Goal: Information Seeking & Learning: Find specific fact

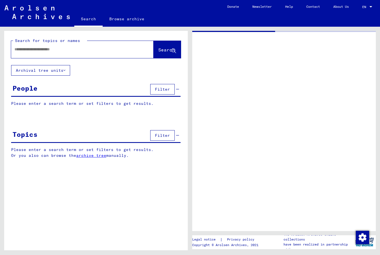
type input "*****"
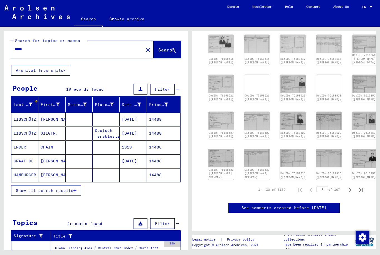
scroll to position [215, 0]
click at [351, 188] on icon "Next page" at bounding box center [350, 190] width 8 height 8
type input "*"
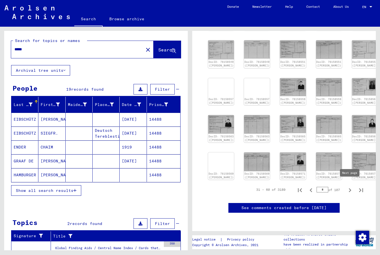
scroll to position [232, 0]
click at [349, 186] on icon "Next page" at bounding box center [350, 190] width 8 height 8
type input "*"
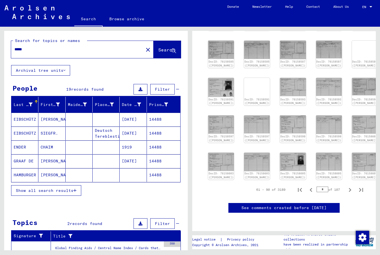
click at [349, 186] on icon "Next page" at bounding box center [350, 190] width 8 height 8
type input "*"
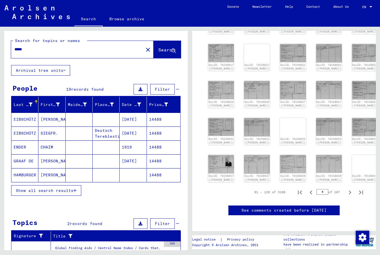
scroll to position [205, 0]
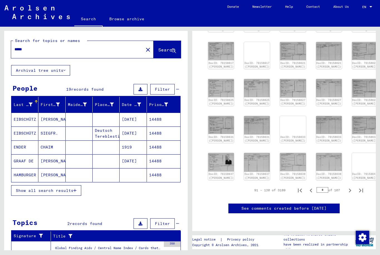
click at [348, 195] on icon "Next page" at bounding box center [350, 191] width 8 height 8
type input "*"
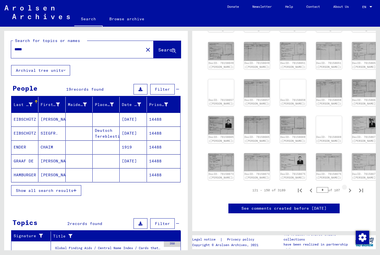
click at [349, 195] on icon "Next page" at bounding box center [350, 191] width 8 height 8
type input "*"
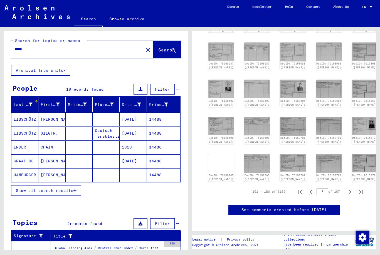
click at [348, 190] on icon "Next page" at bounding box center [350, 192] width 8 height 8
type input "*"
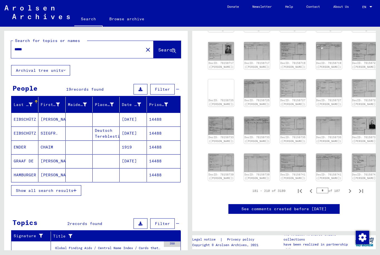
click at [350, 188] on icon "Next page" at bounding box center [350, 191] width 8 height 8
type input "*"
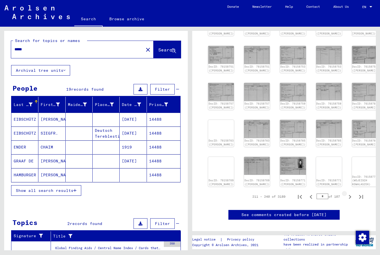
click at [350, 193] on icon "Next page" at bounding box center [350, 197] width 8 height 8
type input "*"
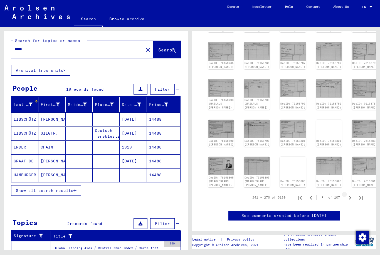
click at [348, 196] on icon "Next page" at bounding box center [350, 198] width 8 height 8
type input "**"
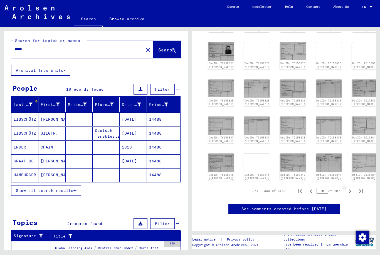
click at [348, 188] on icon "Next page" at bounding box center [350, 192] width 8 height 8
type input "**"
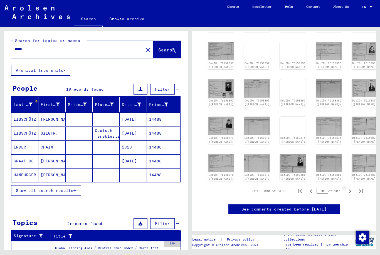
click at [350, 188] on icon "Next page" at bounding box center [350, 192] width 8 height 8
type input "**"
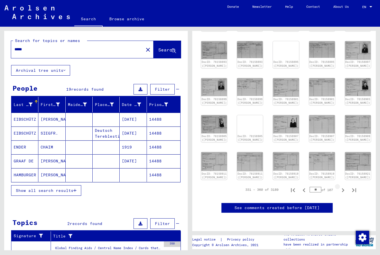
scroll to position [217, 6]
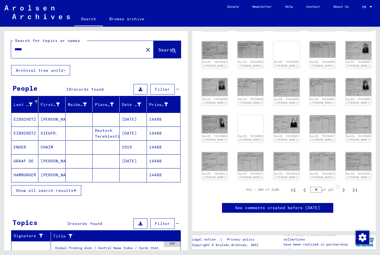
click at [344, 187] on icon "Next page" at bounding box center [344, 190] width 8 height 8
type input "**"
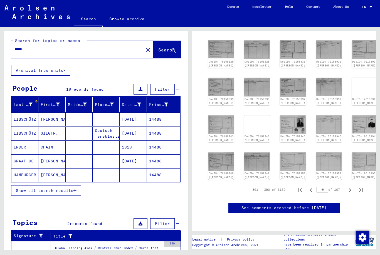
click at [349, 186] on icon "Next page" at bounding box center [350, 190] width 8 height 8
type input "**"
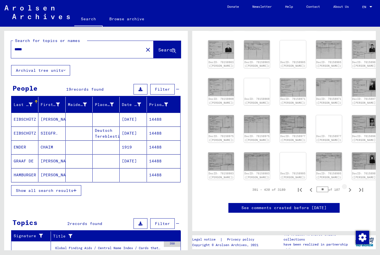
click at [348, 186] on icon "Next page" at bounding box center [350, 190] width 8 height 8
type input "**"
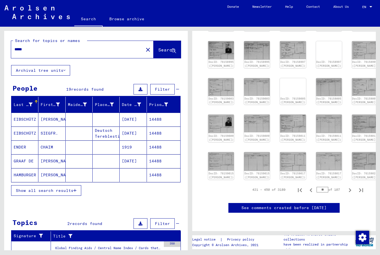
click at [349, 186] on icon "Next page" at bounding box center [350, 190] width 8 height 8
type input "**"
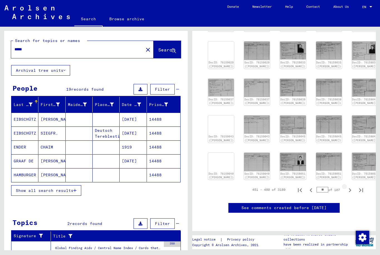
click at [350, 188] on icon "Next page" at bounding box center [350, 190] width 3 height 4
type input "**"
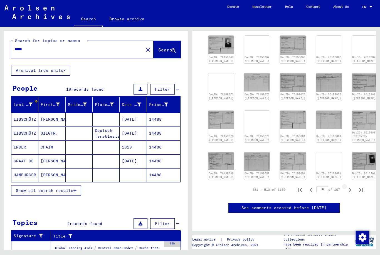
click at [348, 186] on icon "Next page" at bounding box center [350, 190] width 8 height 8
type input "**"
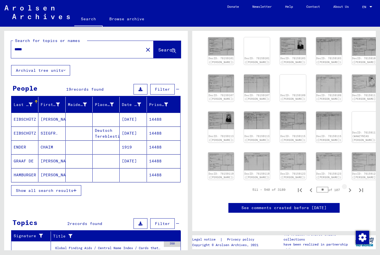
click at [349, 186] on icon "Next page" at bounding box center [350, 190] width 8 height 8
type input "**"
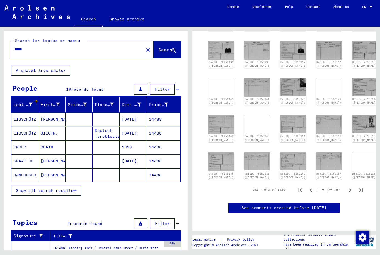
click at [349, 186] on icon "Next page" at bounding box center [350, 190] width 8 height 8
type input "**"
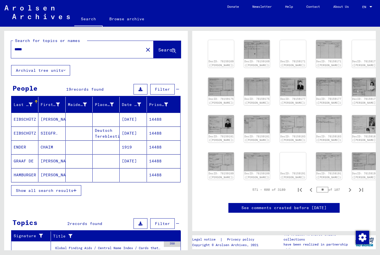
click at [351, 188] on icon "Next page" at bounding box center [350, 190] width 3 height 4
type input "**"
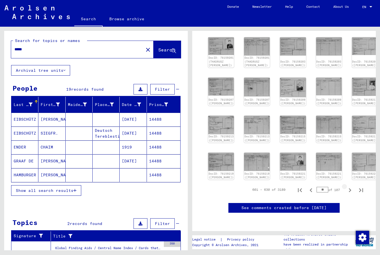
click at [349, 188] on icon "Next page" at bounding box center [350, 190] width 3 height 4
type input "**"
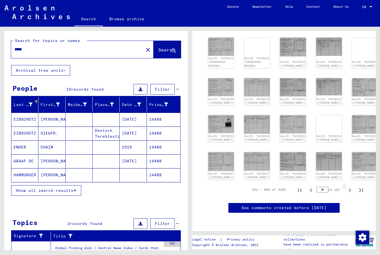
click at [350, 186] on icon "Next page" at bounding box center [350, 190] width 8 height 8
type input "**"
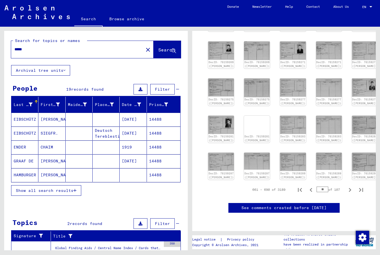
click at [348, 186] on icon "Next page" at bounding box center [350, 190] width 8 height 8
type input "**"
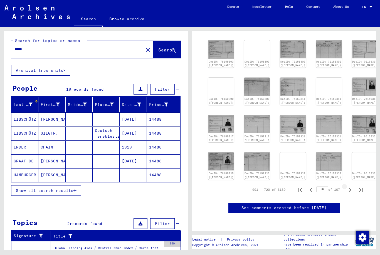
click at [349, 186] on icon "Next page" at bounding box center [350, 190] width 8 height 8
type input "**"
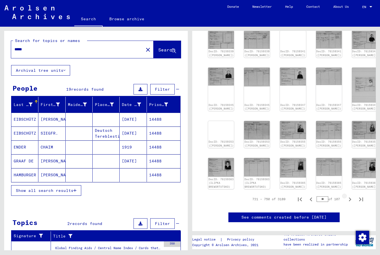
click at [351, 196] on icon "Next page" at bounding box center [350, 200] width 8 height 8
type input "**"
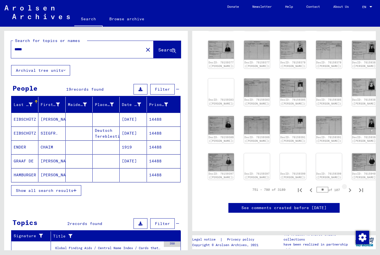
click at [350, 186] on icon "Next page" at bounding box center [350, 190] width 8 height 8
type input "**"
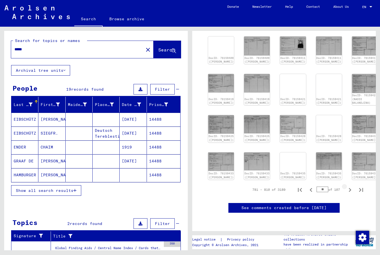
click at [348, 186] on icon "Next page" at bounding box center [350, 190] width 8 height 8
type input "**"
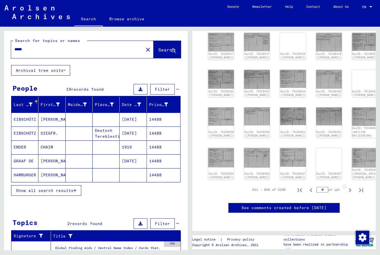
click at [349, 187] on icon "Next page" at bounding box center [350, 190] width 8 height 8
type input "**"
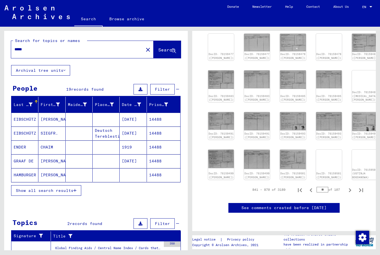
click at [349, 187] on icon "Next page" at bounding box center [350, 190] width 8 height 8
type input "**"
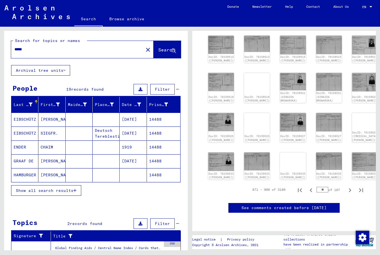
click at [350, 188] on icon "Next page" at bounding box center [350, 190] width 3 height 4
type input "**"
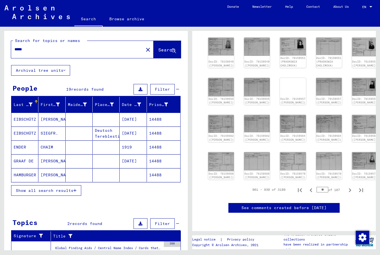
click at [349, 186] on icon "Next page" at bounding box center [350, 190] width 8 height 8
type input "**"
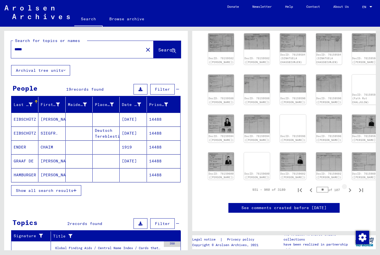
click at [349, 186] on icon "Next page" at bounding box center [350, 190] width 8 height 8
type input "**"
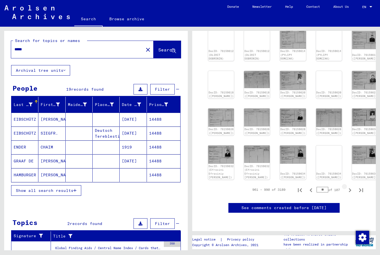
click at [349, 186] on icon "Next page" at bounding box center [350, 190] width 8 height 8
type input "**"
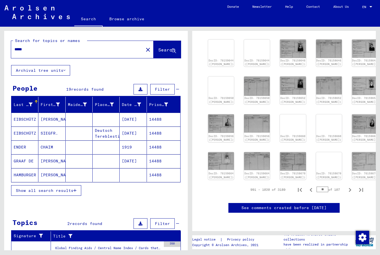
click at [348, 186] on icon "Next page" at bounding box center [350, 190] width 8 height 8
type input "**"
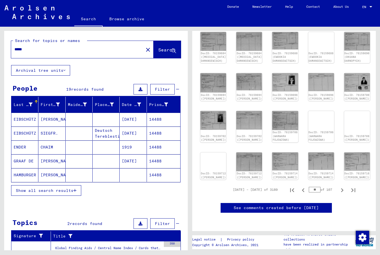
scroll to position [218, 6]
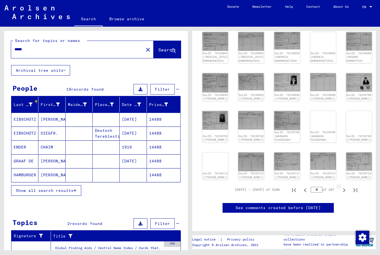
click at [344, 186] on icon "Next page" at bounding box center [344, 190] width 8 height 8
type input "**"
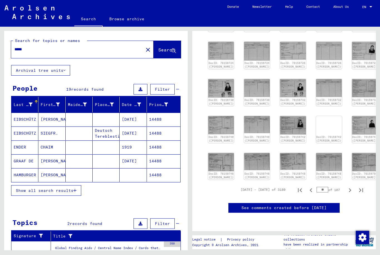
scroll to position [215, 0]
click at [351, 188] on icon "Next page" at bounding box center [350, 190] width 3 height 4
type input "**"
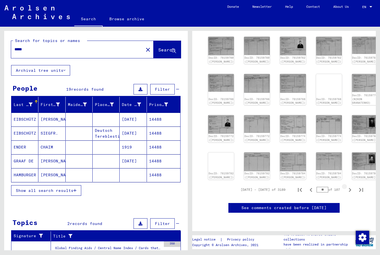
click at [353, 186] on icon "Next page" at bounding box center [350, 190] width 8 height 8
type input "**"
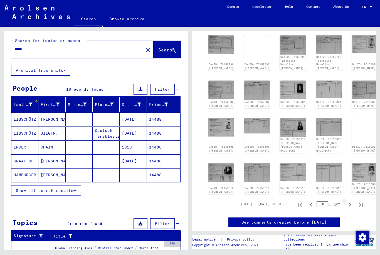
click at [351, 201] on icon "Next page" at bounding box center [350, 205] width 8 height 8
type input "**"
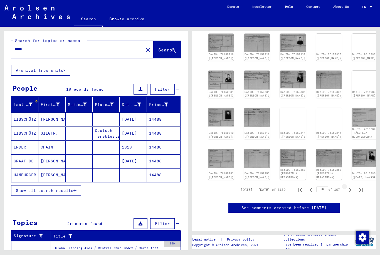
click at [351, 186] on icon "Next page" at bounding box center [350, 190] width 8 height 8
type input "**"
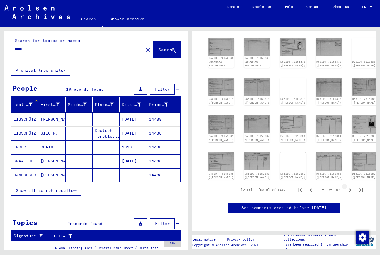
click at [349, 186] on icon "Next page" at bounding box center [350, 190] width 8 height 8
type input "**"
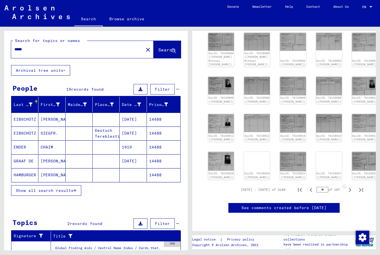
click at [350, 188] on icon "Next page" at bounding box center [350, 190] width 3 height 4
type input "**"
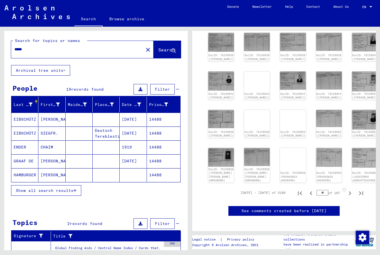
click at [348, 190] on icon "Next page" at bounding box center [350, 194] width 8 height 8
type input "**"
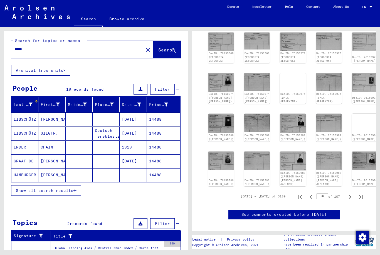
click at [348, 193] on icon "Next page" at bounding box center [350, 197] width 8 height 8
type input "**"
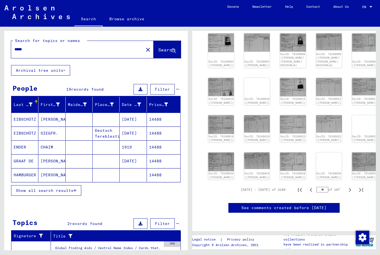
click at [349, 186] on icon "Next page" at bounding box center [350, 190] width 8 height 8
type input "**"
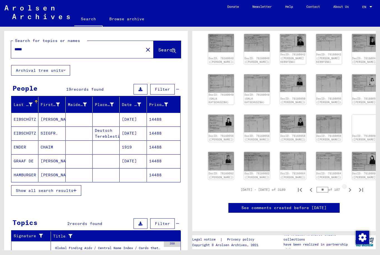
click at [349, 186] on icon "Next page" at bounding box center [350, 190] width 8 height 8
type input "**"
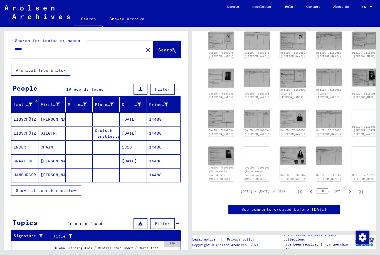
click at [351, 188] on icon "Next page" at bounding box center [350, 192] width 8 height 8
type input "**"
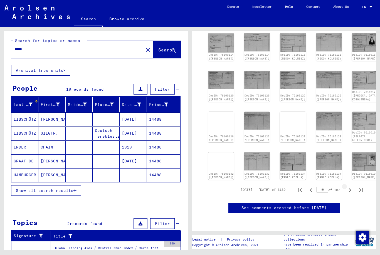
click at [350, 186] on icon "Next page" at bounding box center [350, 190] width 8 height 8
type input "**"
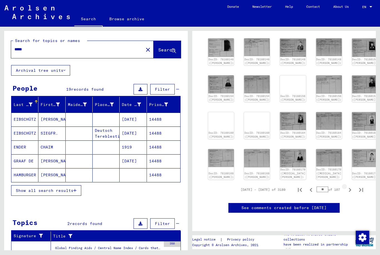
click at [349, 187] on icon "Next page" at bounding box center [350, 190] width 8 height 8
type input "**"
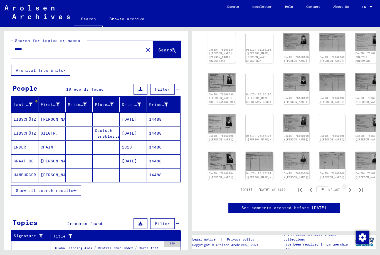
click at [350, 188] on icon "Next page" at bounding box center [350, 190] width 3 height 4
type input "**"
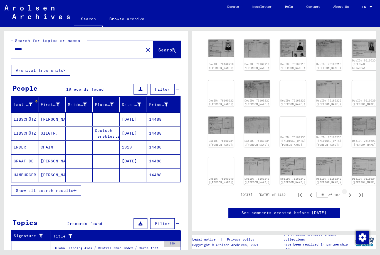
click at [350, 193] on icon "Next page" at bounding box center [350, 195] width 3 height 4
type input "**"
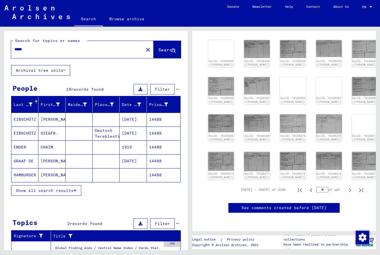
click at [349, 186] on icon "Next page" at bounding box center [350, 190] width 8 height 8
type input "**"
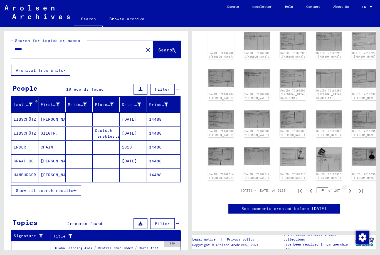
click at [349, 189] on icon "Next page" at bounding box center [350, 191] width 8 height 8
type input "**"
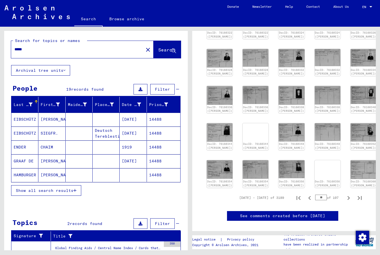
scroll to position [203, 2]
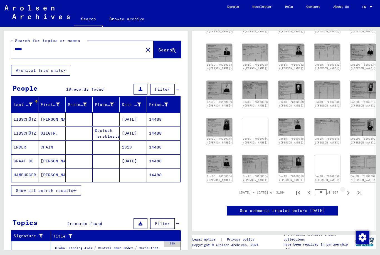
click at [349, 193] on icon "Next page" at bounding box center [349, 193] width 8 height 8
type input "**"
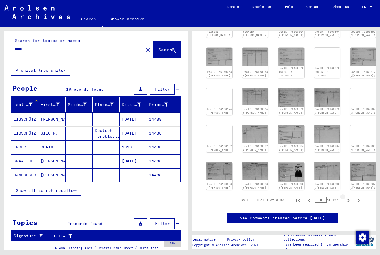
click at [345, 205] on icon "Next page" at bounding box center [349, 201] width 8 height 8
type input "**"
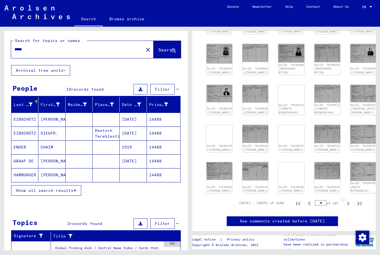
click at [346, 200] on icon "Next page" at bounding box center [349, 204] width 8 height 8
type input "**"
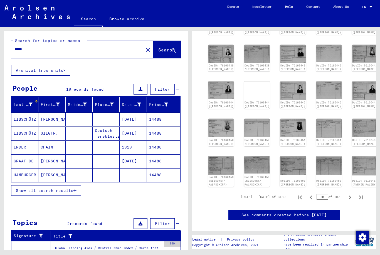
click at [348, 197] on icon "Next page" at bounding box center [350, 198] width 8 height 8
type input "**"
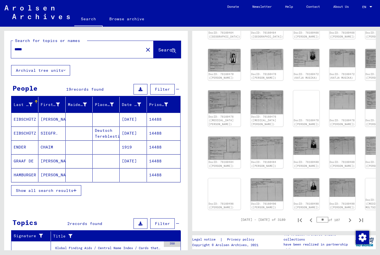
click at [351, 217] on icon "Next page" at bounding box center [350, 221] width 8 height 8
type input "**"
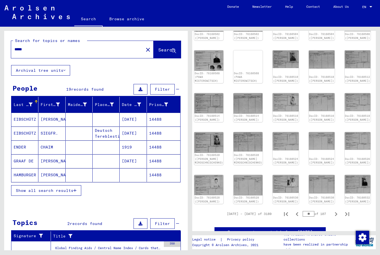
scroll to position [198, 14]
click at [347, 211] on icon "Last page" at bounding box center [347, 215] width 8 height 8
type input "***"
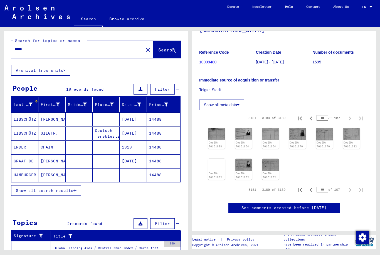
scroll to position [102, 0]
click at [308, 186] on icon "Previous page" at bounding box center [311, 190] width 8 height 8
type input "***"
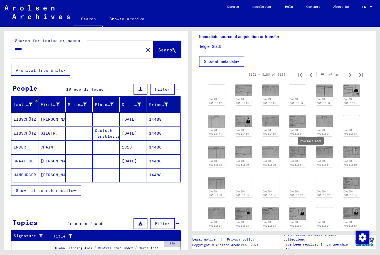
scroll to position [126, 0]
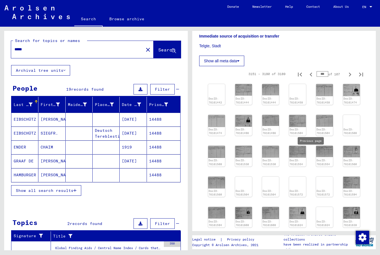
click at [310, 234] on icon "Previous page" at bounding box center [311, 238] width 8 height 8
type input "***"
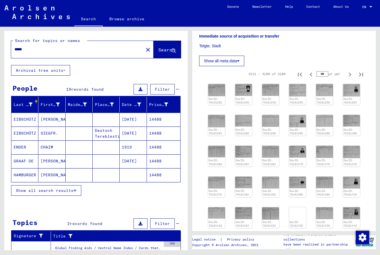
click at [311, 235] on icon "Previous page" at bounding box center [311, 239] width 8 height 8
type input "***"
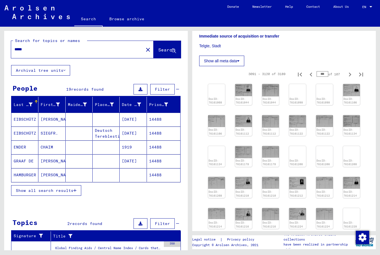
click at [243, 84] on img at bounding box center [243, 90] width 17 height 12
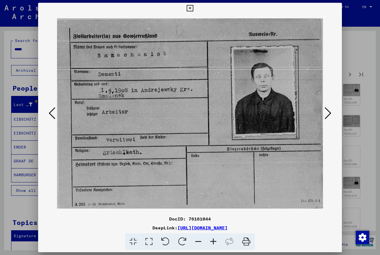
click at [329, 115] on icon at bounding box center [328, 113] width 7 height 13
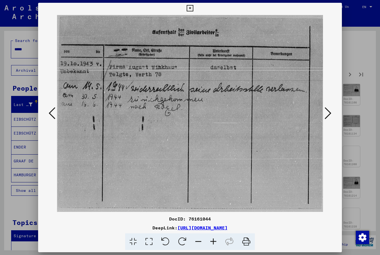
click at [329, 115] on icon at bounding box center [328, 113] width 7 height 13
click at [329, 114] on icon at bounding box center [328, 113] width 7 height 13
click at [330, 113] on icon at bounding box center [328, 113] width 7 height 13
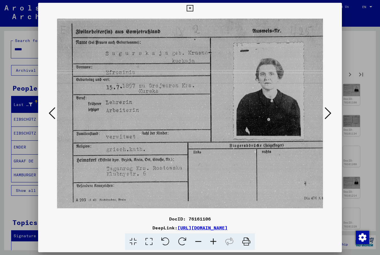
click at [331, 113] on icon at bounding box center [328, 113] width 7 height 13
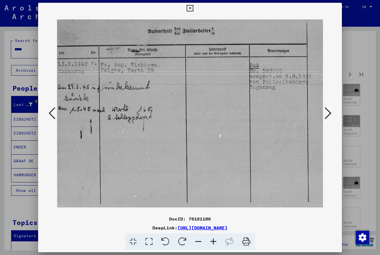
click at [331, 113] on icon at bounding box center [328, 113] width 7 height 13
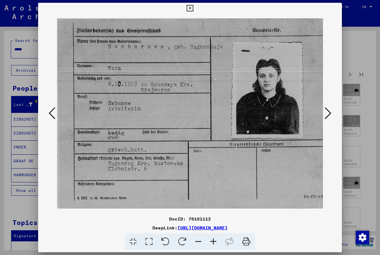
click at [328, 111] on icon at bounding box center [328, 113] width 7 height 13
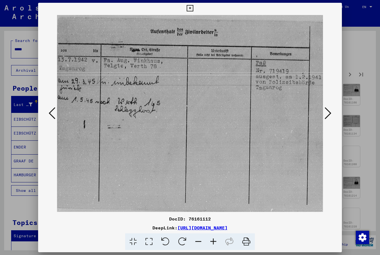
click at [328, 112] on icon at bounding box center [328, 113] width 7 height 13
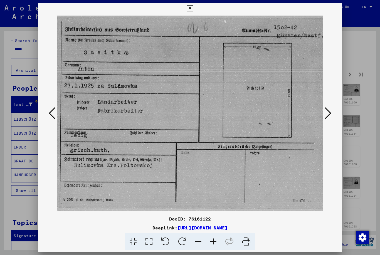
click at [330, 112] on icon at bounding box center [328, 113] width 7 height 13
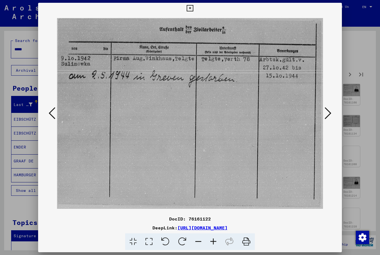
click at [328, 113] on icon at bounding box center [328, 113] width 7 height 13
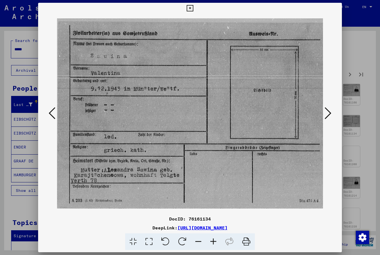
click at [328, 112] on icon at bounding box center [328, 113] width 7 height 13
click at [329, 113] on icon at bounding box center [328, 113] width 7 height 13
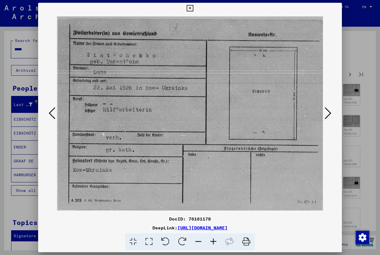
click at [330, 113] on icon at bounding box center [328, 113] width 7 height 13
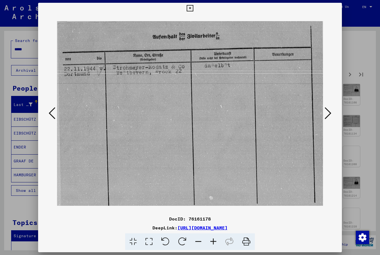
click at [331, 112] on icon at bounding box center [328, 113] width 7 height 13
click at [332, 111] on button at bounding box center [328, 114] width 10 height 16
click at [329, 112] on icon at bounding box center [328, 113] width 7 height 13
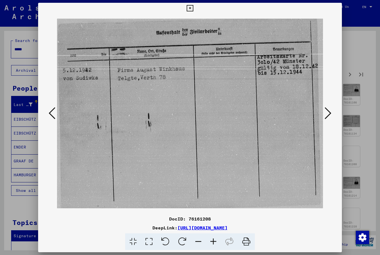
click at [328, 111] on icon at bounding box center [328, 113] width 7 height 13
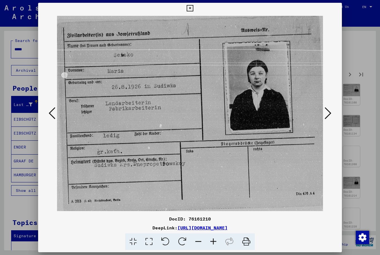
click at [330, 113] on icon at bounding box center [328, 113] width 7 height 13
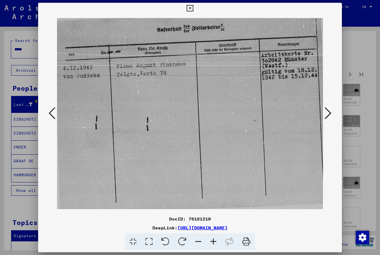
click at [330, 112] on icon at bounding box center [328, 113] width 7 height 13
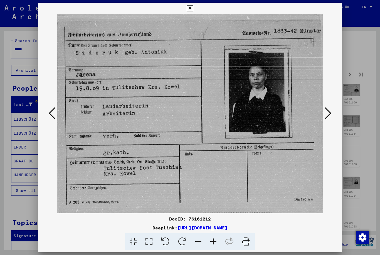
click at [329, 111] on icon at bounding box center [328, 113] width 7 height 13
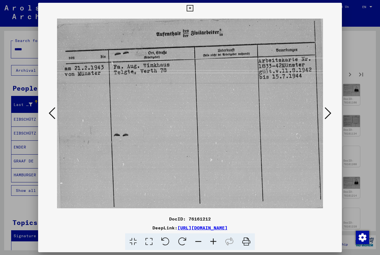
click at [329, 113] on icon at bounding box center [328, 113] width 7 height 13
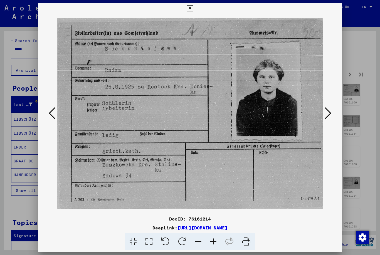
click at [328, 112] on icon at bounding box center [328, 113] width 7 height 13
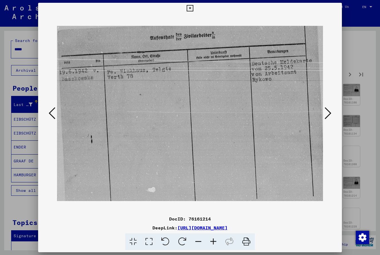
click at [327, 112] on icon at bounding box center [328, 113] width 7 height 13
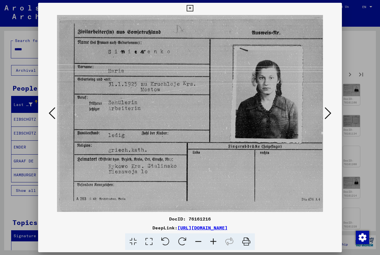
click at [328, 114] on icon at bounding box center [328, 113] width 7 height 13
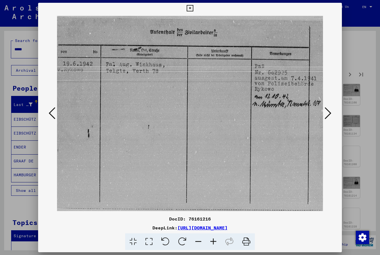
click at [329, 113] on icon at bounding box center [328, 113] width 7 height 13
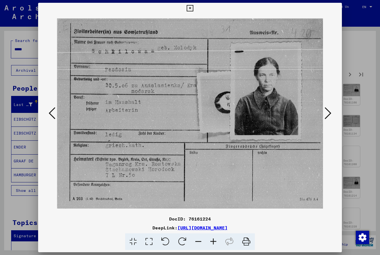
click at [328, 112] on icon at bounding box center [328, 113] width 7 height 13
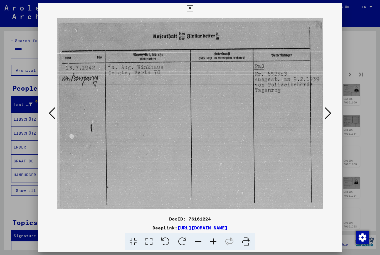
click at [328, 114] on icon at bounding box center [328, 113] width 7 height 13
click at [195, 8] on button at bounding box center [190, 8] width 10 height 11
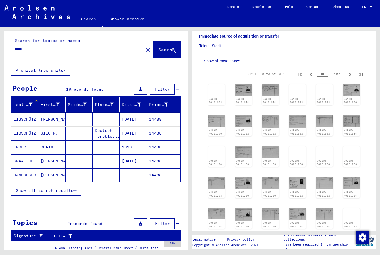
click at [311, 237] on icon "Previous page" at bounding box center [311, 239] width 3 height 4
type input "***"
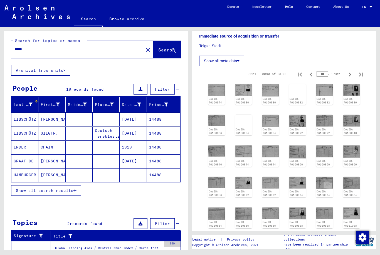
click at [240, 84] on img at bounding box center [243, 90] width 17 height 12
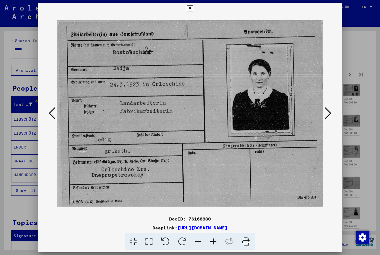
click at [323, 113] on button at bounding box center [328, 114] width 10 height 16
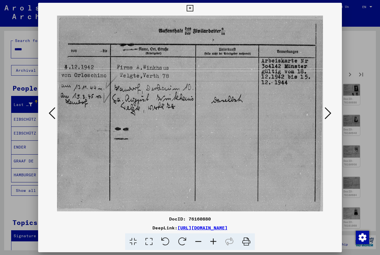
click at [323, 115] on button at bounding box center [328, 114] width 10 height 16
click at [323, 113] on img at bounding box center [190, 114] width 266 height 200
click at [329, 112] on icon at bounding box center [328, 113] width 7 height 13
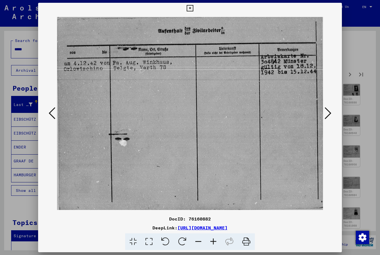
click at [330, 111] on icon at bounding box center [328, 113] width 7 height 13
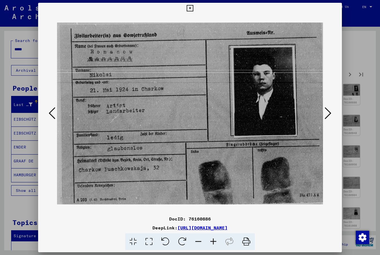
click at [328, 111] on icon at bounding box center [328, 113] width 7 height 13
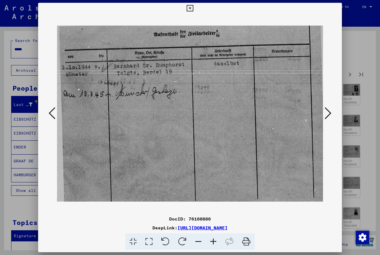
click at [329, 111] on icon at bounding box center [328, 113] width 7 height 13
click at [327, 115] on icon at bounding box center [328, 113] width 7 height 13
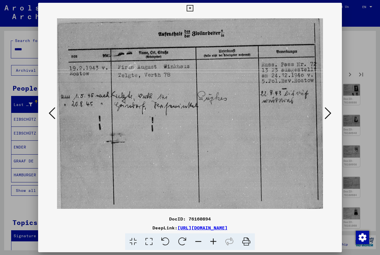
click at [329, 114] on icon at bounding box center [328, 113] width 7 height 13
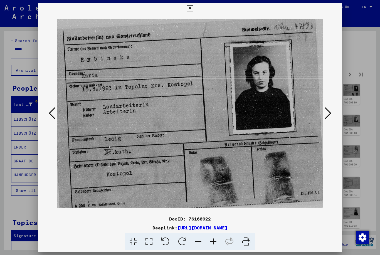
click at [328, 113] on icon at bounding box center [328, 113] width 7 height 13
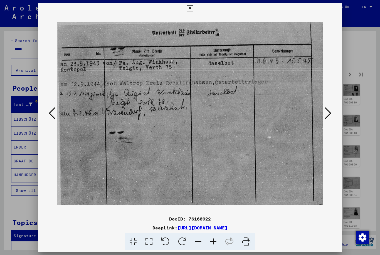
click at [329, 114] on icon at bounding box center [328, 113] width 7 height 13
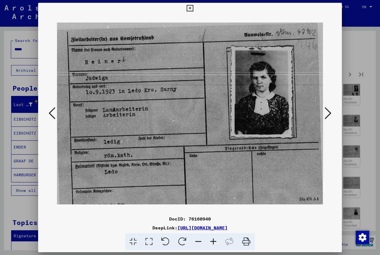
click at [328, 113] on icon at bounding box center [328, 113] width 7 height 13
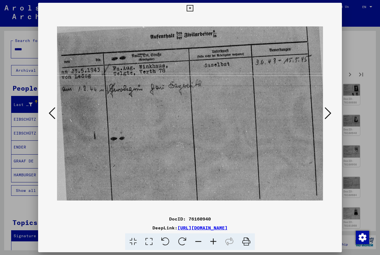
click at [329, 113] on icon at bounding box center [328, 113] width 7 height 13
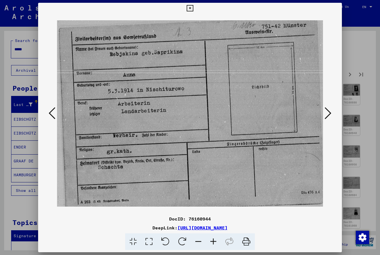
click at [330, 112] on icon at bounding box center [328, 113] width 7 height 13
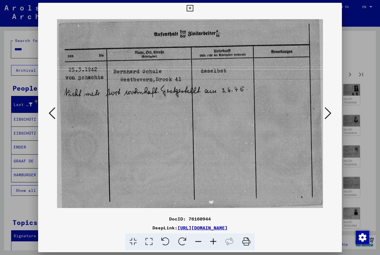
click at [329, 111] on icon at bounding box center [328, 113] width 7 height 13
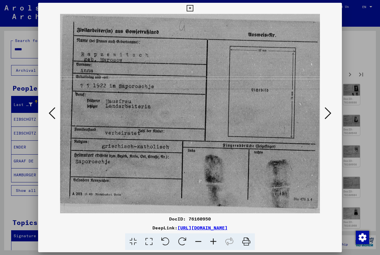
click at [327, 112] on icon at bounding box center [328, 113] width 7 height 13
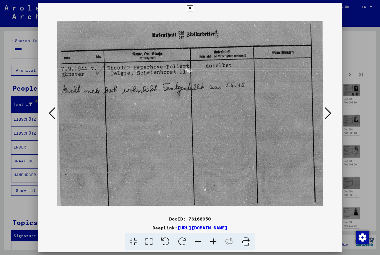
click at [325, 113] on icon at bounding box center [328, 113] width 7 height 13
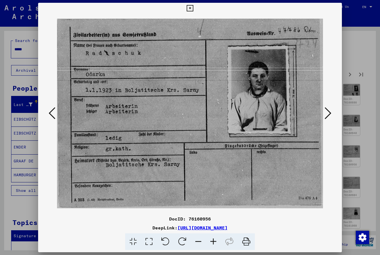
click at [325, 112] on icon at bounding box center [328, 113] width 7 height 13
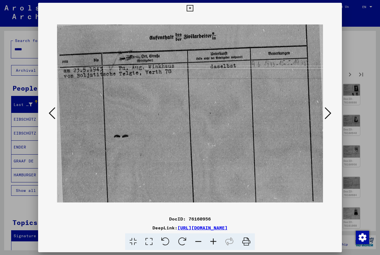
click at [326, 112] on icon at bounding box center [328, 113] width 7 height 13
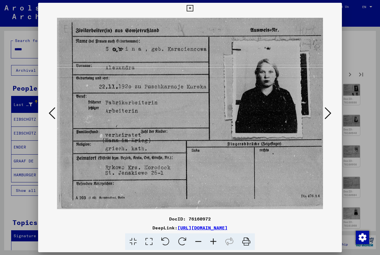
click at [325, 109] on icon at bounding box center [328, 113] width 7 height 13
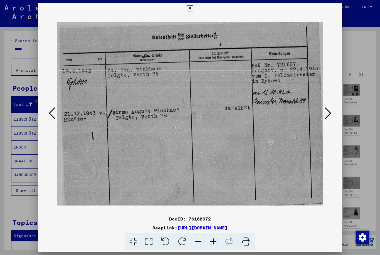
click at [325, 110] on icon at bounding box center [328, 113] width 7 height 13
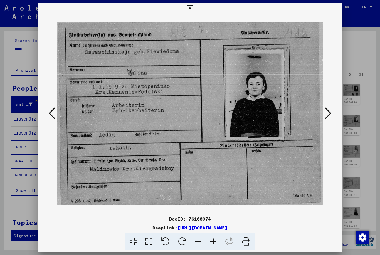
click at [323, 108] on img at bounding box center [190, 114] width 266 height 200
click at [329, 111] on icon at bounding box center [328, 113] width 7 height 13
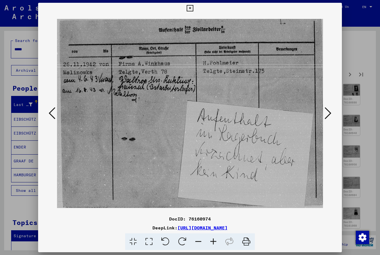
click at [329, 111] on icon at bounding box center [328, 113] width 7 height 13
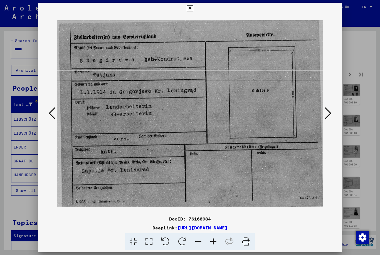
click at [328, 112] on icon at bounding box center [328, 113] width 7 height 13
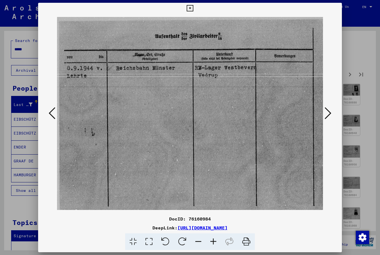
click at [326, 111] on icon at bounding box center [328, 113] width 7 height 13
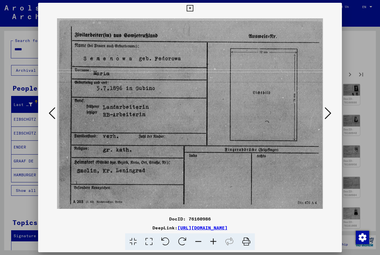
click at [325, 112] on icon at bounding box center [328, 113] width 7 height 13
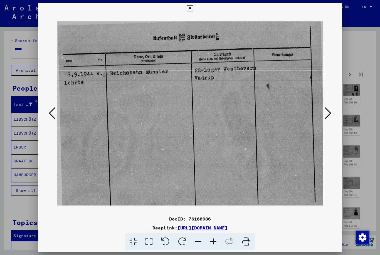
click at [325, 113] on icon at bounding box center [328, 113] width 7 height 13
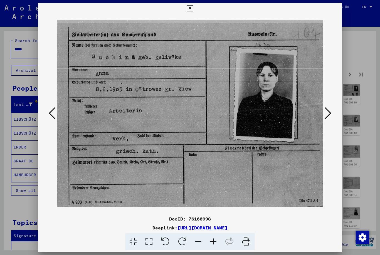
click at [327, 111] on icon at bounding box center [328, 113] width 7 height 13
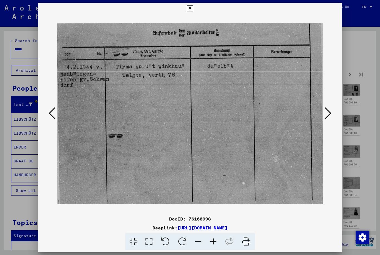
click at [328, 111] on icon at bounding box center [328, 113] width 7 height 13
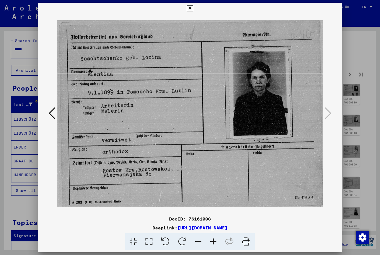
click at [195, 4] on button at bounding box center [190, 8] width 10 height 11
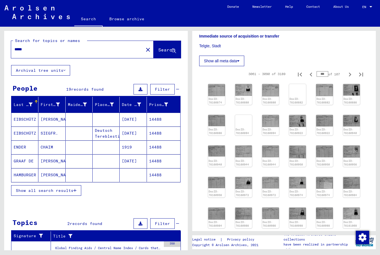
click at [310, 235] on icon "Previous page" at bounding box center [311, 239] width 8 height 8
type input "***"
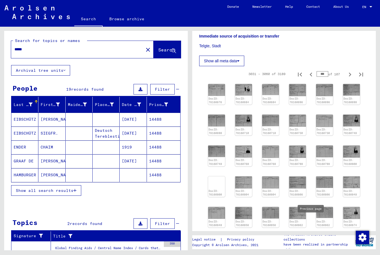
click at [244, 84] on img at bounding box center [243, 90] width 17 height 12
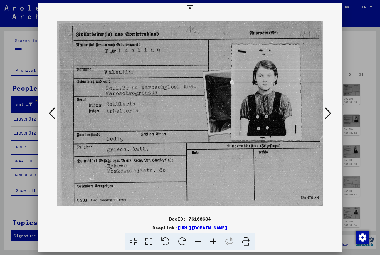
click at [326, 114] on icon at bounding box center [328, 113] width 7 height 13
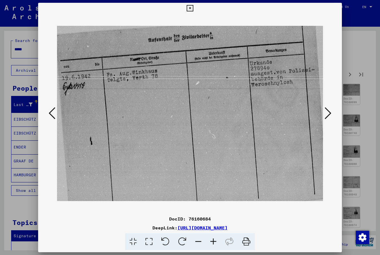
click at [326, 117] on icon at bounding box center [328, 113] width 7 height 13
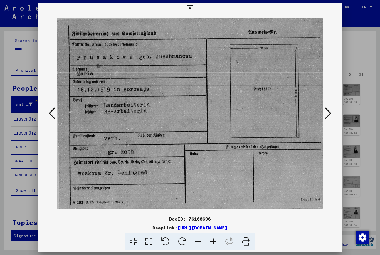
click at [327, 116] on icon at bounding box center [328, 113] width 7 height 13
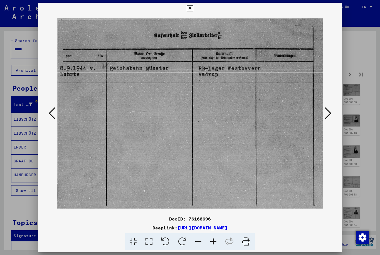
click at [326, 116] on icon at bounding box center [328, 113] width 7 height 13
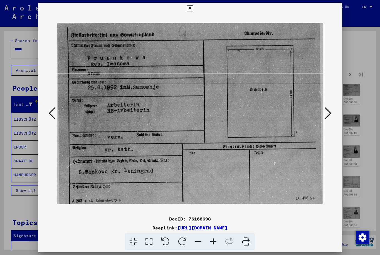
click at [326, 116] on icon at bounding box center [328, 113] width 7 height 13
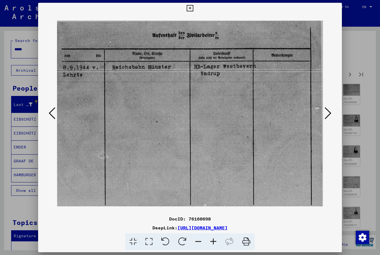
click at [328, 116] on icon at bounding box center [328, 113] width 7 height 13
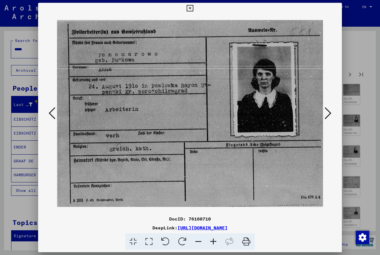
click at [332, 107] on button at bounding box center [328, 114] width 10 height 16
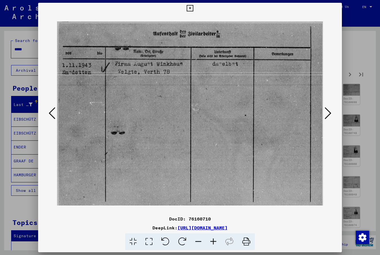
click at [330, 111] on icon at bounding box center [328, 113] width 7 height 13
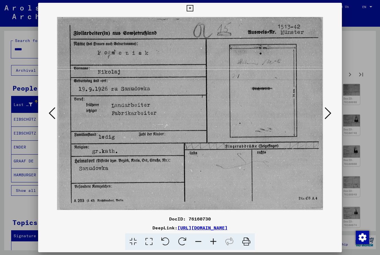
click at [325, 115] on button at bounding box center [328, 114] width 10 height 16
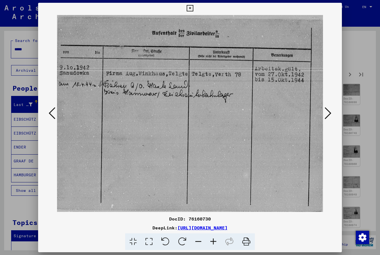
click at [328, 115] on icon at bounding box center [328, 113] width 7 height 13
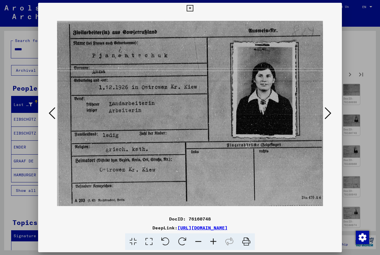
click at [329, 113] on icon at bounding box center [328, 113] width 7 height 13
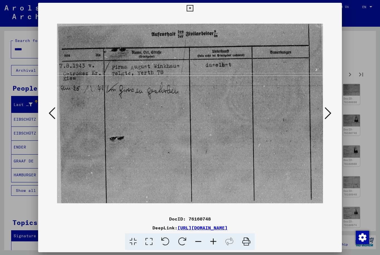
click at [330, 113] on icon at bounding box center [328, 113] width 7 height 13
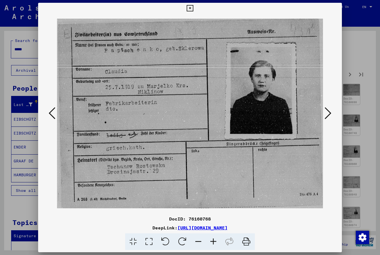
click at [330, 115] on icon at bounding box center [328, 113] width 7 height 13
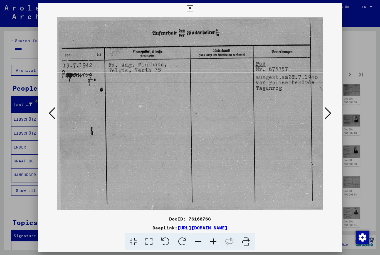
click at [330, 114] on icon at bounding box center [328, 113] width 7 height 13
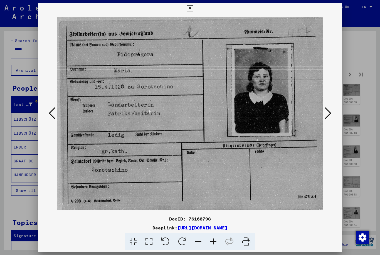
click at [330, 112] on icon at bounding box center [328, 113] width 7 height 13
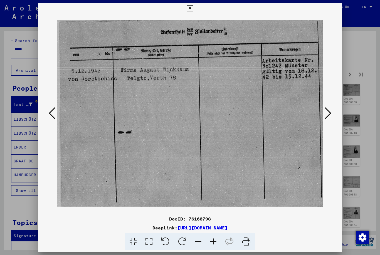
click at [330, 113] on icon at bounding box center [328, 113] width 7 height 13
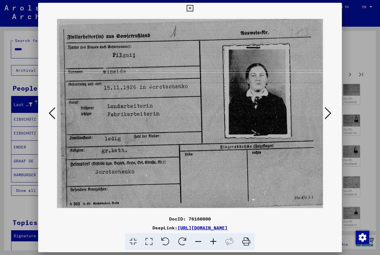
click at [56, 116] on button at bounding box center [52, 114] width 10 height 16
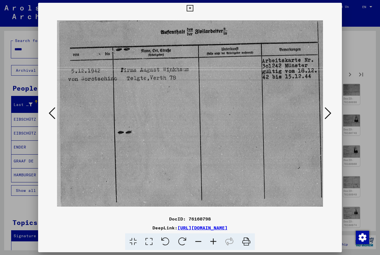
click at [53, 119] on icon at bounding box center [52, 113] width 7 height 13
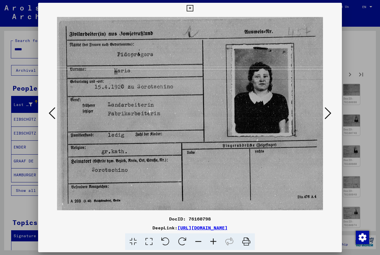
click at [329, 111] on icon at bounding box center [328, 113] width 7 height 13
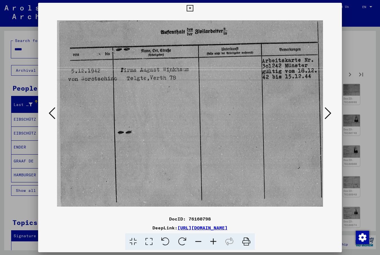
click at [330, 111] on icon at bounding box center [328, 113] width 7 height 13
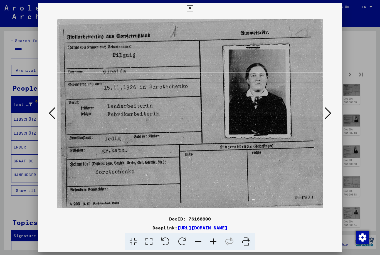
click at [332, 110] on icon at bounding box center [328, 113] width 7 height 13
click at [331, 108] on icon at bounding box center [328, 113] width 7 height 13
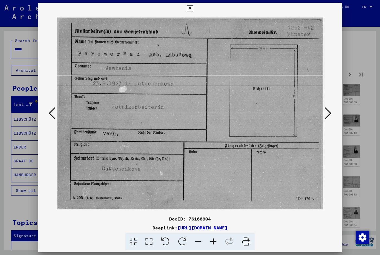
click at [330, 110] on icon at bounding box center [328, 113] width 7 height 13
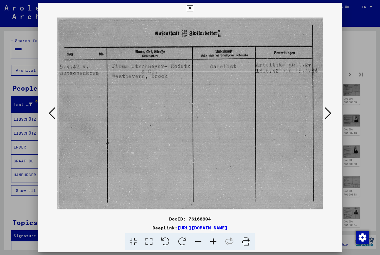
click at [331, 111] on icon at bounding box center [328, 113] width 7 height 13
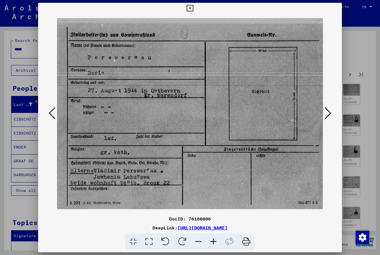
click at [330, 108] on icon at bounding box center [328, 113] width 7 height 13
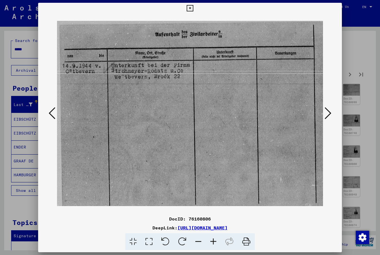
click at [329, 110] on icon at bounding box center [328, 113] width 7 height 13
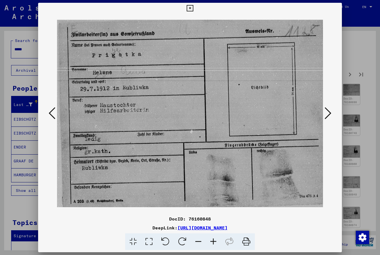
click at [329, 112] on icon at bounding box center [328, 113] width 7 height 13
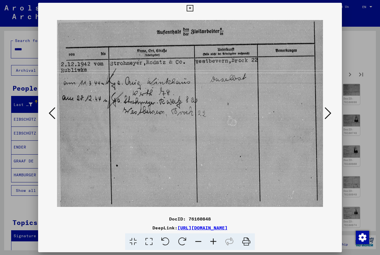
click at [329, 114] on icon at bounding box center [328, 113] width 7 height 13
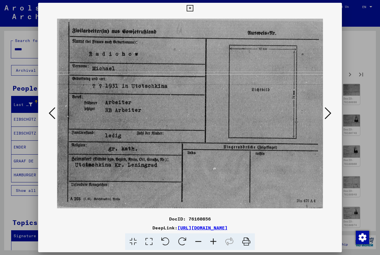
click at [327, 116] on icon at bounding box center [328, 113] width 7 height 13
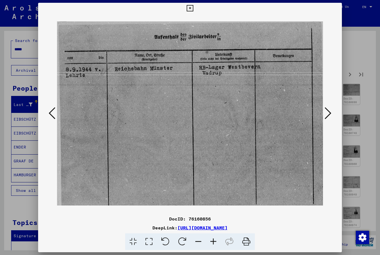
click at [327, 116] on icon at bounding box center [328, 113] width 7 height 13
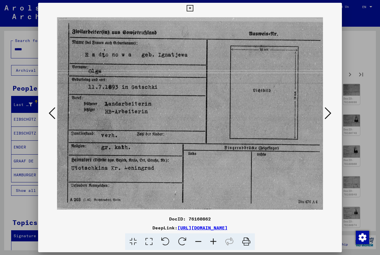
click at [327, 116] on icon at bounding box center [328, 113] width 7 height 13
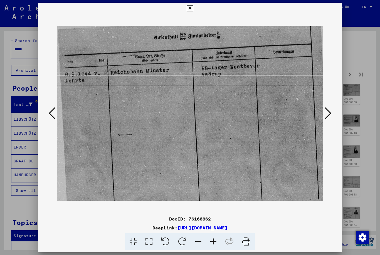
click at [327, 115] on icon at bounding box center [328, 113] width 7 height 13
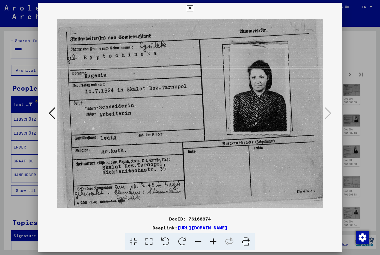
click at [193, 8] on icon at bounding box center [190, 8] width 6 height 7
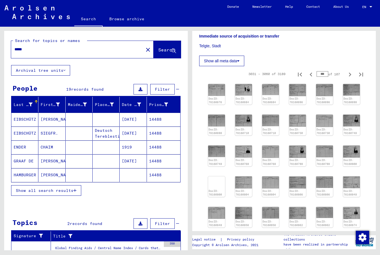
click at [311, 236] on icon "Previous page" at bounding box center [311, 238] width 3 height 4
type input "***"
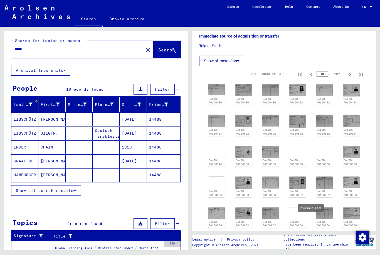
click at [297, 84] on img at bounding box center [297, 90] width 17 height 12
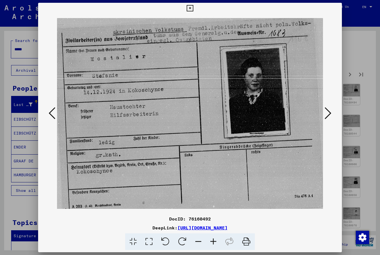
click at [329, 114] on icon at bounding box center [328, 113] width 7 height 13
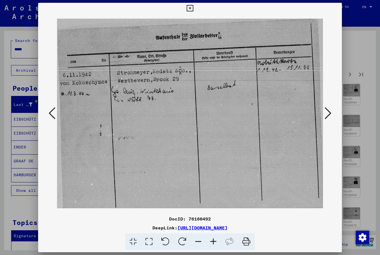
click at [326, 116] on icon at bounding box center [328, 113] width 7 height 13
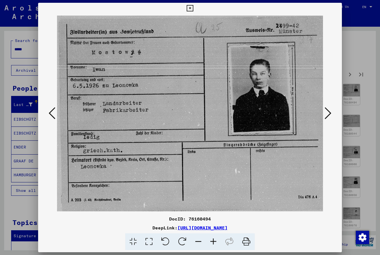
click at [324, 117] on button at bounding box center [328, 114] width 10 height 16
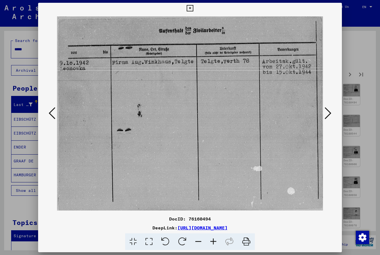
click at [326, 117] on icon at bounding box center [328, 113] width 7 height 13
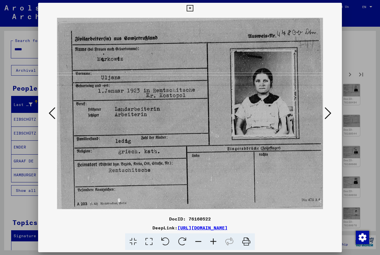
click at [329, 114] on icon at bounding box center [328, 113] width 7 height 13
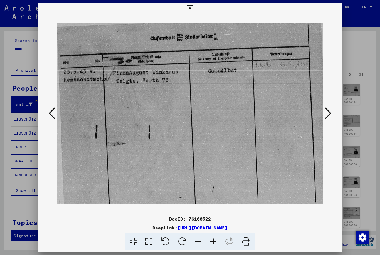
click at [328, 113] on icon at bounding box center [328, 113] width 7 height 13
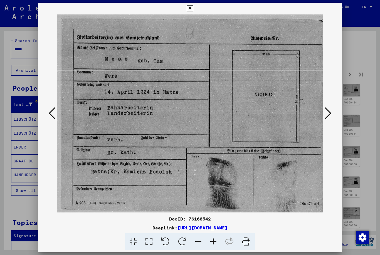
click at [327, 114] on icon at bounding box center [328, 113] width 7 height 13
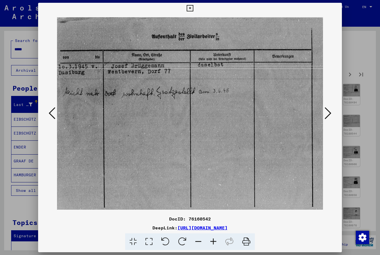
click at [326, 114] on icon at bounding box center [328, 113] width 7 height 13
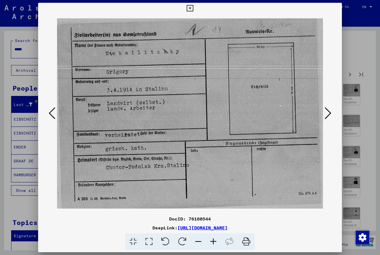
click at [321, 112] on img at bounding box center [190, 114] width 266 height 200
click at [325, 112] on icon at bounding box center [328, 113] width 7 height 13
click at [326, 112] on icon at bounding box center [328, 113] width 7 height 13
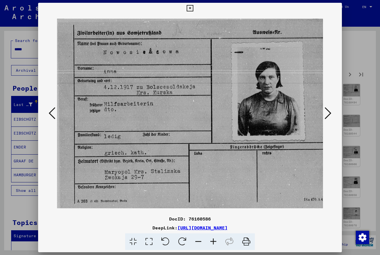
click at [329, 110] on icon at bounding box center [328, 113] width 7 height 13
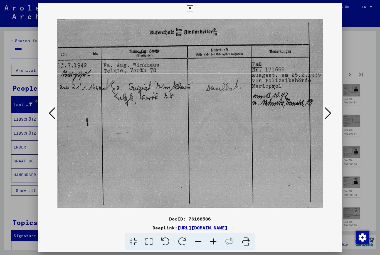
click at [329, 110] on icon at bounding box center [328, 113] width 7 height 13
click at [331, 108] on icon at bounding box center [328, 113] width 7 height 13
click at [328, 112] on icon at bounding box center [328, 113] width 7 height 13
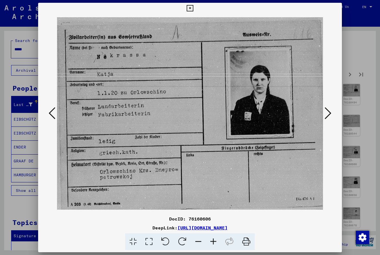
click at [331, 113] on icon at bounding box center [328, 113] width 7 height 13
click at [330, 112] on icon at bounding box center [328, 113] width 7 height 13
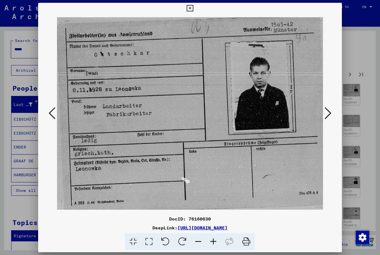
click at [332, 112] on button at bounding box center [328, 114] width 10 height 16
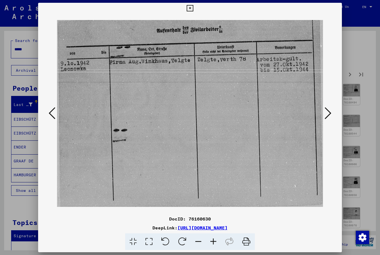
click at [332, 111] on button at bounding box center [328, 114] width 10 height 16
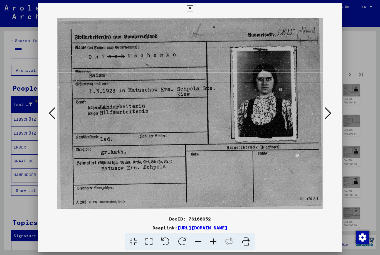
click at [330, 112] on icon at bounding box center [328, 113] width 7 height 13
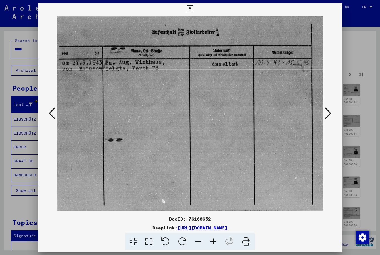
click at [331, 113] on icon at bounding box center [328, 113] width 7 height 13
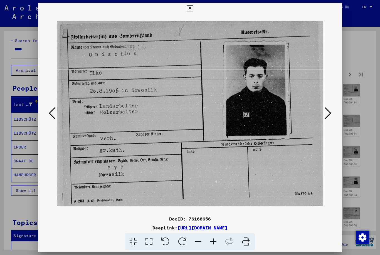
click at [329, 113] on icon at bounding box center [328, 113] width 7 height 13
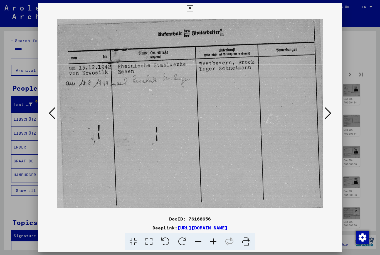
click at [329, 113] on icon at bounding box center [328, 113] width 7 height 13
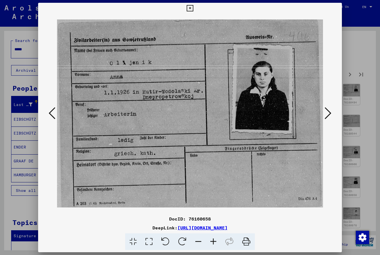
click at [328, 114] on icon at bounding box center [328, 113] width 7 height 13
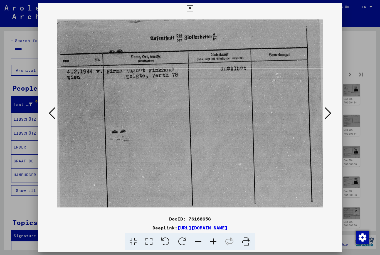
click at [328, 114] on icon at bounding box center [328, 113] width 7 height 13
click at [328, 116] on icon at bounding box center [328, 113] width 7 height 13
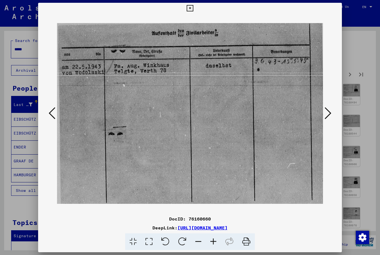
click at [327, 114] on icon at bounding box center [328, 113] width 7 height 13
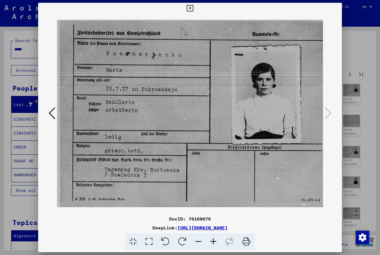
click at [193, 8] on icon at bounding box center [190, 8] width 6 height 7
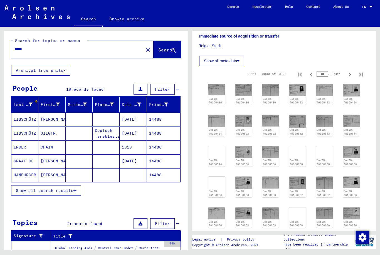
click at [311, 235] on icon "Previous page" at bounding box center [311, 239] width 8 height 8
type input "***"
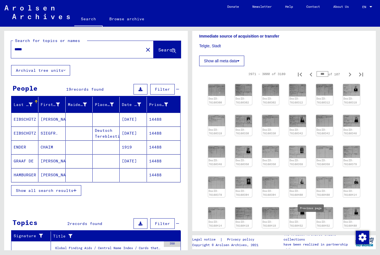
click at [355, 84] on img at bounding box center [351, 90] width 17 height 12
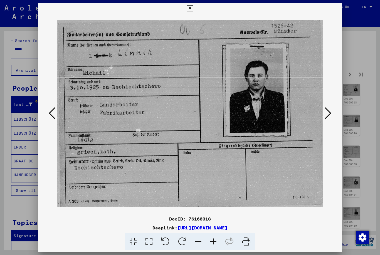
click at [328, 116] on icon at bounding box center [328, 113] width 7 height 13
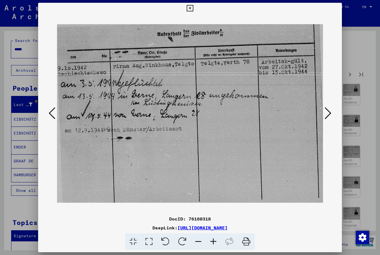
click at [327, 117] on icon at bounding box center [328, 113] width 7 height 13
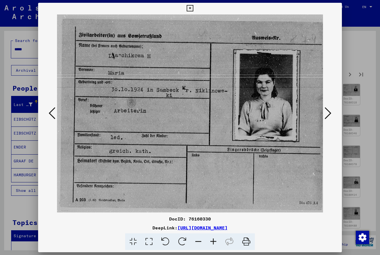
click at [326, 118] on icon at bounding box center [328, 113] width 7 height 13
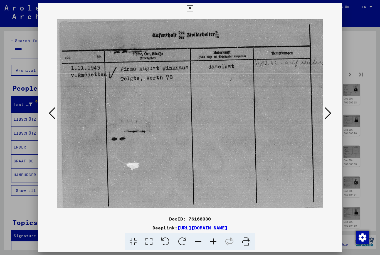
click at [326, 118] on icon at bounding box center [328, 113] width 7 height 13
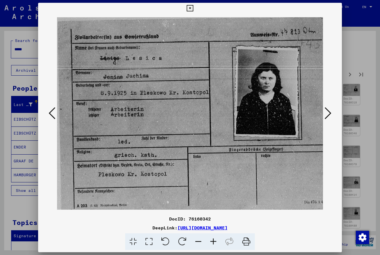
click at [327, 118] on icon at bounding box center [328, 113] width 7 height 13
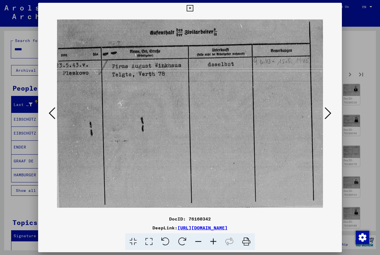
click at [327, 119] on icon at bounding box center [328, 113] width 7 height 13
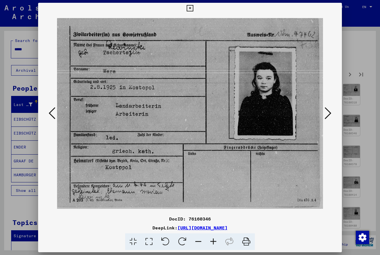
click at [327, 118] on icon at bounding box center [328, 113] width 7 height 13
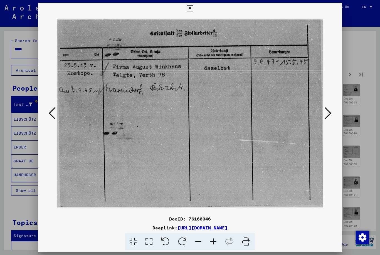
click at [328, 119] on icon at bounding box center [328, 113] width 7 height 13
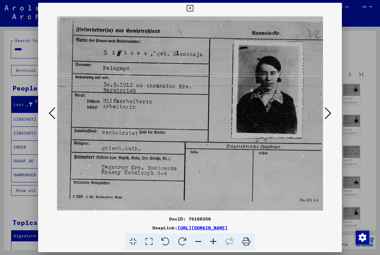
click at [328, 118] on icon at bounding box center [328, 113] width 7 height 13
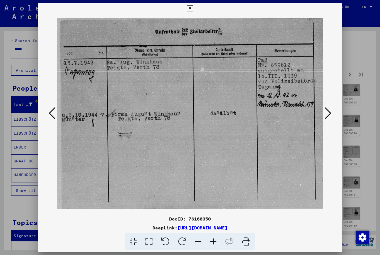
click at [327, 119] on icon at bounding box center [328, 113] width 7 height 13
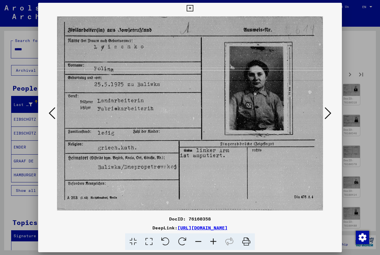
click at [328, 118] on icon at bounding box center [328, 113] width 7 height 13
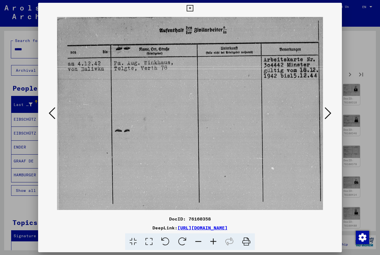
click at [328, 119] on icon at bounding box center [328, 113] width 7 height 13
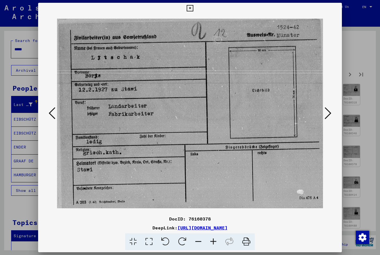
click at [327, 119] on icon at bounding box center [328, 113] width 7 height 13
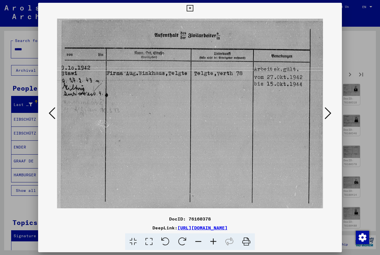
click at [328, 119] on icon at bounding box center [328, 113] width 7 height 13
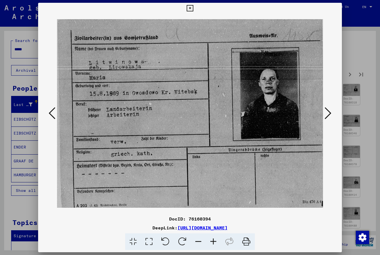
click at [328, 119] on icon at bounding box center [328, 113] width 7 height 13
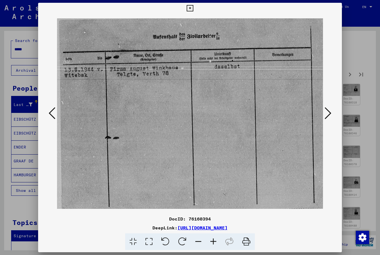
click at [328, 120] on icon at bounding box center [328, 113] width 7 height 13
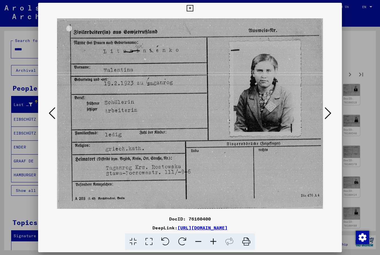
click at [327, 119] on icon at bounding box center [328, 113] width 7 height 13
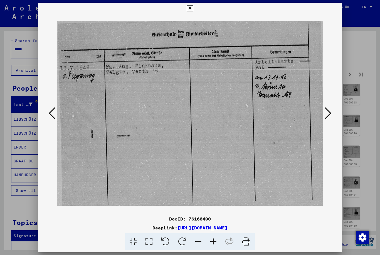
click at [327, 119] on icon at bounding box center [328, 113] width 7 height 13
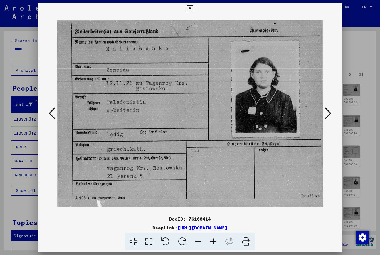
click at [329, 118] on icon at bounding box center [328, 113] width 7 height 13
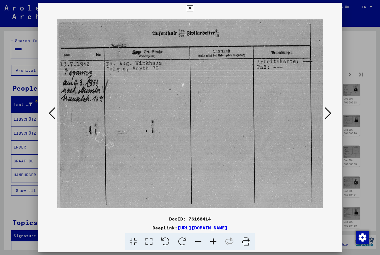
click at [329, 118] on icon at bounding box center [328, 113] width 7 height 13
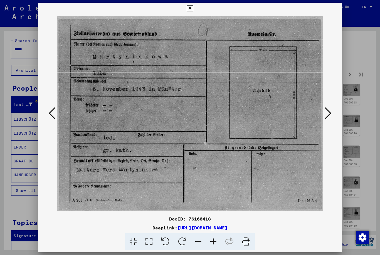
click at [329, 117] on icon at bounding box center [328, 113] width 7 height 13
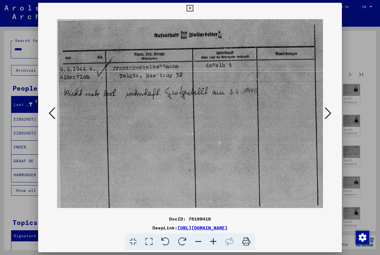
click at [329, 117] on icon at bounding box center [328, 113] width 7 height 13
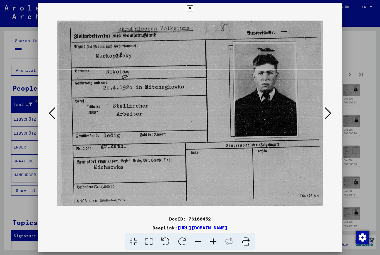
click at [329, 118] on icon at bounding box center [328, 113] width 7 height 13
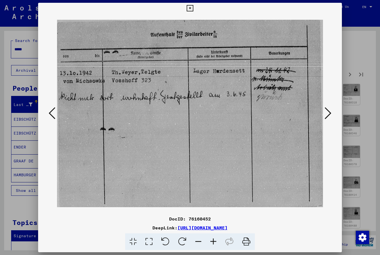
click at [329, 118] on icon at bounding box center [328, 113] width 7 height 13
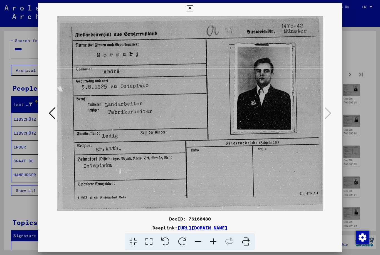
click at [195, 12] on button at bounding box center [190, 8] width 10 height 11
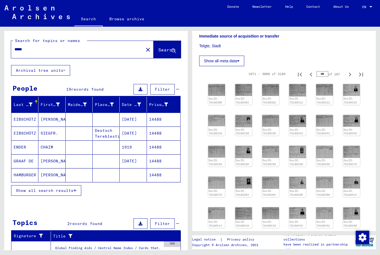
click at [311, 235] on icon "Previous page" at bounding box center [311, 239] width 8 height 8
type input "**"
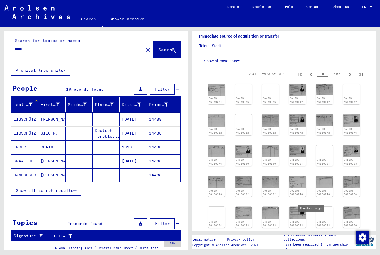
click at [303, 84] on img at bounding box center [297, 90] width 17 height 12
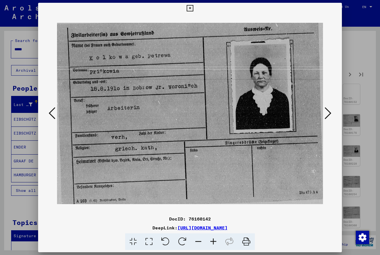
click at [331, 116] on icon at bounding box center [328, 113] width 7 height 13
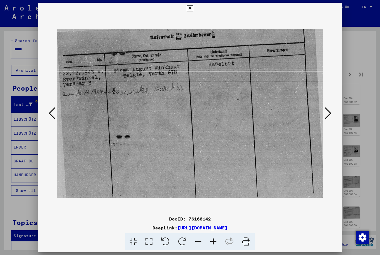
click at [329, 117] on icon at bounding box center [328, 113] width 7 height 13
click at [327, 118] on icon at bounding box center [328, 113] width 7 height 13
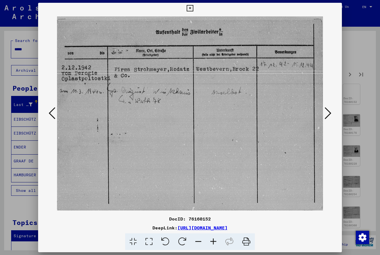
click at [327, 119] on icon at bounding box center [328, 113] width 7 height 13
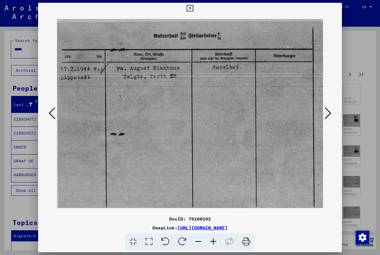
click at [326, 119] on icon at bounding box center [328, 113] width 7 height 13
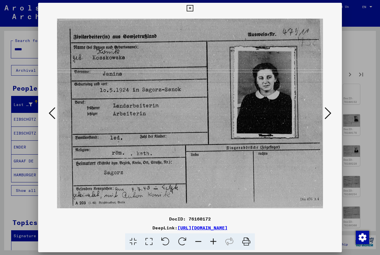
click at [326, 120] on icon at bounding box center [328, 113] width 7 height 13
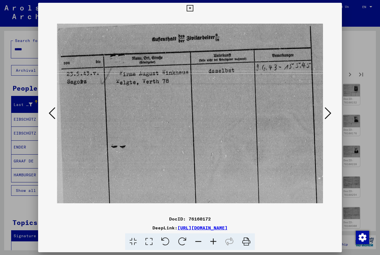
click at [326, 120] on icon at bounding box center [328, 113] width 7 height 13
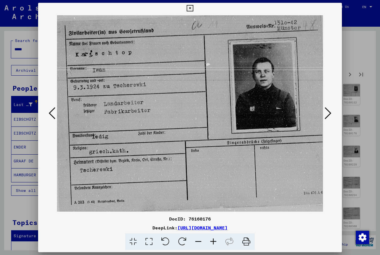
click at [326, 120] on button at bounding box center [328, 114] width 10 height 16
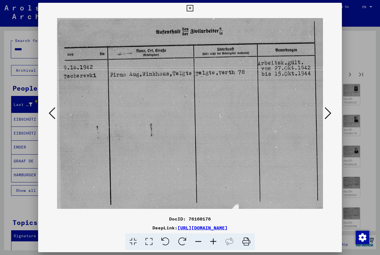
click at [325, 121] on button at bounding box center [328, 114] width 10 height 16
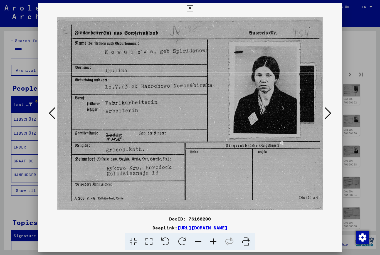
click at [326, 121] on button at bounding box center [328, 114] width 10 height 16
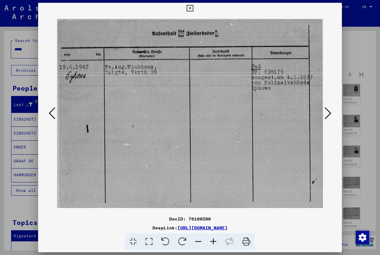
click at [326, 121] on button at bounding box center [328, 114] width 10 height 16
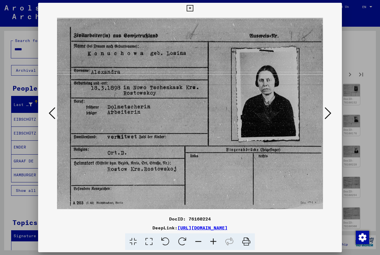
click at [326, 121] on button at bounding box center [328, 114] width 10 height 16
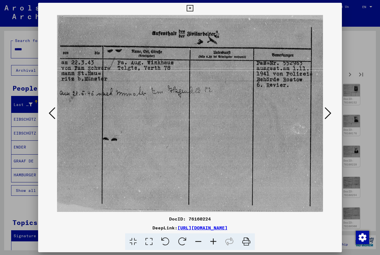
click at [326, 121] on button at bounding box center [328, 114] width 10 height 16
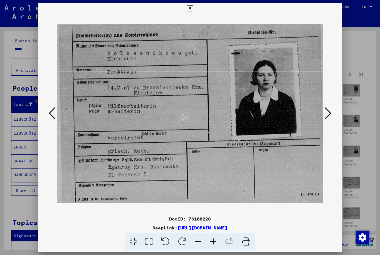
click at [325, 121] on button at bounding box center [328, 114] width 10 height 16
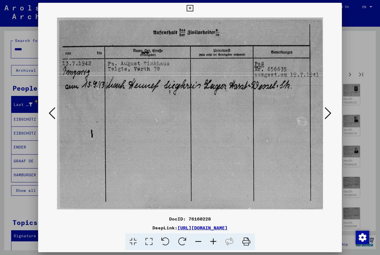
click at [325, 121] on button at bounding box center [328, 114] width 10 height 16
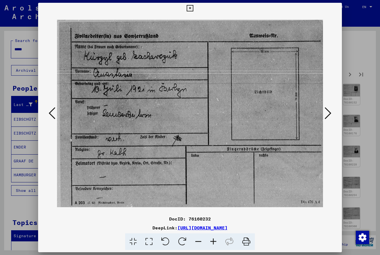
click at [325, 122] on button at bounding box center [328, 114] width 10 height 16
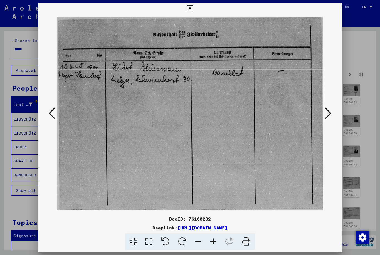
click at [323, 121] on button at bounding box center [328, 114] width 10 height 16
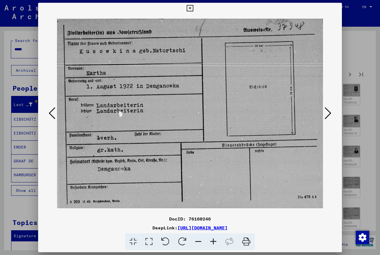
click at [323, 122] on img at bounding box center [190, 114] width 266 height 200
click at [326, 120] on icon at bounding box center [328, 113] width 7 height 13
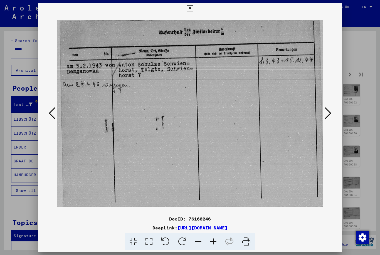
click at [329, 119] on icon at bounding box center [328, 113] width 7 height 13
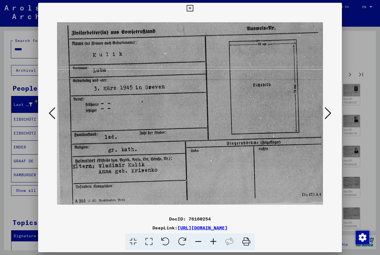
click at [330, 118] on icon at bounding box center [328, 113] width 7 height 13
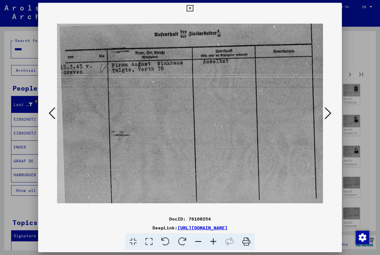
click at [331, 119] on icon at bounding box center [328, 113] width 7 height 13
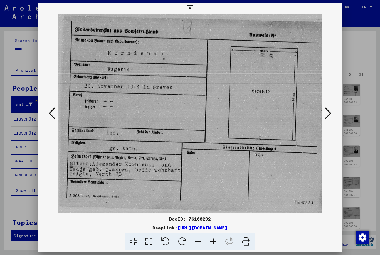
click at [330, 119] on icon at bounding box center [328, 113] width 7 height 13
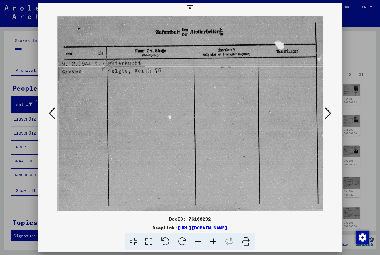
click at [330, 119] on icon at bounding box center [328, 113] width 7 height 13
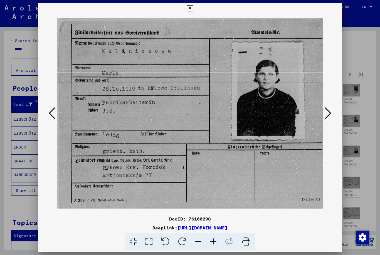
click at [331, 119] on icon at bounding box center [328, 113] width 7 height 13
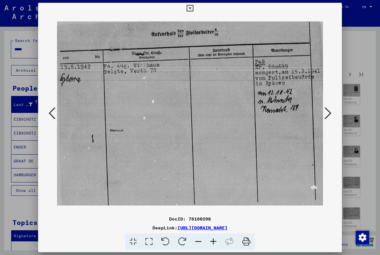
click at [331, 119] on icon at bounding box center [328, 113] width 7 height 13
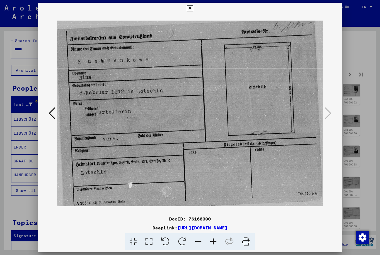
click at [193, 10] on icon at bounding box center [190, 8] width 6 height 7
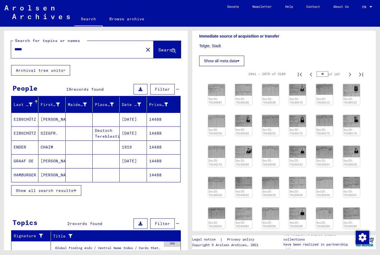
click at [312, 235] on icon "Previous page" at bounding box center [311, 239] width 8 height 8
type input "**"
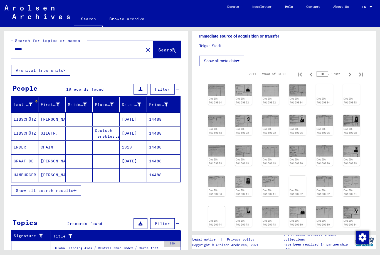
click at [246, 84] on img at bounding box center [243, 90] width 17 height 12
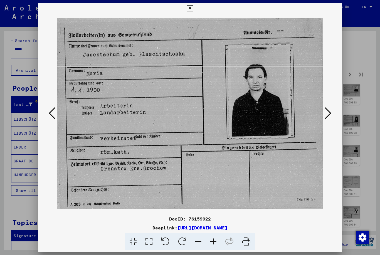
click at [330, 115] on icon at bounding box center [328, 113] width 7 height 13
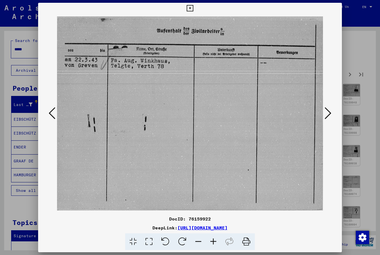
click at [329, 116] on icon at bounding box center [328, 113] width 7 height 13
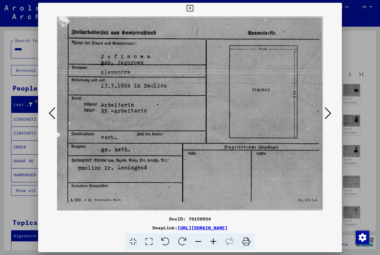
click at [328, 117] on icon at bounding box center [328, 113] width 7 height 13
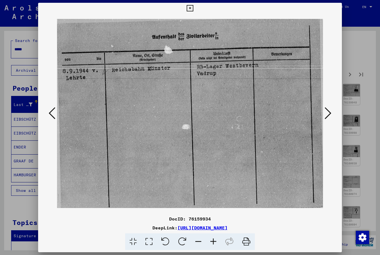
click at [327, 117] on icon at bounding box center [328, 113] width 7 height 13
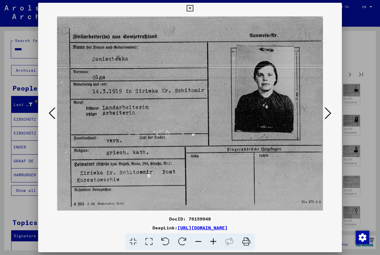
click at [326, 118] on icon at bounding box center [328, 113] width 7 height 13
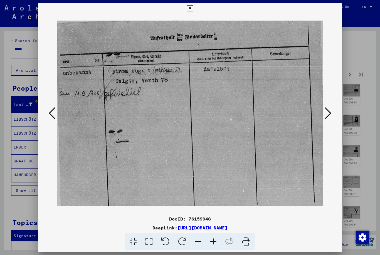
click at [326, 119] on icon at bounding box center [328, 113] width 7 height 13
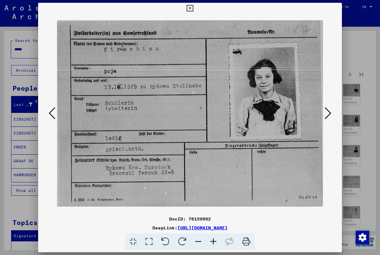
click at [326, 119] on icon at bounding box center [328, 113] width 7 height 13
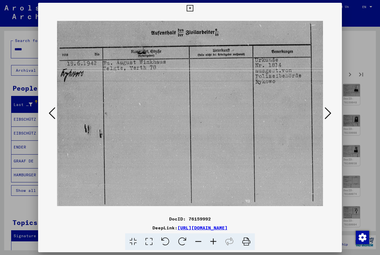
click at [327, 119] on icon at bounding box center [328, 113] width 7 height 13
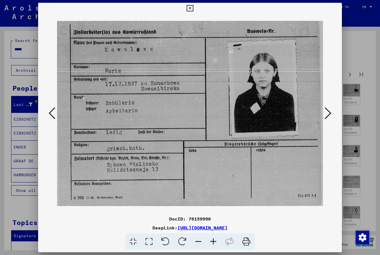
click at [327, 119] on icon at bounding box center [328, 113] width 7 height 13
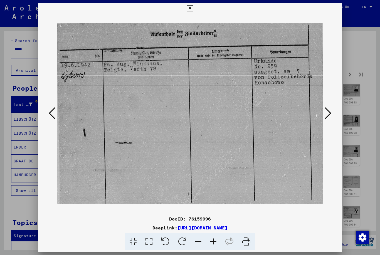
click at [326, 118] on icon at bounding box center [328, 113] width 7 height 13
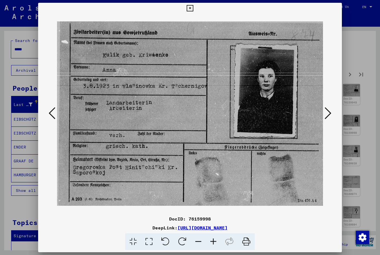
click at [325, 119] on icon at bounding box center [328, 113] width 7 height 13
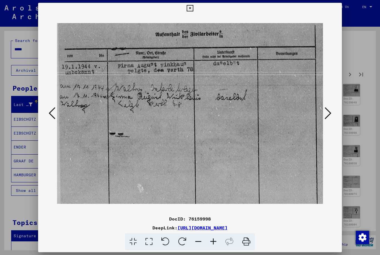
click at [325, 119] on icon at bounding box center [328, 113] width 7 height 13
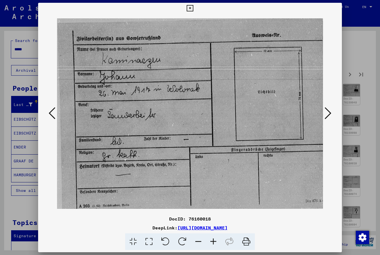
click at [326, 118] on icon at bounding box center [328, 113] width 7 height 13
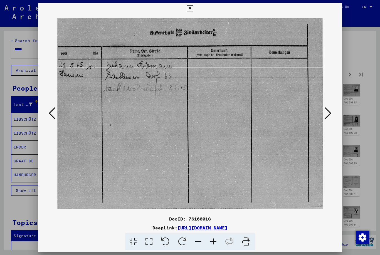
click at [326, 119] on icon at bounding box center [328, 113] width 7 height 13
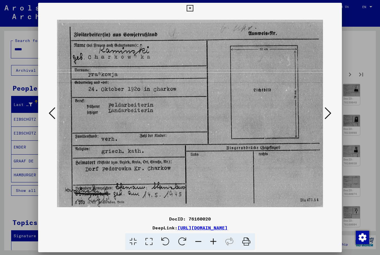
click at [326, 119] on icon at bounding box center [328, 113] width 7 height 13
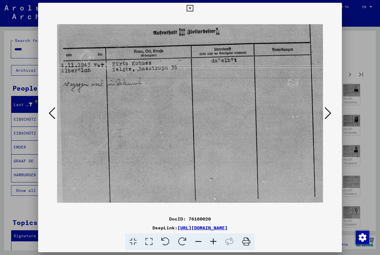
click at [326, 119] on icon at bounding box center [328, 113] width 7 height 13
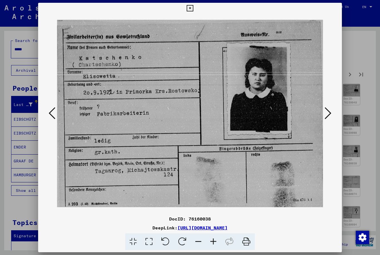
click at [327, 117] on icon at bounding box center [328, 113] width 7 height 13
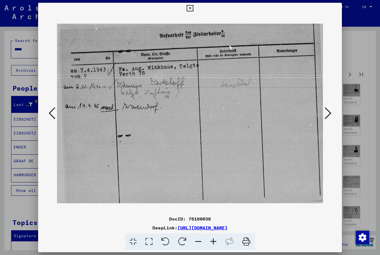
click at [327, 116] on icon at bounding box center [328, 113] width 7 height 13
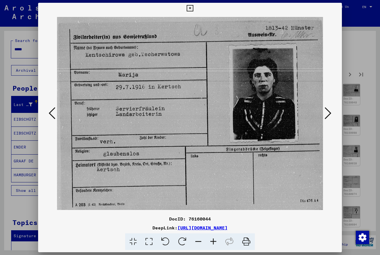
click at [328, 117] on icon at bounding box center [328, 113] width 7 height 13
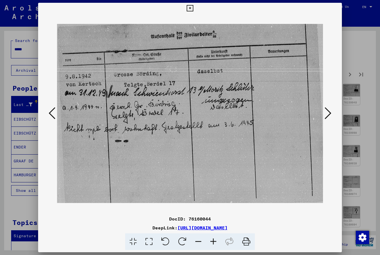
click at [328, 117] on icon at bounding box center [328, 113] width 7 height 13
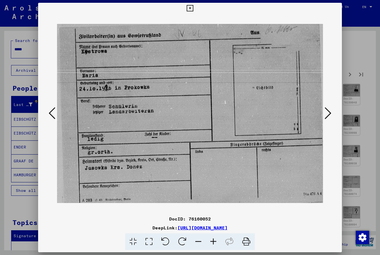
click at [328, 117] on icon at bounding box center [328, 113] width 7 height 13
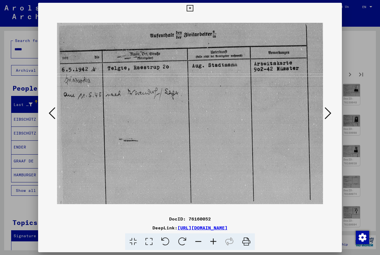
click at [328, 117] on icon at bounding box center [328, 113] width 7 height 13
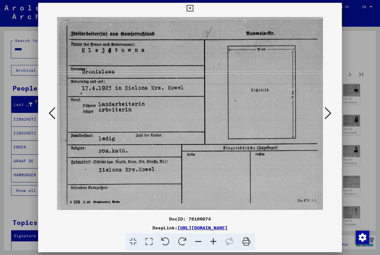
click at [327, 117] on icon at bounding box center [328, 113] width 7 height 13
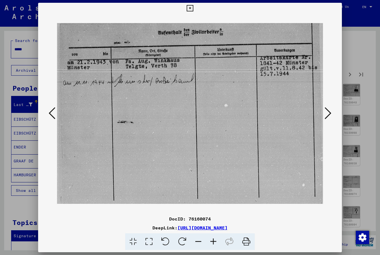
click at [327, 117] on icon at bounding box center [328, 113] width 7 height 13
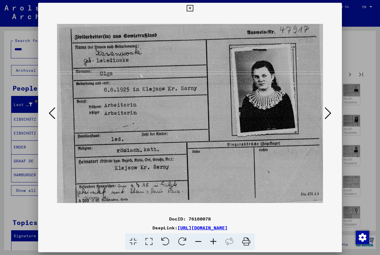
click at [327, 117] on icon at bounding box center [328, 113] width 7 height 13
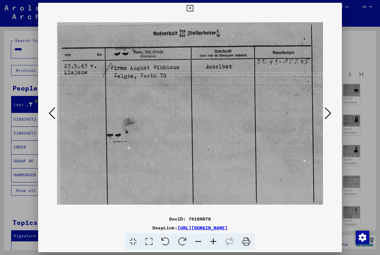
click at [327, 117] on icon at bounding box center [328, 113] width 7 height 13
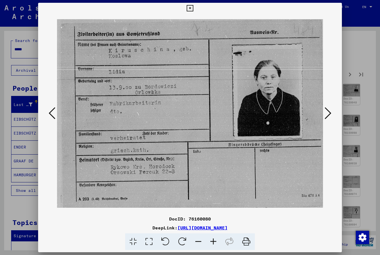
click at [327, 117] on icon at bounding box center [328, 113] width 7 height 13
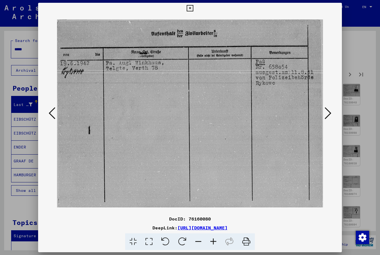
click at [327, 117] on icon at bounding box center [328, 113] width 7 height 13
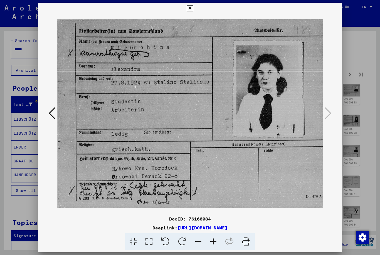
click at [195, 13] on button at bounding box center [190, 8] width 10 height 11
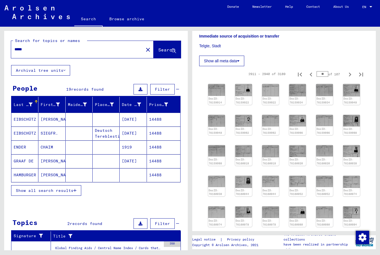
click at [313, 234] on icon "Previous page" at bounding box center [311, 238] width 8 height 8
type input "**"
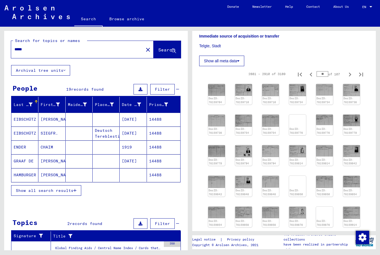
click at [243, 84] on img at bounding box center [243, 90] width 17 height 12
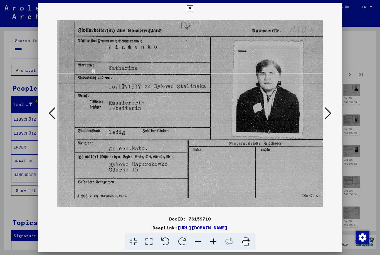
click at [329, 114] on icon at bounding box center [328, 113] width 7 height 13
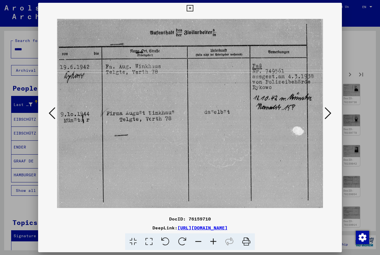
click at [329, 114] on icon at bounding box center [328, 113] width 7 height 13
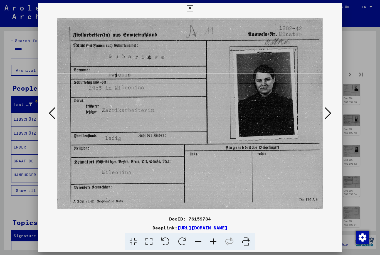
click at [328, 115] on icon at bounding box center [328, 113] width 7 height 13
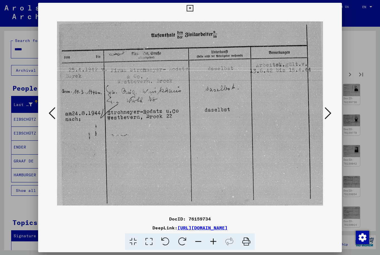
click at [328, 116] on icon at bounding box center [328, 113] width 7 height 13
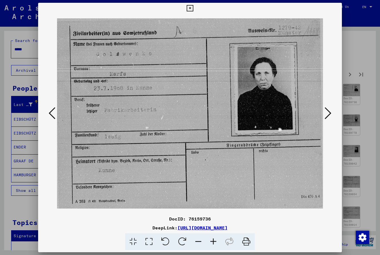
click at [328, 116] on icon at bounding box center [328, 113] width 7 height 13
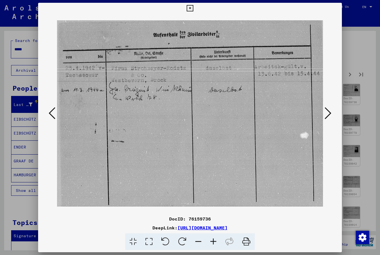
click at [327, 116] on icon at bounding box center [328, 113] width 7 height 13
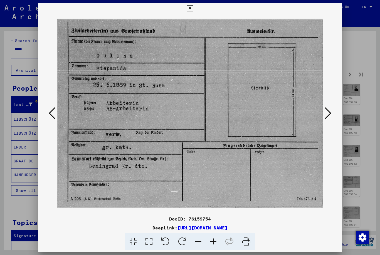
click at [327, 117] on icon at bounding box center [328, 113] width 7 height 13
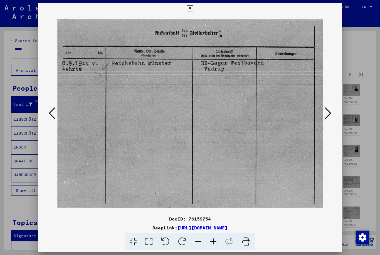
click at [327, 117] on icon at bounding box center [328, 113] width 7 height 13
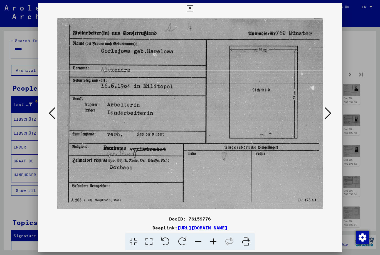
click at [327, 116] on icon at bounding box center [328, 113] width 7 height 13
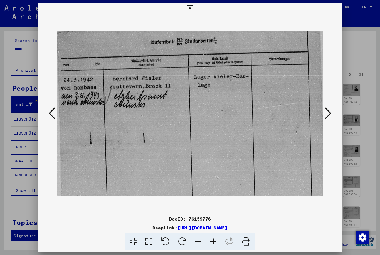
click at [328, 115] on icon at bounding box center [328, 113] width 7 height 13
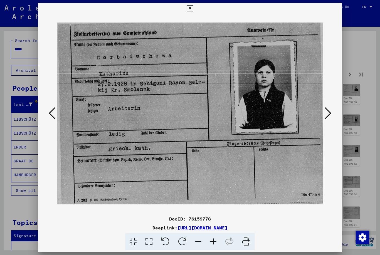
click at [327, 116] on icon at bounding box center [328, 113] width 7 height 13
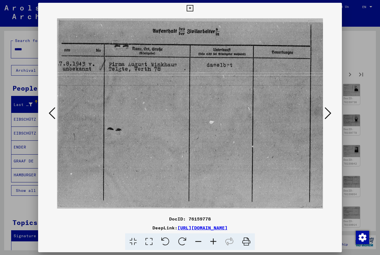
click at [328, 116] on icon at bounding box center [328, 113] width 7 height 13
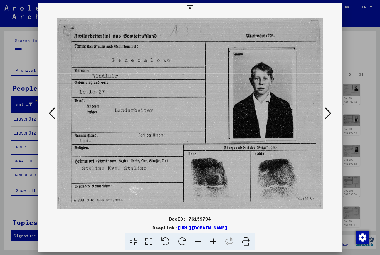
click at [328, 116] on icon at bounding box center [328, 113] width 7 height 13
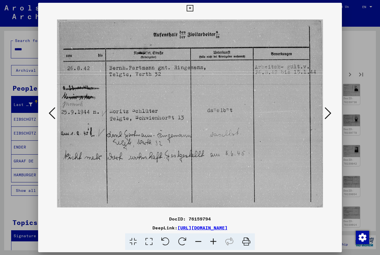
click at [327, 116] on icon at bounding box center [328, 113] width 7 height 13
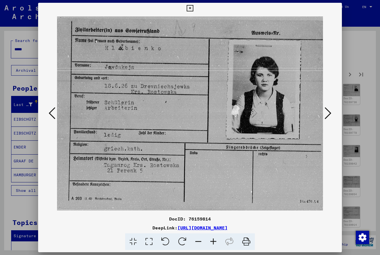
click at [327, 116] on icon at bounding box center [328, 113] width 7 height 13
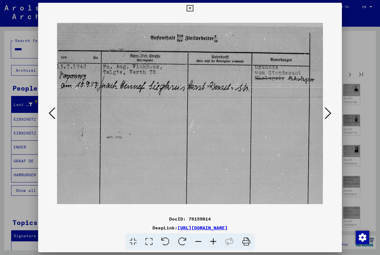
click at [327, 116] on icon at bounding box center [328, 113] width 7 height 13
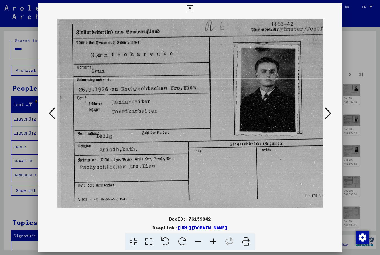
click at [327, 116] on icon at bounding box center [328, 113] width 7 height 13
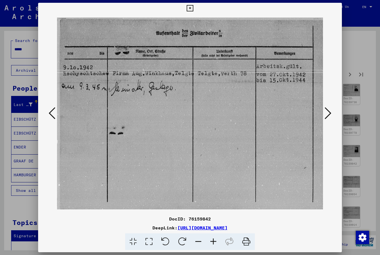
click at [327, 117] on icon at bounding box center [328, 113] width 7 height 13
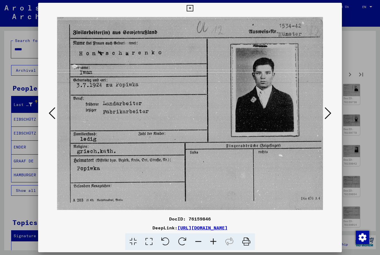
click at [328, 116] on icon at bounding box center [328, 113] width 7 height 13
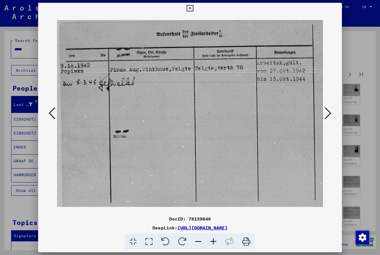
click at [329, 117] on icon at bounding box center [328, 113] width 7 height 13
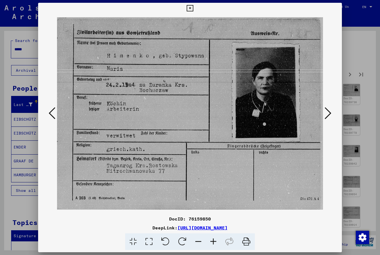
click at [328, 117] on icon at bounding box center [328, 113] width 7 height 13
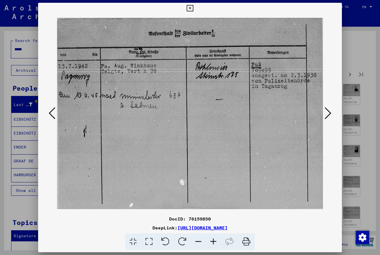
click at [328, 117] on icon at bounding box center [328, 113] width 7 height 13
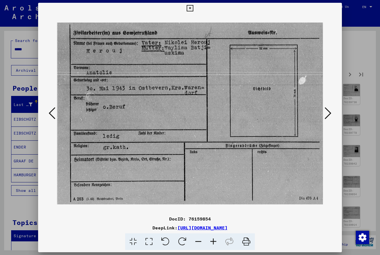
click at [329, 115] on icon at bounding box center [328, 113] width 7 height 13
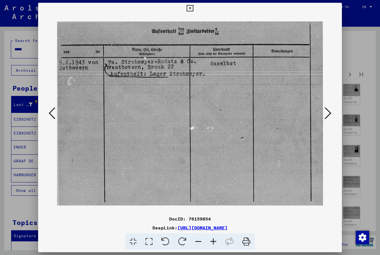
click at [330, 114] on icon at bounding box center [328, 113] width 7 height 13
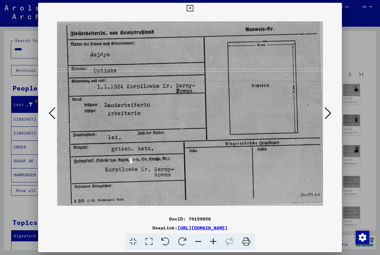
click at [329, 117] on icon at bounding box center [328, 113] width 7 height 13
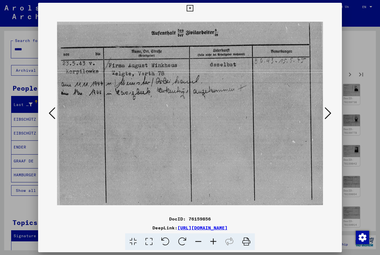
click at [328, 117] on icon at bounding box center [328, 113] width 7 height 13
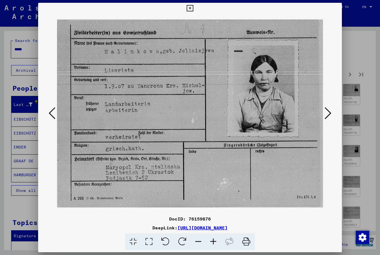
click at [328, 118] on icon at bounding box center [328, 113] width 7 height 13
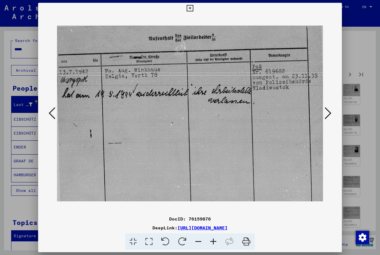
click at [328, 119] on icon at bounding box center [328, 113] width 7 height 13
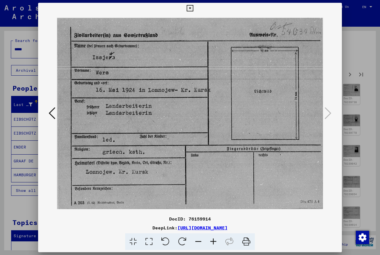
click at [195, 13] on button at bounding box center [190, 8] width 10 height 11
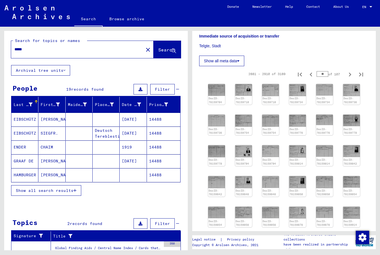
click at [314, 234] on icon "Previous page" at bounding box center [311, 238] width 8 height 8
type input "**"
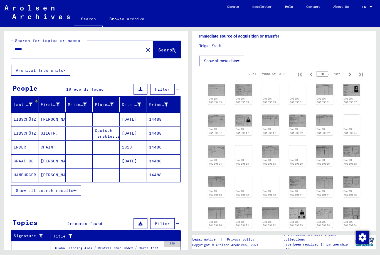
click at [243, 84] on img at bounding box center [243, 90] width 17 height 12
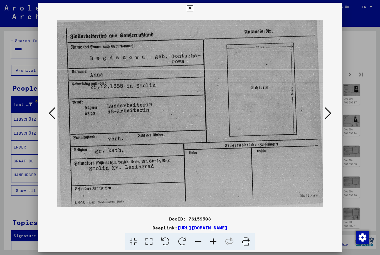
click at [331, 112] on icon at bounding box center [328, 113] width 7 height 13
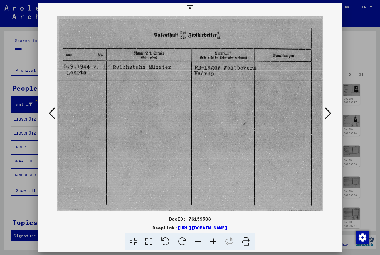
click at [333, 112] on button at bounding box center [328, 114] width 10 height 16
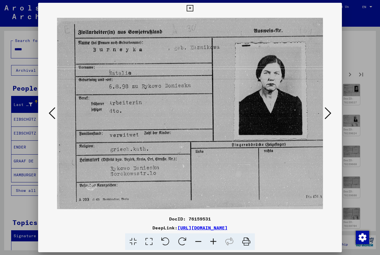
click at [331, 112] on icon at bounding box center [328, 113] width 7 height 13
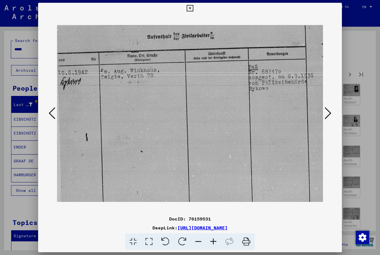
click at [330, 112] on icon at bounding box center [328, 113] width 7 height 13
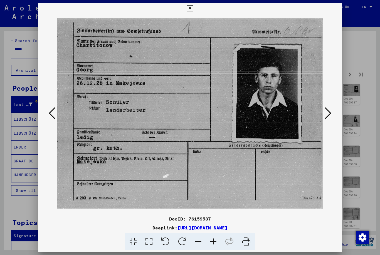
click at [330, 112] on icon at bounding box center [328, 113] width 7 height 13
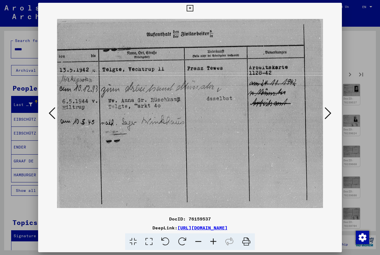
click at [330, 112] on icon at bounding box center [328, 113] width 7 height 13
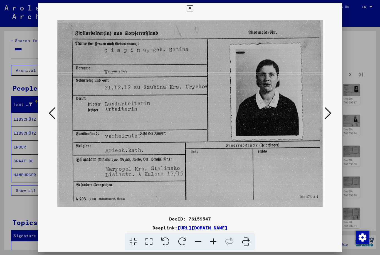
click at [330, 114] on icon at bounding box center [328, 113] width 7 height 13
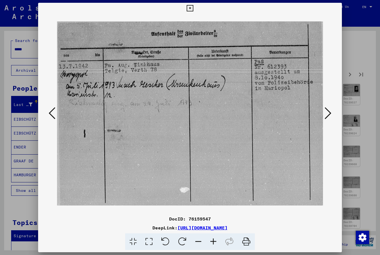
click at [329, 114] on icon at bounding box center [328, 113] width 7 height 13
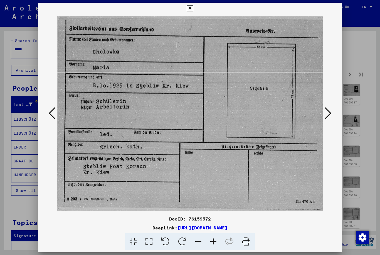
click at [329, 114] on icon at bounding box center [328, 113] width 7 height 13
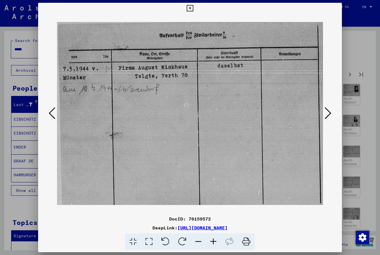
click at [329, 114] on icon at bounding box center [328, 113] width 7 height 13
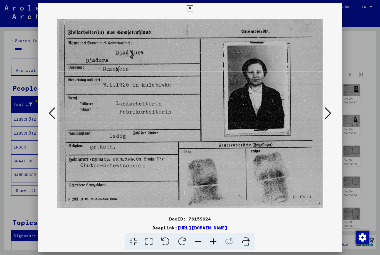
click at [328, 115] on icon at bounding box center [328, 113] width 7 height 13
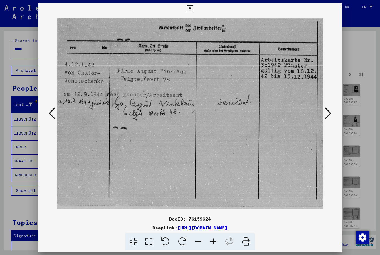
click at [329, 115] on icon at bounding box center [328, 113] width 7 height 13
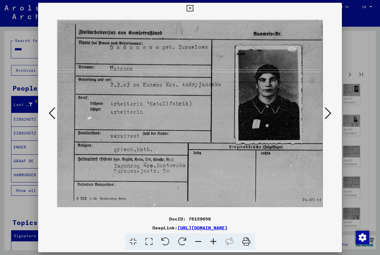
click at [329, 114] on icon at bounding box center [328, 113] width 7 height 13
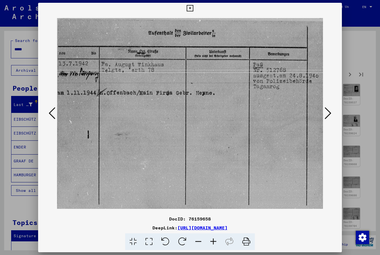
click at [328, 115] on icon at bounding box center [328, 113] width 7 height 13
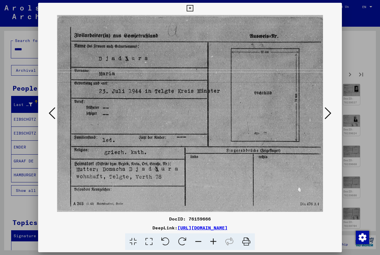
click at [329, 115] on icon at bounding box center [328, 113] width 7 height 13
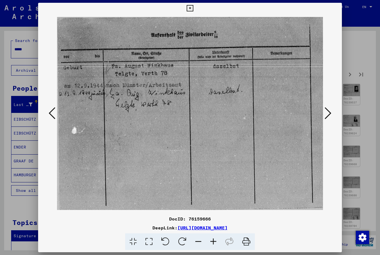
click at [329, 115] on icon at bounding box center [328, 113] width 7 height 13
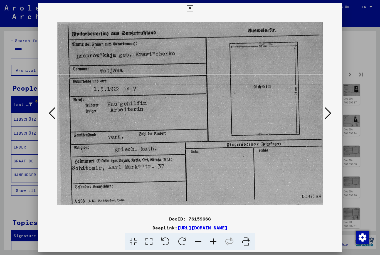
click at [329, 116] on icon at bounding box center [328, 113] width 7 height 13
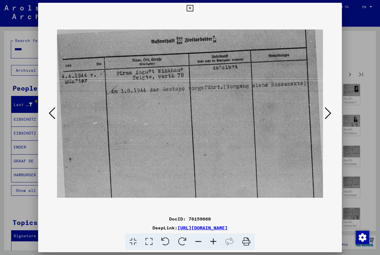
click at [329, 116] on icon at bounding box center [328, 113] width 7 height 13
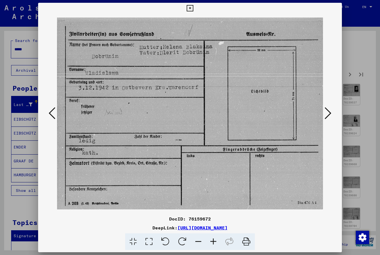
click at [330, 115] on icon at bounding box center [328, 113] width 7 height 13
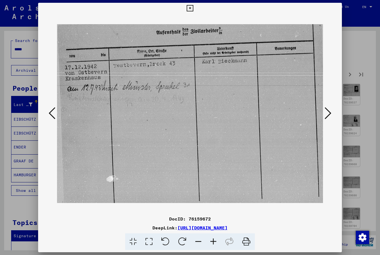
click at [330, 115] on icon at bounding box center [328, 113] width 7 height 13
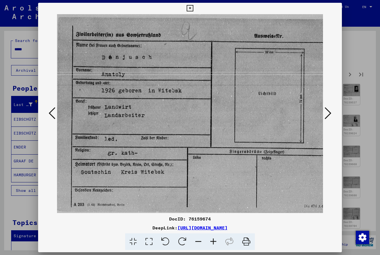
click at [327, 116] on icon at bounding box center [328, 113] width 7 height 13
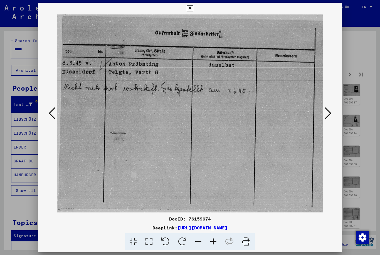
click at [327, 116] on icon at bounding box center [328, 113] width 7 height 13
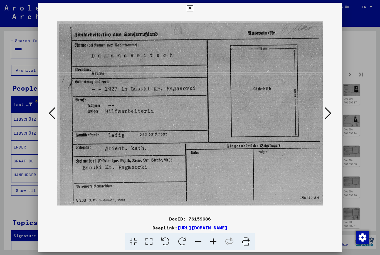
click at [327, 116] on icon at bounding box center [328, 113] width 7 height 13
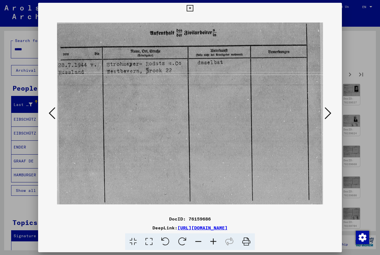
click at [327, 116] on icon at bounding box center [328, 113] width 7 height 13
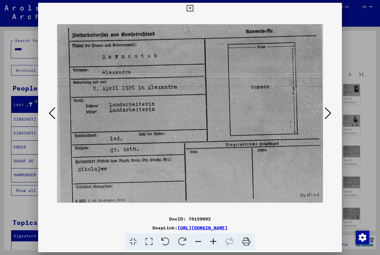
click at [327, 116] on icon at bounding box center [328, 113] width 7 height 13
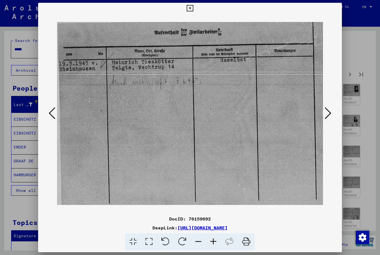
click at [328, 116] on icon at bounding box center [328, 113] width 7 height 13
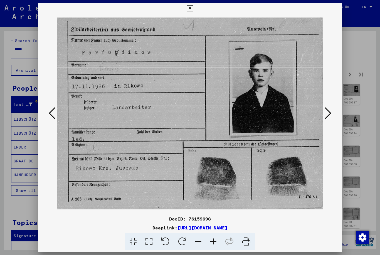
click at [328, 116] on icon at bounding box center [328, 113] width 7 height 13
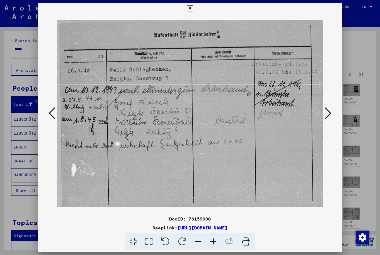
click at [328, 117] on icon at bounding box center [328, 113] width 7 height 13
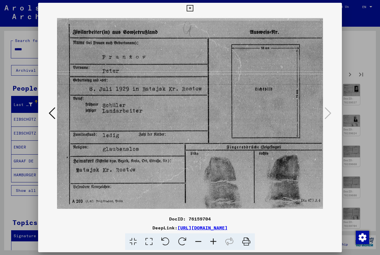
click at [195, 12] on button at bounding box center [190, 8] width 10 height 11
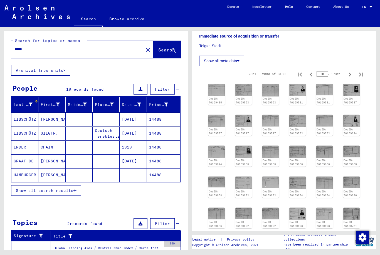
click at [312, 235] on icon "Previous page" at bounding box center [311, 239] width 8 height 8
type input "**"
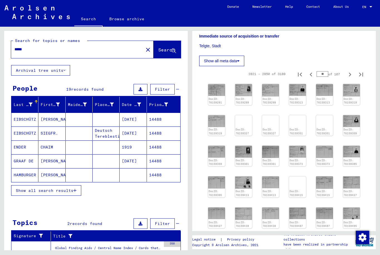
click at [240, 84] on img at bounding box center [243, 90] width 17 height 12
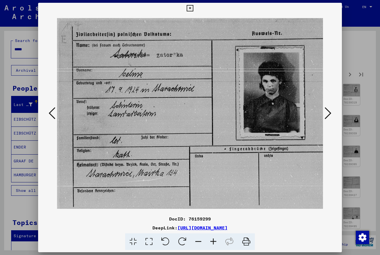
click at [328, 115] on icon at bounding box center [328, 113] width 7 height 13
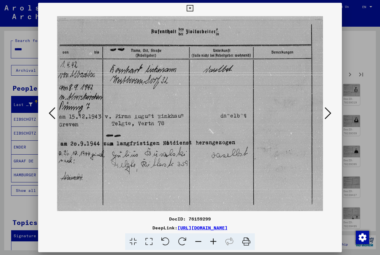
click at [328, 115] on icon at bounding box center [328, 113] width 7 height 13
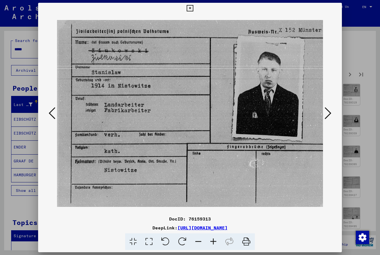
click at [328, 115] on icon at bounding box center [328, 113] width 7 height 13
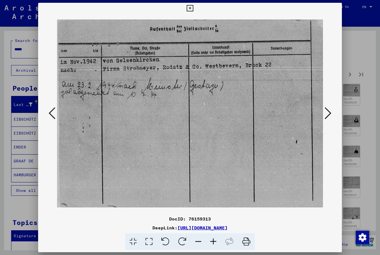
click at [328, 116] on icon at bounding box center [328, 113] width 7 height 13
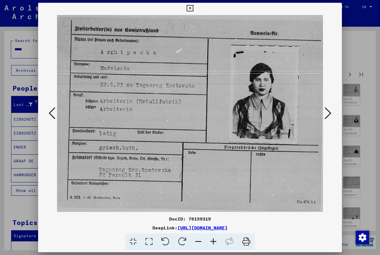
click at [327, 116] on icon at bounding box center [328, 113] width 7 height 13
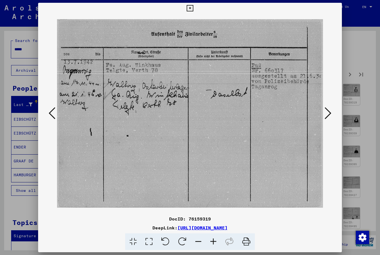
click at [326, 117] on icon at bounding box center [328, 113] width 7 height 13
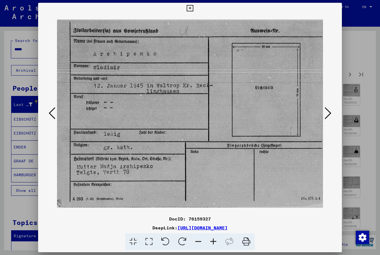
click at [327, 117] on icon at bounding box center [328, 113] width 7 height 13
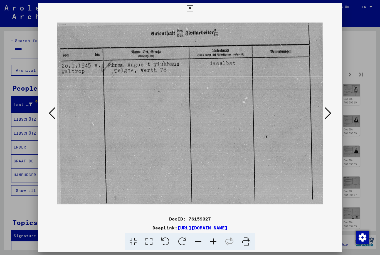
click at [327, 117] on icon at bounding box center [328, 113] width 7 height 13
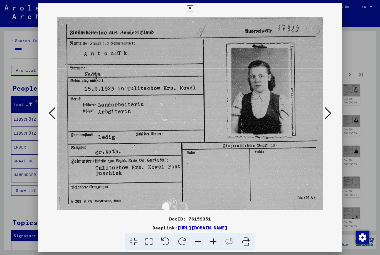
click at [327, 117] on icon at bounding box center [328, 113] width 7 height 13
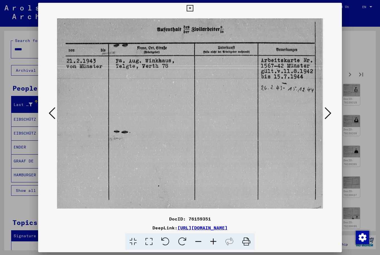
click at [327, 117] on icon at bounding box center [328, 113] width 7 height 13
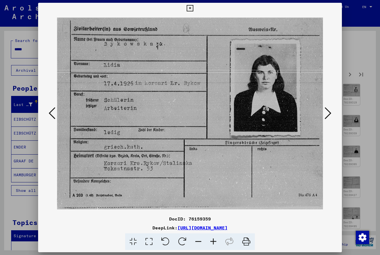
click at [327, 117] on icon at bounding box center [328, 113] width 7 height 13
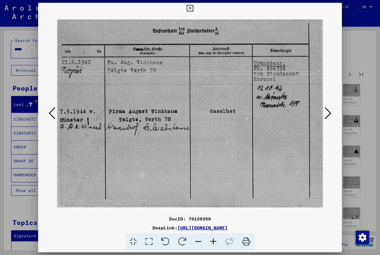
click at [326, 117] on icon at bounding box center [328, 113] width 7 height 13
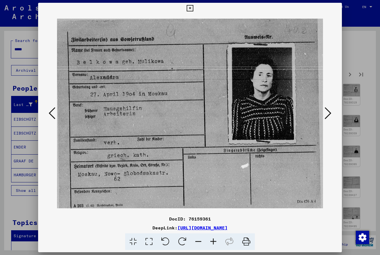
click at [327, 118] on icon at bounding box center [328, 113] width 7 height 13
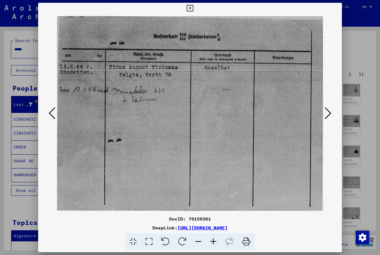
click at [327, 119] on icon at bounding box center [328, 113] width 7 height 13
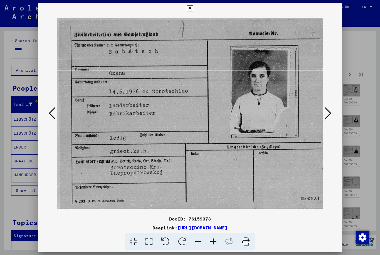
click at [327, 119] on icon at bounding box center [328, 113] width 7 height 13
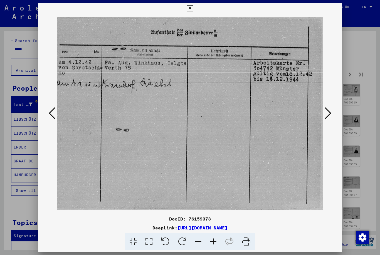
click at [327, 119] on icon at bounding box center [328, 113] width 7 height 13
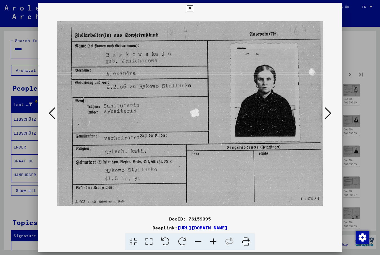
click at [328, 119] on icon at bounding box center [328, 113] width 7 height 13
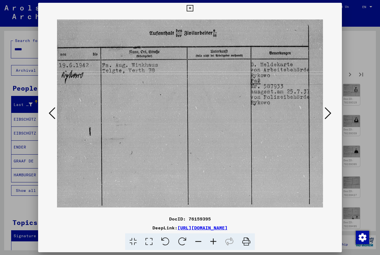
click at [327, 119] on icon at bounding box center [328, 113] width 7 height 13
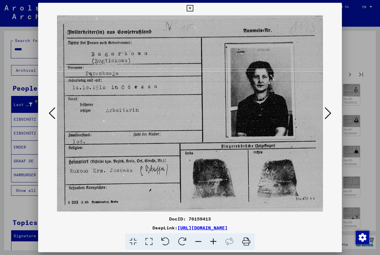
click at [327, 120] on icon at bounding box center [328, 113] width 7 height 13
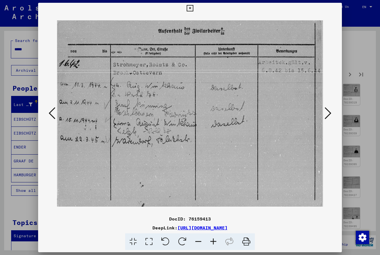
click at [327, 120] on icon at bounding box center [328, 113] width 7 height 13
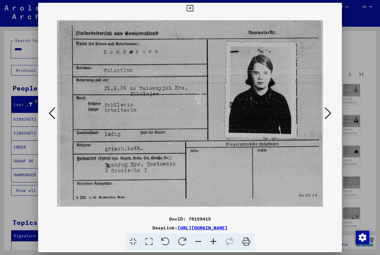
click at [326, 120] on button at bounding box center [328, 114] width 10 height 16
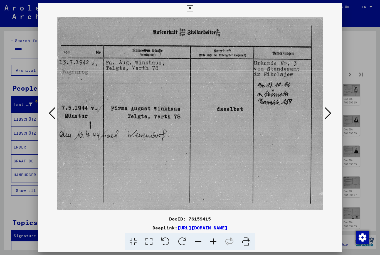
click at [327, 121] on button at bounding box center [328, 114] width 10 height 16
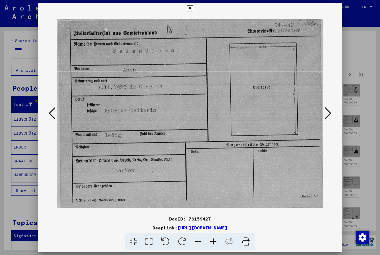
click at [327, 120] on button at bounding box center [328, 114] width 10 height 16
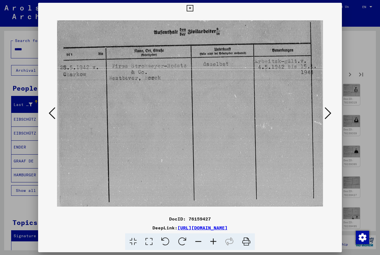
click at [326, 118] on icon at bounding box center [328, 113] width 7 height 13
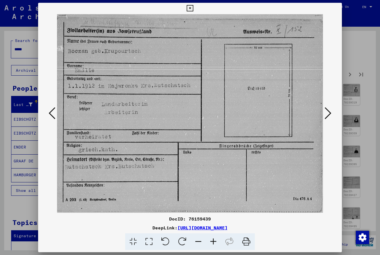
click at [325, 119] on icon at bounding box center [328, 113] width 7 height 13
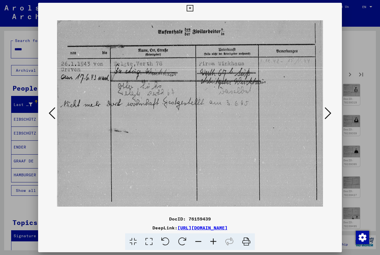
click at [326, 119] on icon at bounding box center [328, 113] width 7 height 13
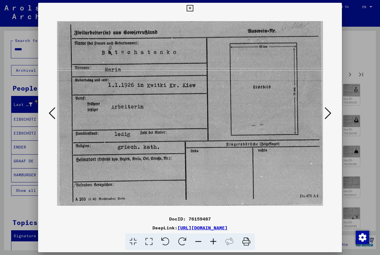
click at [326, 119] on icon at bounding box center [328, 113] width 7 height 13
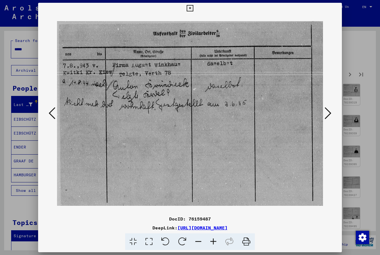
click at [327, 119] on icon at bounding box center [328, 113] width 7 height 13
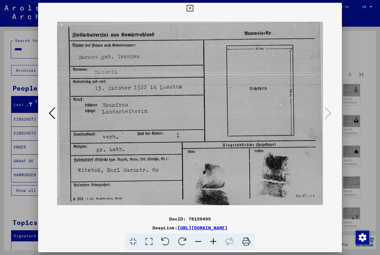
click at [323, 117] on img at bounding box center [190, 114] width 266 height 200
click at [195, 13] on button at bounding box center [190, 8] width 10 height 11
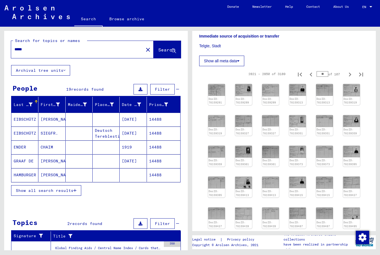
click at [311, 235] on icon "Previous page" at bounding box center [311, 239] width 8 height 8
type input "**"
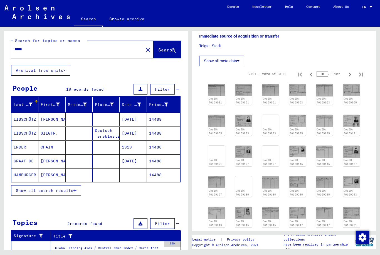
click at [242, 84] on img at bounding box center [243, 90] width 17 height 12
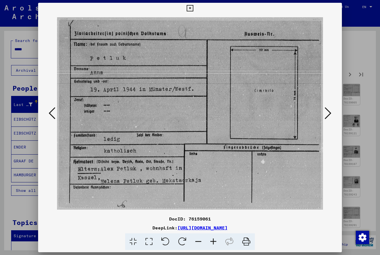
click at [331, 116] on icon at bounding box center [328, 113] width 7 height 13
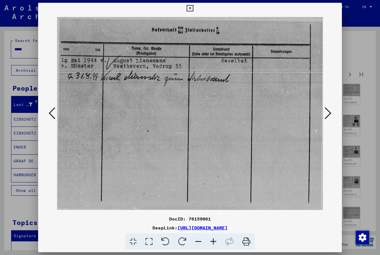
click at [329, 117] on icon at bounding box center [328, 113] width 7 height 13
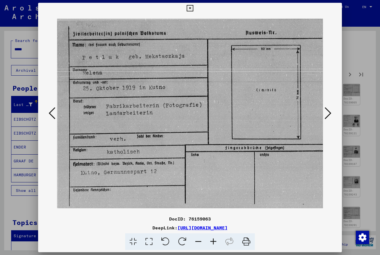
click at [328, 117] on icon at bounding box center [328, 113] width 7 height 13
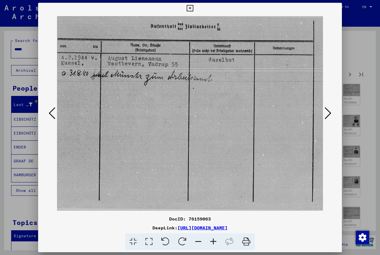
click at [328, 117] on icon at bounding box center [328, 113] width 7 height 13
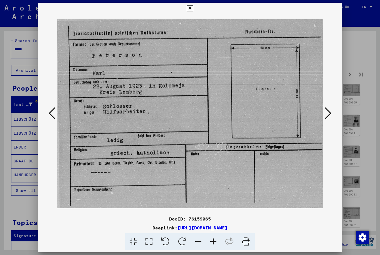
click at [329, 117] on icon at bounding box center [328, 113] width 7 height 13
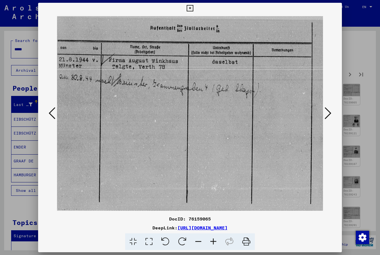
click at [329, 118] on icon at bounding box center [328, 113] width 7 height 13
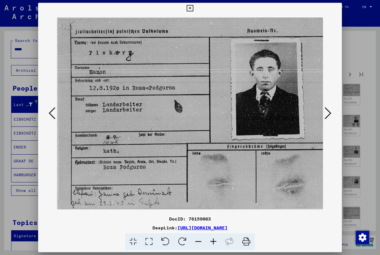
click at [328, 116] on icon at bounding box center [328, 113] width 7 height 13
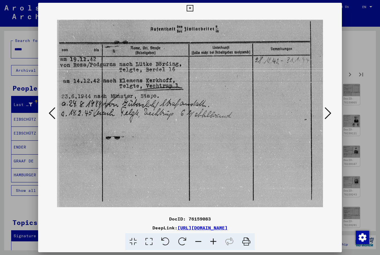
click at [329, 117] on icon at bounding box center [328, 113] width 7 height 13
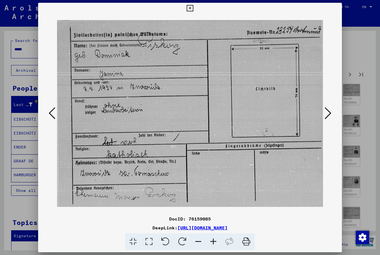
click at [329, 118] on icon at bounding box center [328, 113] width 7 height 13
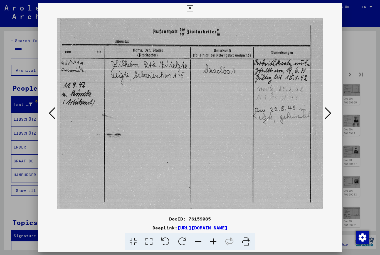
click at [329, 118] on icon at bounding box center [328, 113] width 7 height 13
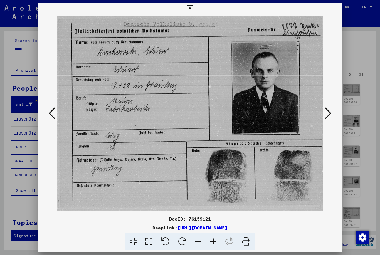
click at [329, 118] on icon at bounding box center [328, 113] width 7 height 13
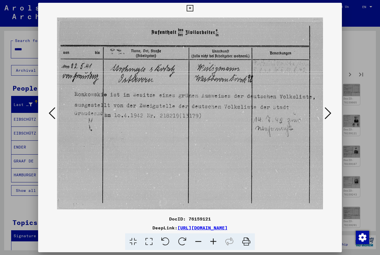
click at [53, 116] on icon at bounding box center [52, 113] width 7 height 13
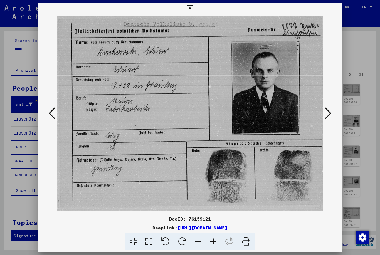
click at [327, 112] on icon at bounding box center [328, 113] width 7 height 13
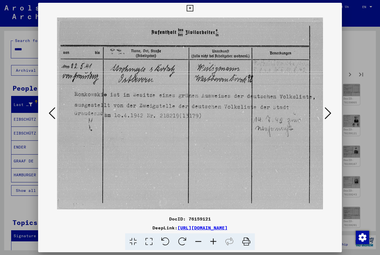
click at [327, 113] on icon at bounding box center [328, 113] width 7 height 13
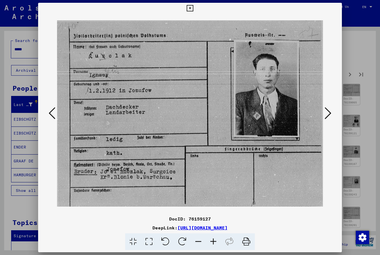
click at [326, 114] on icon at bounding box center [328, 113] width 7 height 13
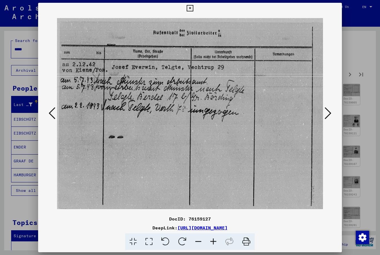
click at [325, 116] on icon at bounding box center [328, 113] width 7 height 13
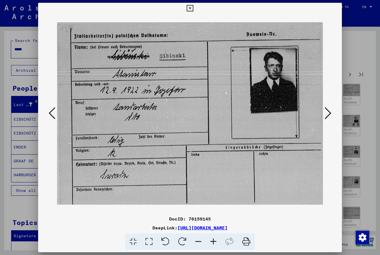
click at [325, 115] on icon at bounding box center [328, 113] width 7 height 13
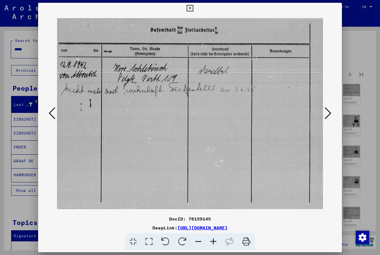
click at [325, 116] on icon at bounding box center [328, 113] width 7 height 13
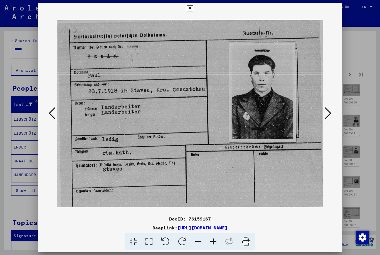
click at [325, 116] on icon at bounding box center [328, 113] width 7 height 13
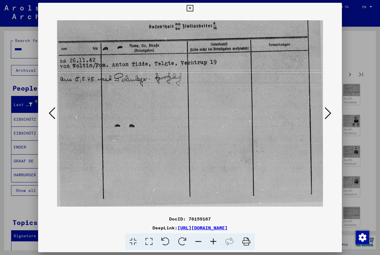
click at [325, 116] on icon at bounding box center [328, 113] width 7 height 13
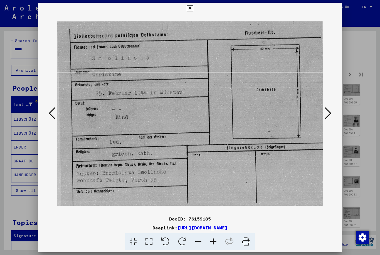
click at [326, 116] on icon at bounding box center [328, 113] width 7 height 13
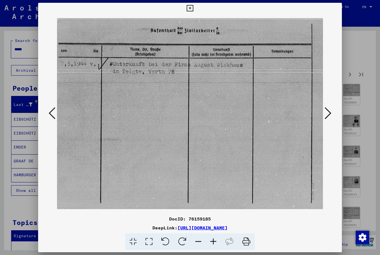
click at [326, 116] on icon at bounding box center [328, 113] width 7 height 13
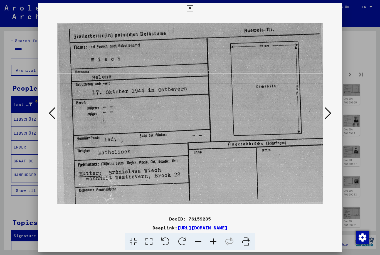
click at [326, 116] on icon at bounding box center [328, 113] width 7 height 13
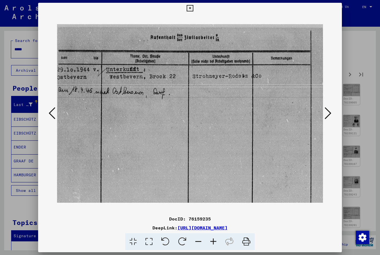
click at [326, 116] on icon at bounding box center [328, 113] width 7 height 13
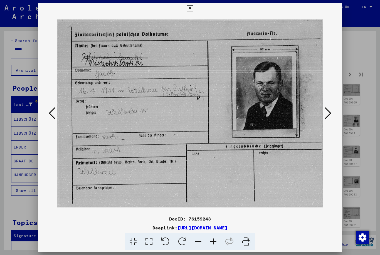
click at [328, 112] on icon at bounding box center [328, 113] width 7 height 13
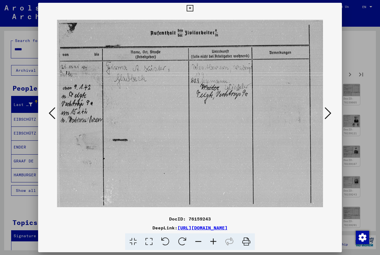
click at [329, 112] on icon at bounding box center [328, 113] width 7 height 13
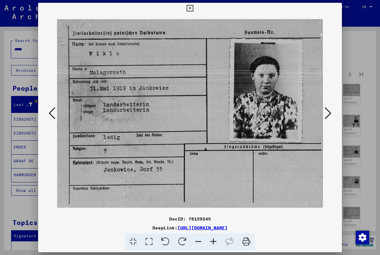
click at [330, 113] on icon at bounding box center [328, 113] width 7 height 13
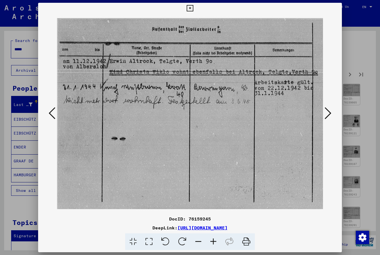
click at [329, 113] on icon at bounding box center [328, 113] width 7 height 13
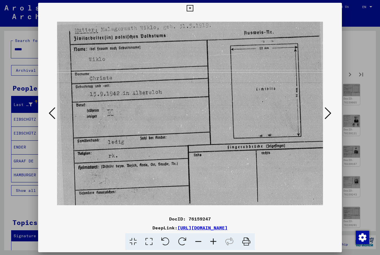
click at [329, 114] on icon at bounding box center [328, 113] width 7 height 13
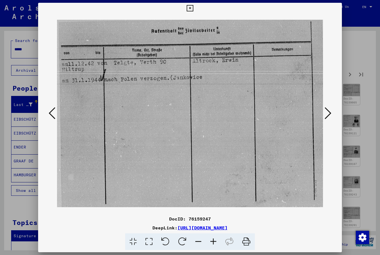
click at [328, 114] on icon at bounding box center [328, 113] width 7 height 13
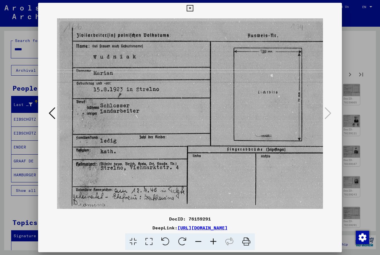
click at [193, 9] on icon at bounding box center [190, 8] width 6 height 7
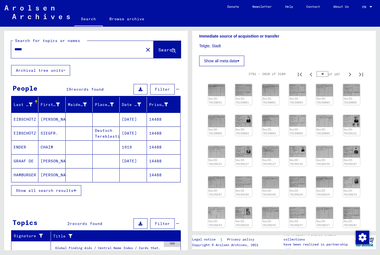
click at [313, 234] on icon "Previous page" at bounding box center [311, 238] width 8 height 8
type input "**"
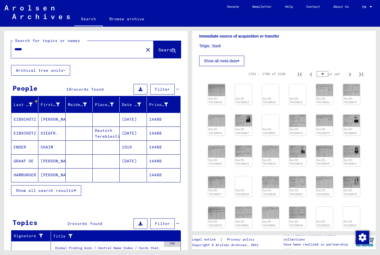
click at [245, 84] on img at bounding box center [243, 84] width 17 height 0
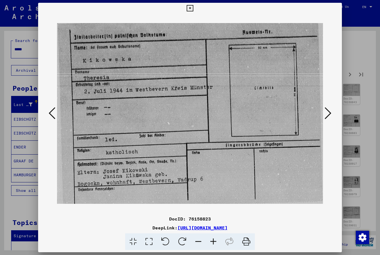
click at [329, 115] on icon at bounding box center [328, 113] width 7 height 13
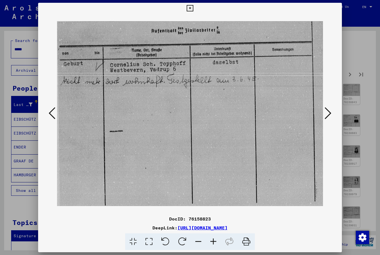
click at [329, 116] on icon at bounding box center [328, 113] width 7 height 13
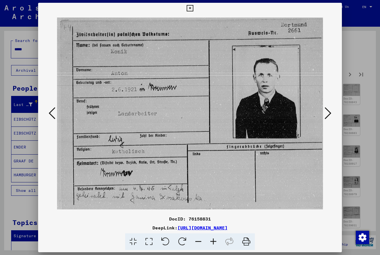
click at [328, 115] on icon at bounding box center [328, 113] width 7 height 13
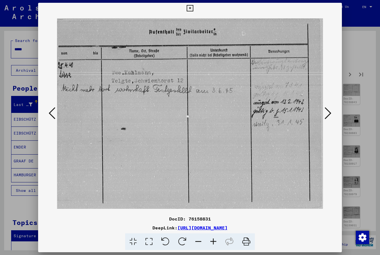
click at [328, 115] on icon at bounding box center [328, 113] width 7 height 13
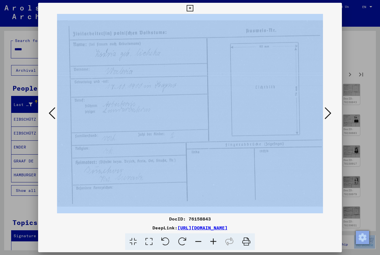
click at [327, 115] on icon at bounding box center [328, 113] width 7 height 13
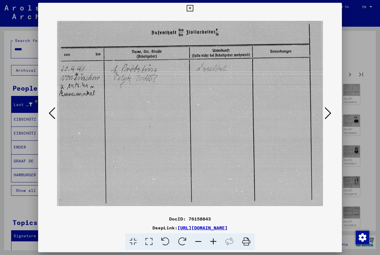
click at [327, 114] on icon at bounding box center [328, 113] width 7 height 13
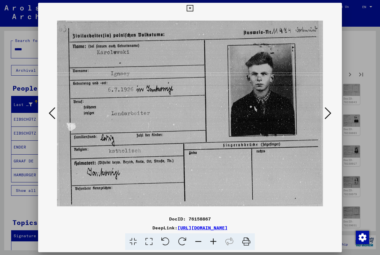
click at [327, 114] on icon at bounding box center [328, 113] width 7 height 13
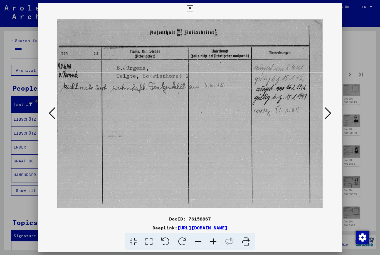
click at [327, 113] on icon at bounding box center [328, 113] width 7 height 13
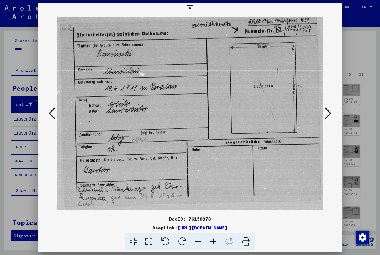
click at [327, 114] on icon at bounding box center [328, 113] width 7 height 13
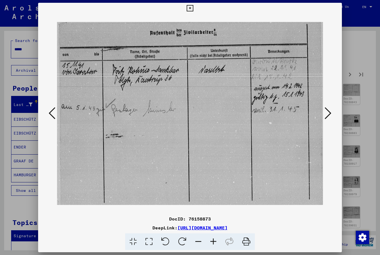
click at [326, 114] on icon at bounding box center [328, 113] width 7 height 13
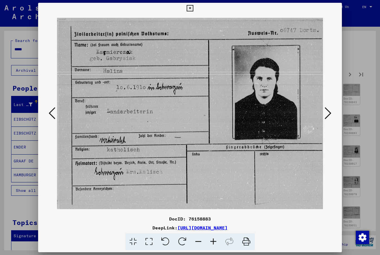
click at [326, 114] on icon at bounding box center [328, 113] width 7 height 13
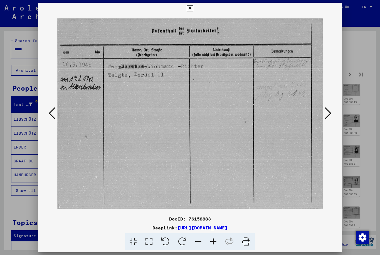
click at [326, 115] on icon at bounding box center [328, 113] width 7 height 13
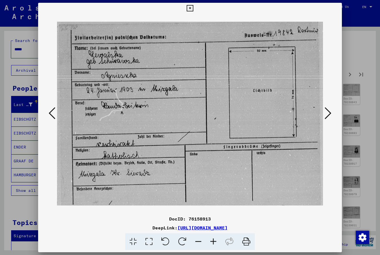
click at [326, 115] on icon at bounding box center [328, 113] width 7 height 13
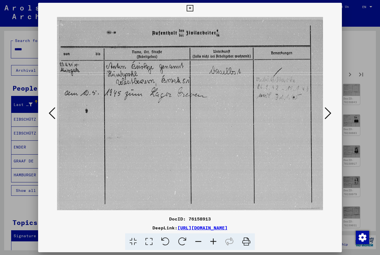
click at [325, 115] on icon at bounding box center [328, 113] width 7 height 13
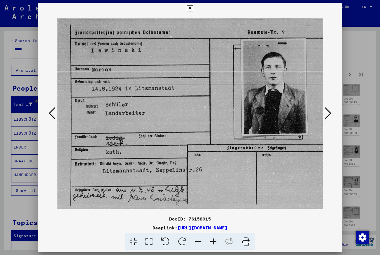
click at [325, 115] on icon at bounding box center [328, 113] width 7 height 13
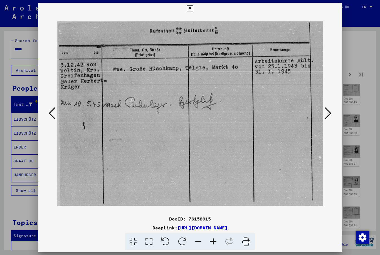
click at [325, 115] on button at bounding box center [328, 114] width 10 height 16
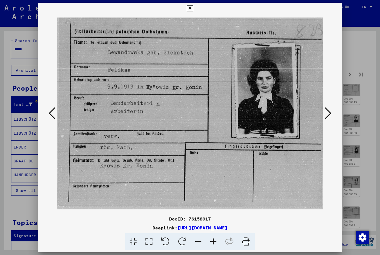
click at [325, 115] on icon at bounding box center [328, 113] width 7 height 13
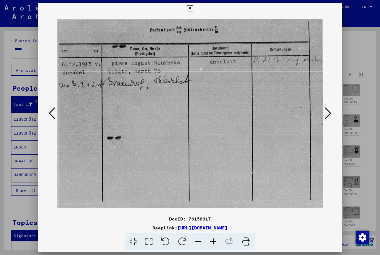
click at [325, 116] on icon at bounding box center [328, 113] width 7 height 13
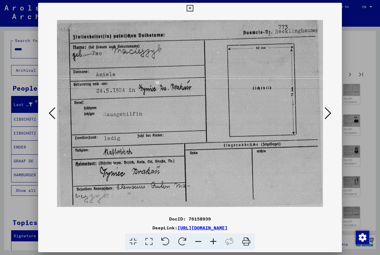
click at [325, 116] on icon at bounding box center [328, 113] width 7 height 13
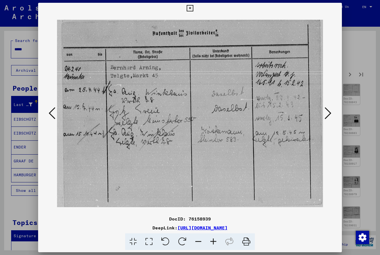
click at [325, 116] on button at bounding box center [328, 114] width 10 height 16
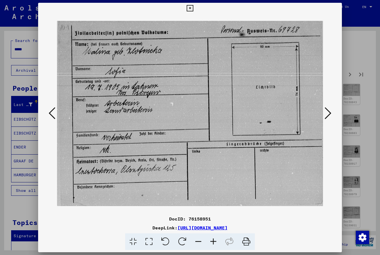
click at [325, 116] on button at bounding box center [328, 114] width 10 height 16
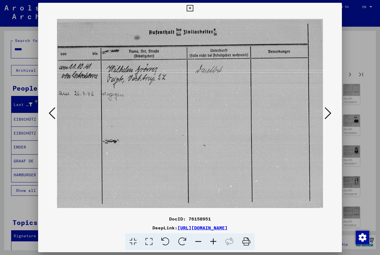
click at [325, 116] on button at bounding box center [328, 114] width 10 height 16
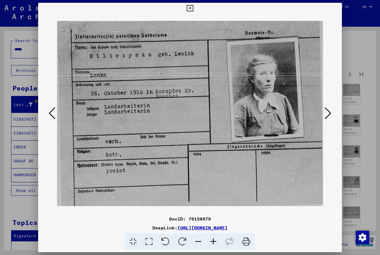
click at [325, 115] on icon at bounding box center [328, 113] width 7 height 13
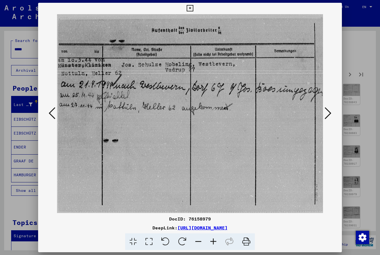
click at [325, 116] on button at bounding box center [328, 114] width 10 height 16
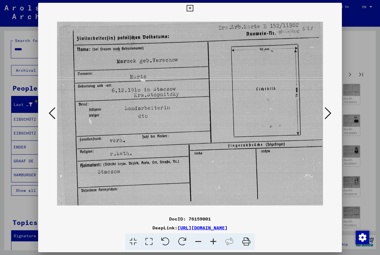
click at [323, 117] on img at bounding box center [190, 114] width 266 height 200
click at [322, 117] on img at bounding box center [190, 114] width 266 height 200
click at [328, 117] on icon at bounding box center [328, 113] width 7 height 13
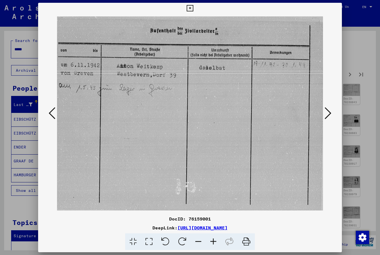
click at [329, 117] on icon at bounding box center [328, 113] width 7 height 13
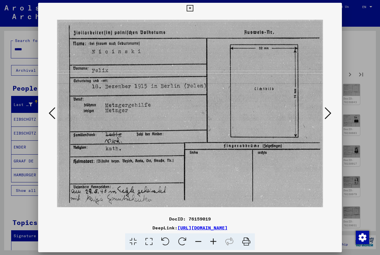
click at [329, 117] on icon at bounding box center [328, 113] width 7 height 13
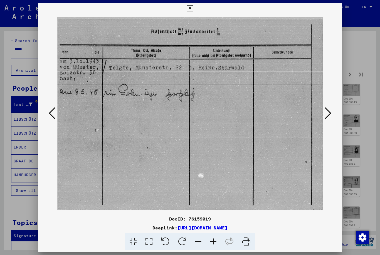
click at [329, 117] on icon at bounding box center [328, 113] width 7 height 13
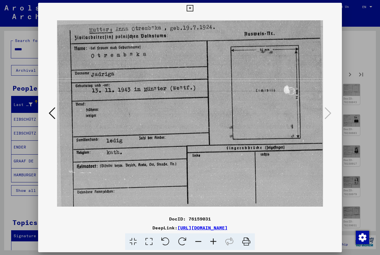
click at [193, 9] on icon at bounding box center [190, 8] width 6 height 7
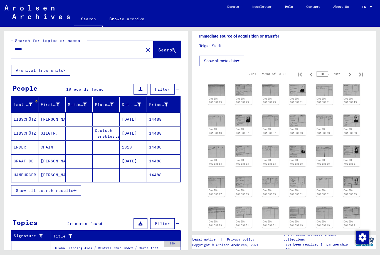
click at [313, 234] on icon "Previous page" at bounding box center [311, 238] width 8 height 8
type input "**"
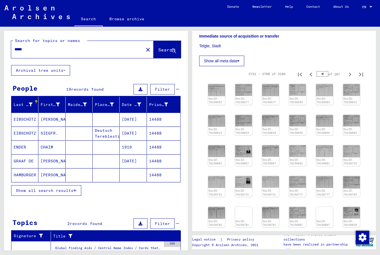
click at [221, 84] on img at bounding box center [216, 90] width 17 height 12
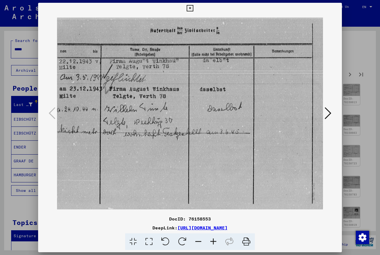
click at [330, 111] on icon at bounding box center [328, 113] width 7 height 13
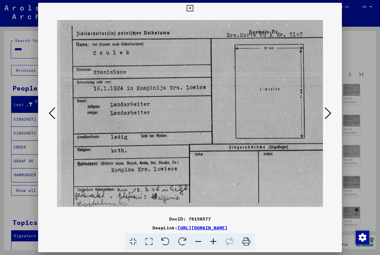
click at [330, 114] on icon at bounding box center [328, 113] width 7 height 13
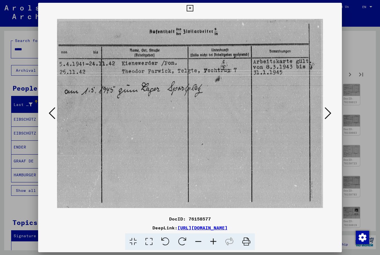
click at [330, 114] on icon at bounding box center [328, 113] width 7 height 13
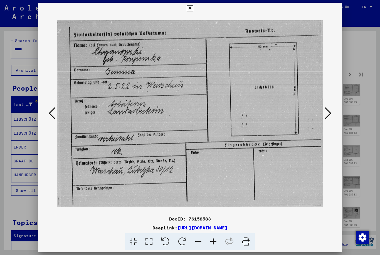
click at [330, 114] on icon at bounding box center [328, 113] width 7 height 13
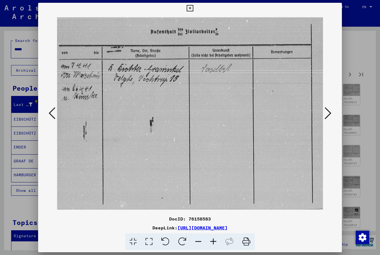
click at [330, 114] on icon at bounding box center [328, 113] width 7 height 13
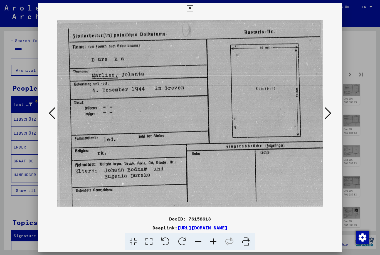
click at [329, 115] on icon at bounding box center [328, 113] width 7 height 13
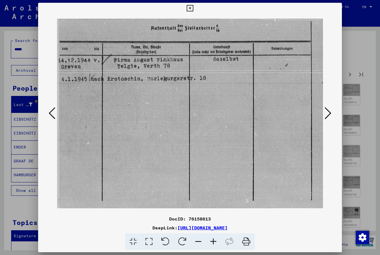
click at [329, 115] on icon at bounding box center [328, 113] width 7 height 13
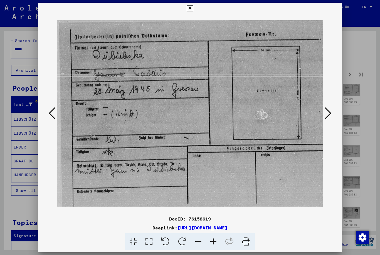
click at [329, 116] on icon at bounding box center [328, 113] width 7 height 13
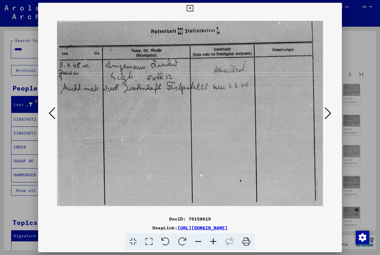
click at [328, 116] on icon at bounding box center [328, 113] width 7 height 13
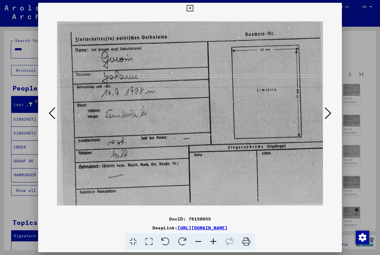
click at [328, 117] on icon at bounding box center [328, 113] width 7 height 13
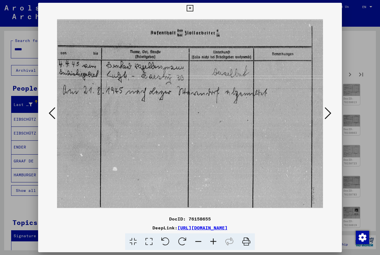
click at [327, 117] on icon at bounding box center [328, 113] width 7 height 13
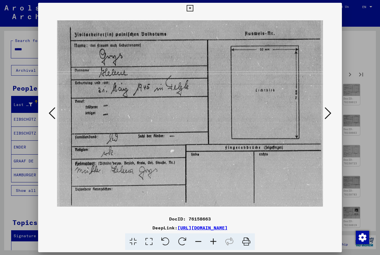
click at [329, 117] on icon at bounding box center [328, 113] width 7 height 13
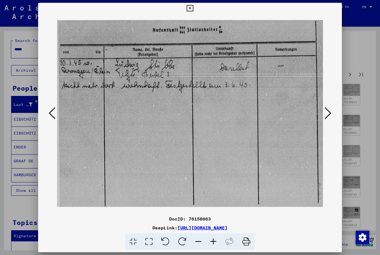
click at [328, 118] on icon at bounding box center [328, 113] width 7 height 13
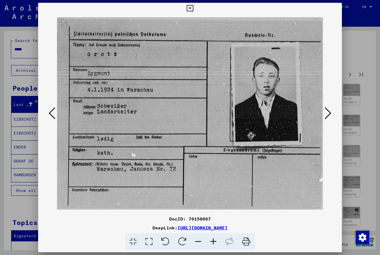
click at [328, 116] on icon at bounding box center [328, 113] width 7 height 13
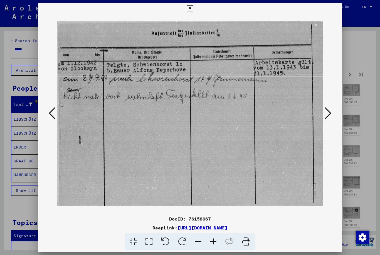
click at [328, 117] on icon at bounding box center [328, 113] width 7 height 13
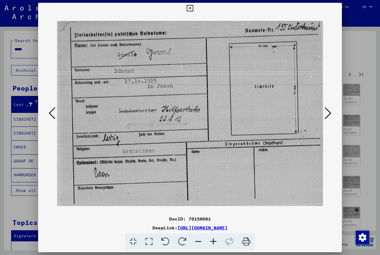
click at [330, 118] on icon at bounding box center [328, 113] width 7 height 13
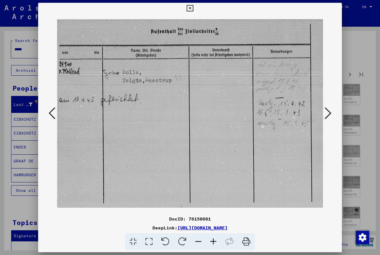
click at [330, 118] on icon at bounding box center [328, 113] width 7 height 13
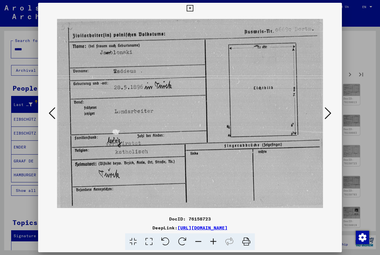
click at [330, 118] on icon at bounding box center [328, 113] width 7 height 13
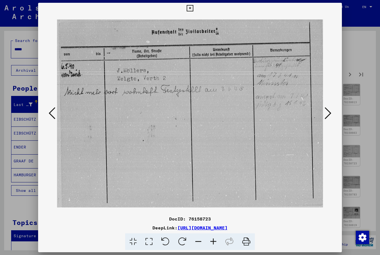
click at [329, 119] on icon at bounding box center [328, 113] width 7 height 13
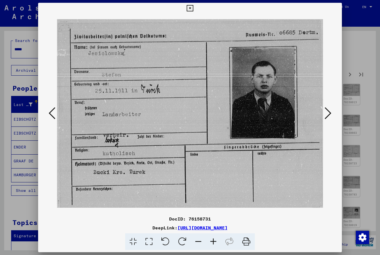
click at [329, 119] on icon at bounding box center [328, 113] width 7 height 13
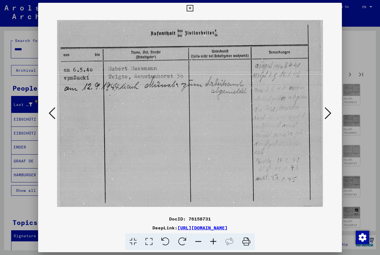
click at [327, 118] on icon at bounding box center [328, 113] width 7 height 13
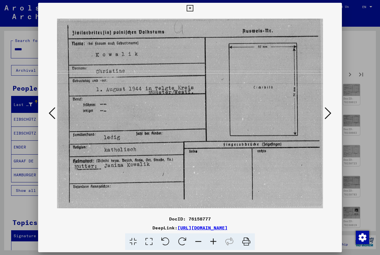
click at [325, 118] on button at bounding box center [328, 114] width 10 height 16
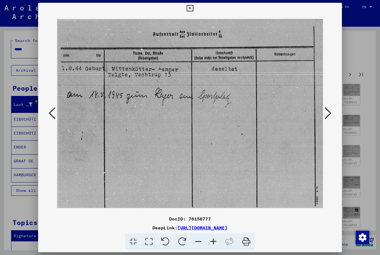
click at [325, 118] on button at bounding box center [328, 114] width 10 height 16
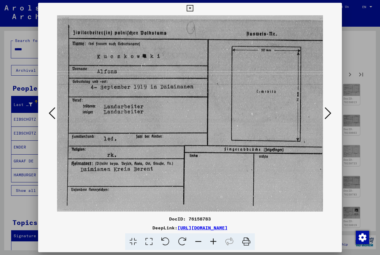
click at [325, 119] on button at bounding box center [328, 114] width 10 height 16
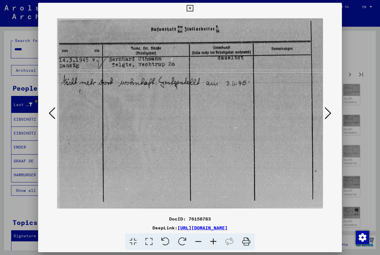
click at [321, 120] on img at bounding box center [190, 114] width 266 height 200
click at [323, 119] on img at bounding box center [190, 114] width 266 height 200
click at [326, 119] on icon at bounding box center [328, 113] width 7 height 13
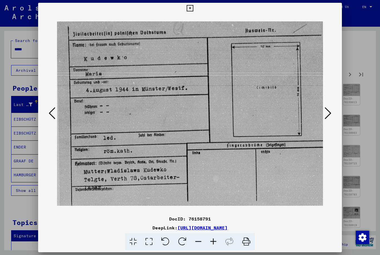
click at [330, 117] on icon at bounding box center [328, 113] width 7 height 13
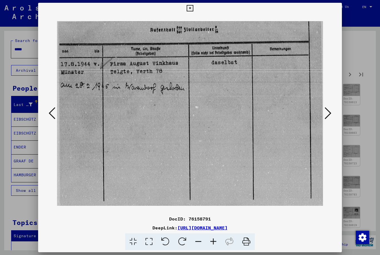
click at [329, 117] on icon at bounding box center [328, 113] width 7 height 13
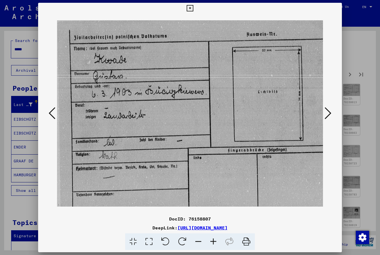
click at [330, 117] on icon at bounding box center [328, 113] width 7 height 13
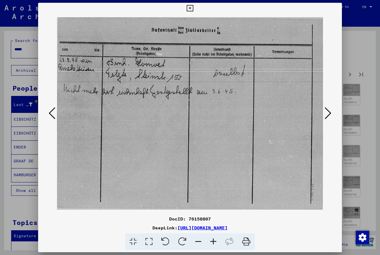
click at [331, 117] on icon at bounding box center [328, 113] width 7 height 13
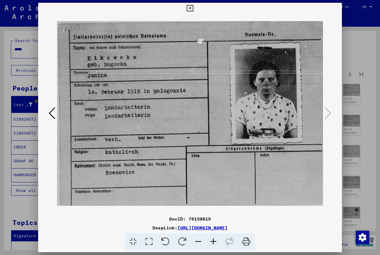
click at [193, 11] on icon at bounding box center [190, 8] width 6 height 7
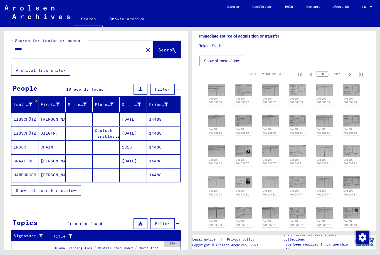
click at [310, 234] on icon "Previous page" at bounding box center [311, 238] width 8 height 8
type input "**"
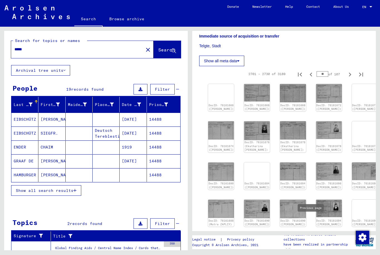
click at [217, 84] on img at bounding box center [221, 84] width 26 height 0
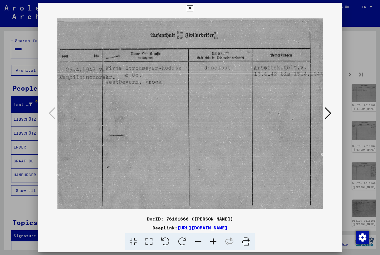
click at [329, 111] on icon at bounding box center [328, 113] width 7 height 13
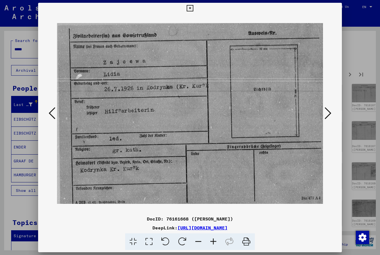
click at [332, 116] on button at bounding box center [328, 114] width 10 height 16
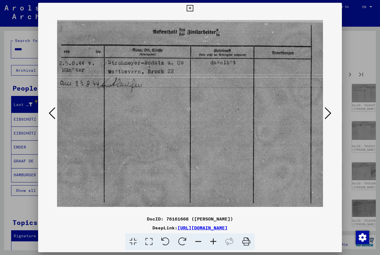
click at [330, 117] on icon at bounding box center [328, 113] width 7 height 13
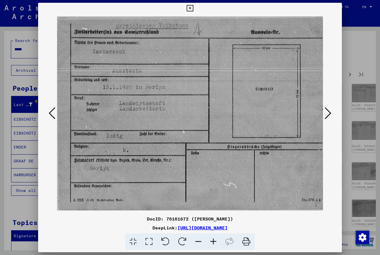
click at [331, 118] on icon at bounding box center [328, 113] width 7 height 13
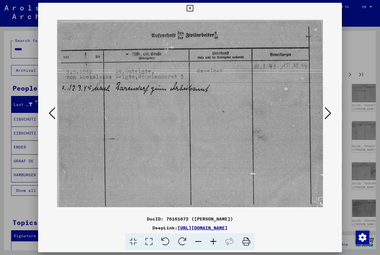
click at [330, 118] on icon at bounding box center [328, 113] width 7 height 13
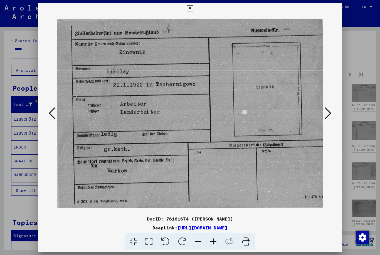
click at [330, 119] on icon at bounding box center [328, 113] width 7 height 13
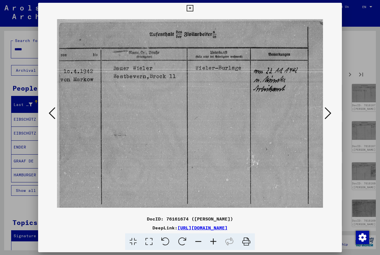
click at [330, 119] on icon at bounding box center [328, 113] width 7 height 13
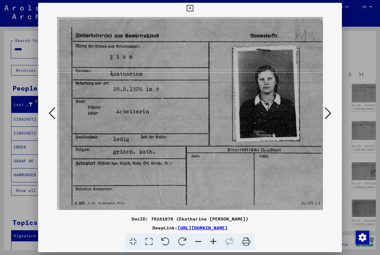
click at [330, 119] on icon at bounding box center [328, 113] width 7 height 13
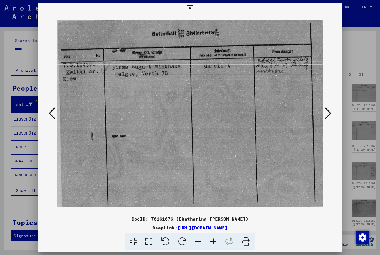
click at [329, 119] on icon at bounding box center [328, 113] width 7 height 13
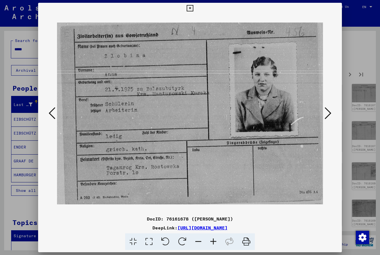
click at [329, 120] on icon at bounding box center [328, 113] width 7 height 13
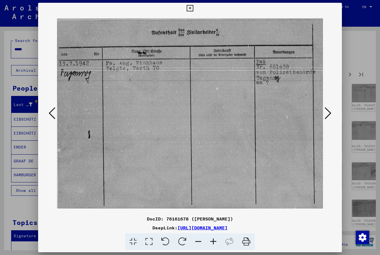
click at [328, 120] on button at bounding box center [328, 114] width 10 height 16
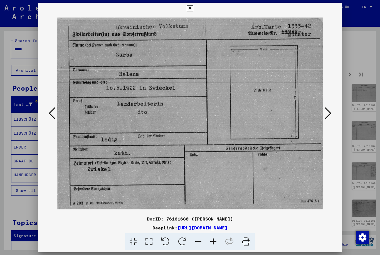
click at [327, 121] on button at bounding box center [328, 114] width 10 height 16
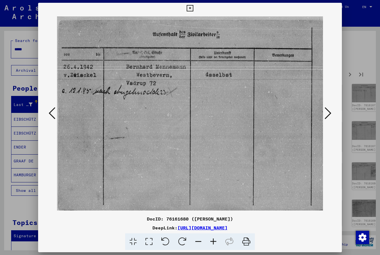
click at [326, 121] on button at bounding box center [328, 114] width 10 height 16
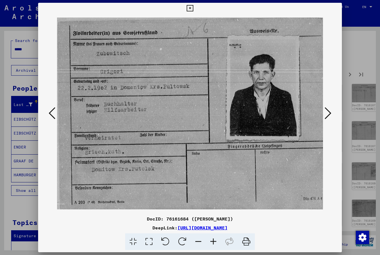
click at [324, 120] on button at bounding box center [328, 114] width 10 height 16
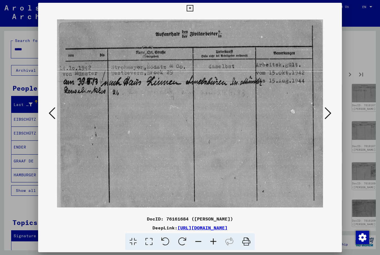
click at [324, 120] on button at bounding box center [328, 114] width 10 height 16
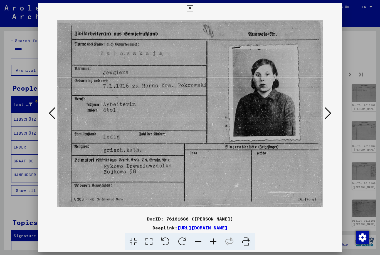
click at [325, 120] on icon at bounding box center [328, 113] width 7 height 13
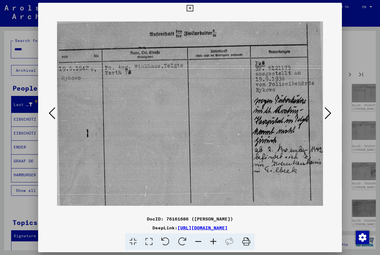
click at [325, 120] on button at bounding box center [328, 114] width 10 height 16
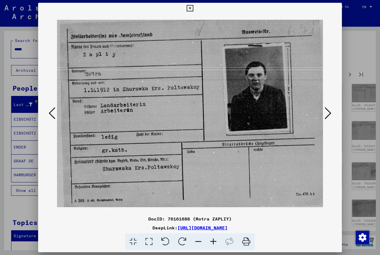
click at [324, 121] on button at bounding box center [328, 114] width 10 height 16
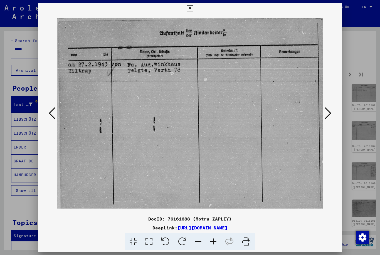
click at [324, 121] on button at bounding box center [328, 114] width 10 height 16
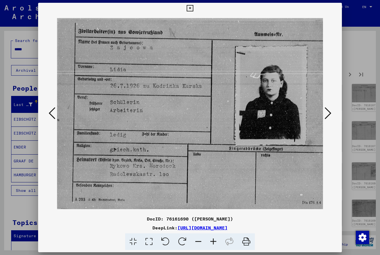
click at [324, 121] on button at bounding box center [328, 114] width 10 height 16
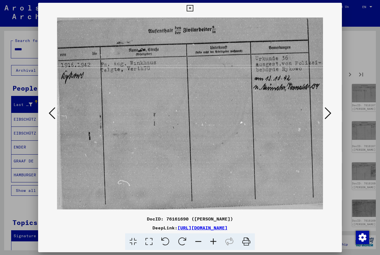
click at [324, 121] on button at bounding box center [328, 114] width 10 height 16
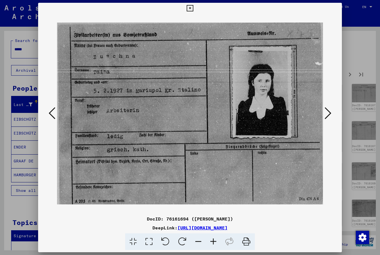
click at [325, 121] on button at bounding box center [328, 114] width 10 height 16
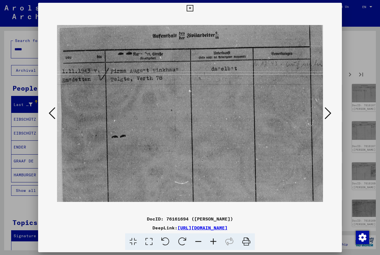
click at [324, 121] on button at bounding box center [328, 114] width 10 height 16
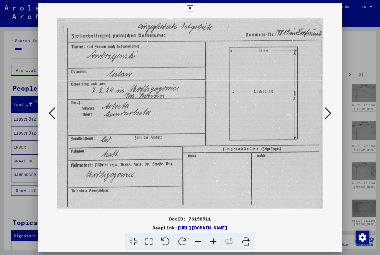
click at [326, 121] on button at bounding box center [328, 114] width 10 height 16
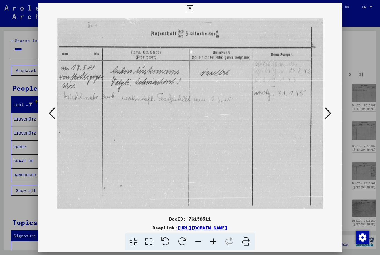
click at [325, 121] on button at bounding box center [328, 114] width 10 height 16
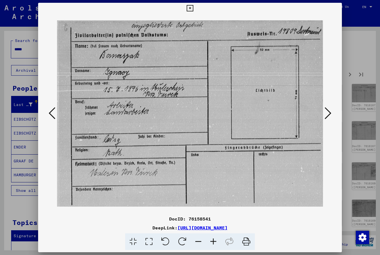
click at [326, 121] on button at bounding box center [328, 114] width 10 height 16
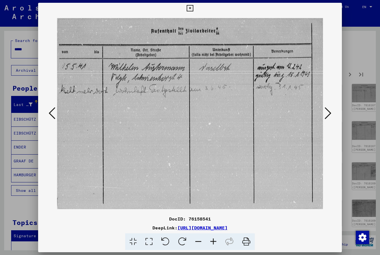
click at [326, 121] on button at bounding box center [328, 114] width 10 height 16
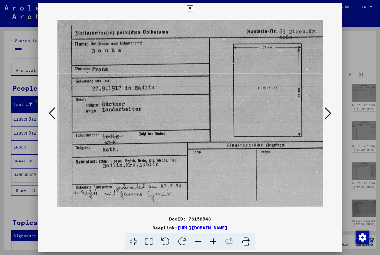
click at [325, 121] on button at bounding box center [328, 114] width 10 height 16
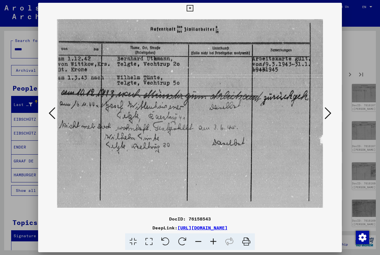
click at [326, 121] on button at bounding box center [328, 114] width 10 height 16
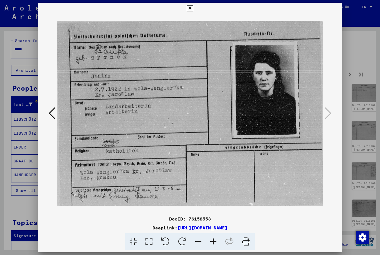
click at [323, 118] on img at bounding box center [190, 114] width 266 height 200
click at [193, 11] on icon at bounding box center [190, 8] width 6 height 7
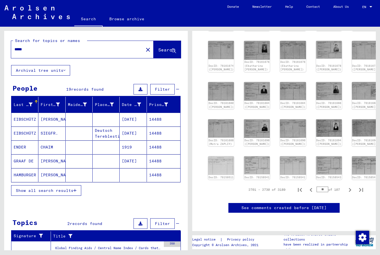
scroll to position [249, 0]
click at [312, 188] on icon "Previous page" at bounding box center [311, 190] width 3 height 4
type input "**"
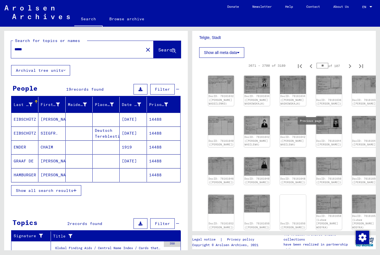
scroll to position [134, 0]
click at [250, 76] on img at bounding box center [257, 85] width 26 height 18
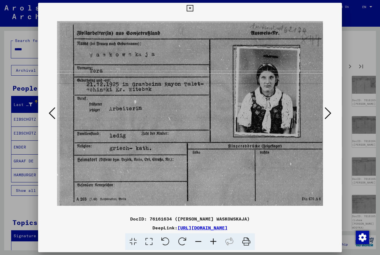
click at [330, 116] on icon at bounding box center [328, 113] width 7 height 13
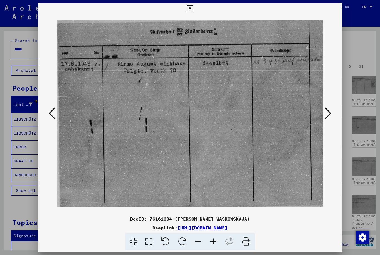
click at [330, 116] on icon at bounding box center [328, 113] width 7 height 13
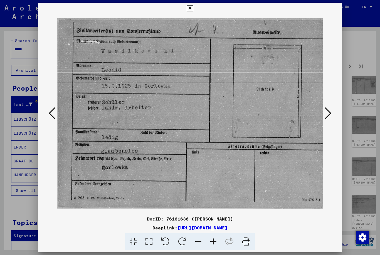
click at [329, 117] on icon at bounding box center [328, 113] width 7 height 13
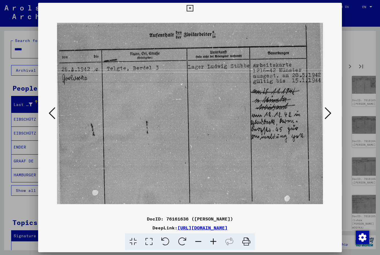
click at [328, 118] on icon at bounding box center [328, 113] width 7 height 13
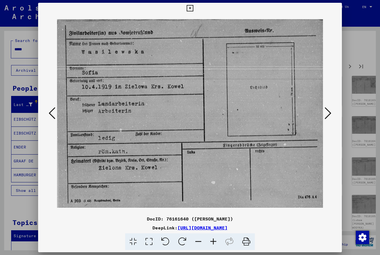
click at [328, 119] on icon at bounding box center [328, 113] width 7 height 13
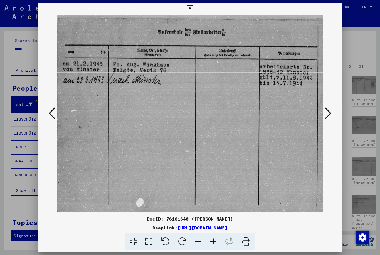
click at [327, 119] on icon at bounding box center [328, 113] width 7 height 13
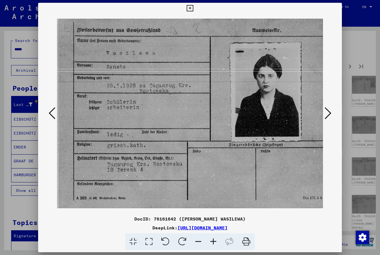
click at [327, 121] on button at bounding box center [328, 114] width 10 height 16
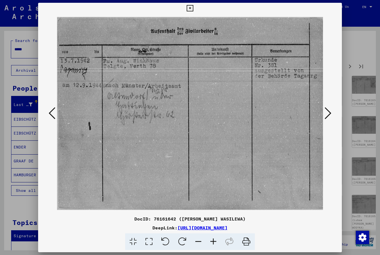
click at [325, 121] on button at bounding box center [328, 114] width 10 height 16
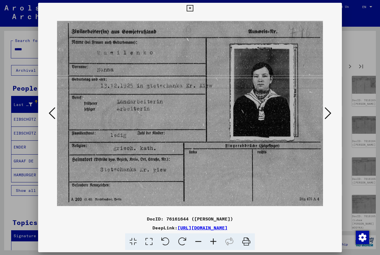
click at [326, 121] on button at bounding box center [328, 114] width 10 height 16
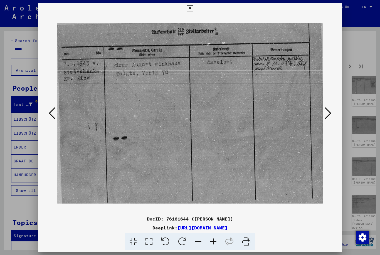
click at [326, 121] on button at bounding box center [328, 114] width 10 height 16
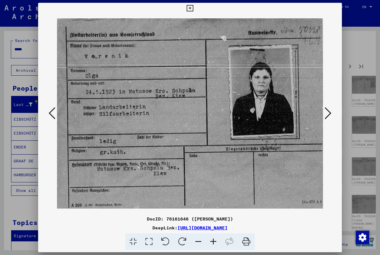
click at [326, 121] on button at bounding box center [328, 114] width 10 height 16
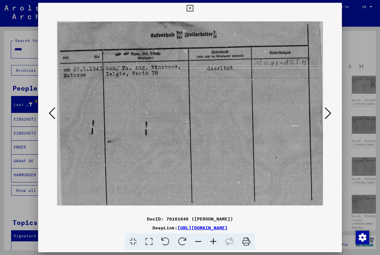
click at [326, 121] on button at bounding box center [328, 114] width 10 height 16
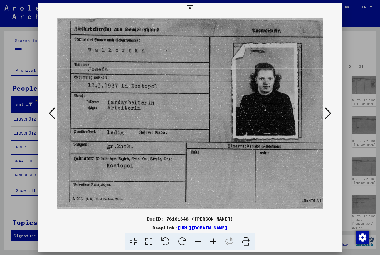
click at [326, 121] on button at bounding box center [328, 114] width 10 height 16
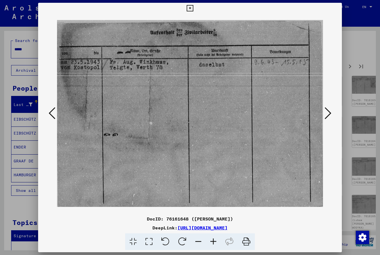
click at [326, 122] on button at bounding box center [328, 114] width 10 height 16
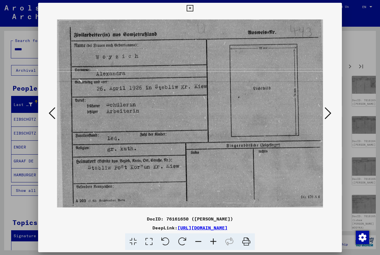
click at [326, 122] on button at bounding box center [328, 114] width 10 height 16
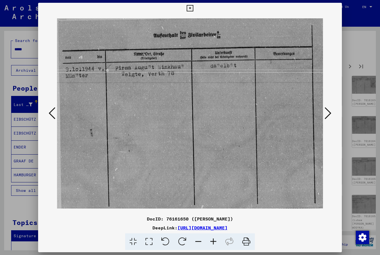
click at [325, 121] on button at bounding box center [328, 114] width 10 height 16
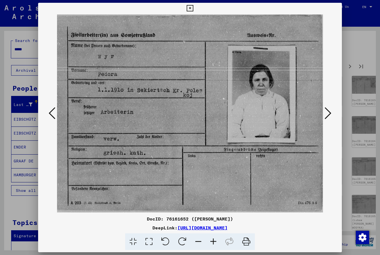
click at [325, 121] on button at bounding box center [328, 114] width 10 height 16
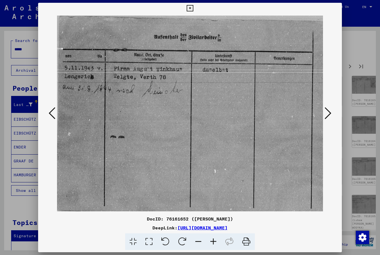
click at [325, 122] on button at bounding box center [328, 114] width 10 height 16
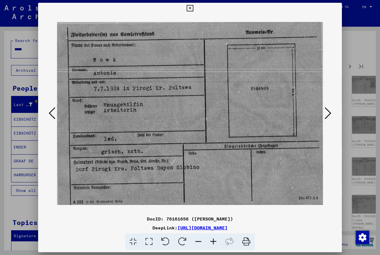
click at [324, 120] on button at bounding box center [328, 114] width 10 height 16
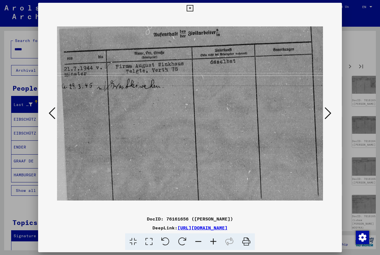
click at [324, 120] on button at bounding box center [328, 114] width 10 height 16
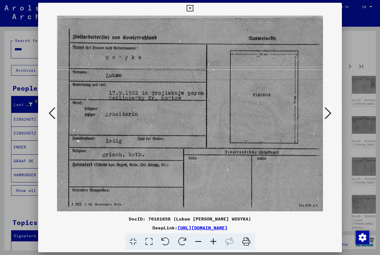
click at [323, 121] on img at bounding box center [190, 114] width 266 height 200
click at [325, 118] on button at bounding box center [328, 114] width 10 height 16
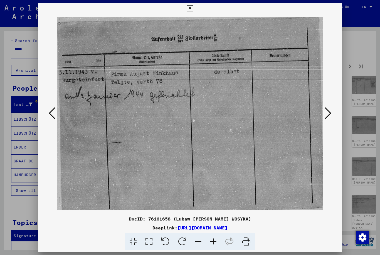
click at [330, 116] on icon at bounding box center [328, 113] width 7 height 13
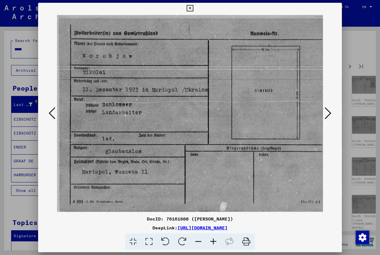
click at [331, 116] on icon at bounding box center [328, 113] width 7 height 13
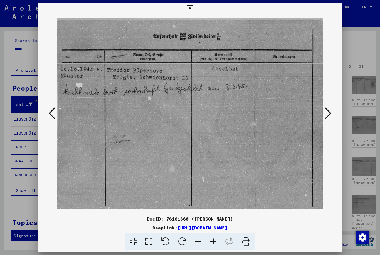
click at [331, 117] on icon at bounding box center [328, 113] width 7 height 13
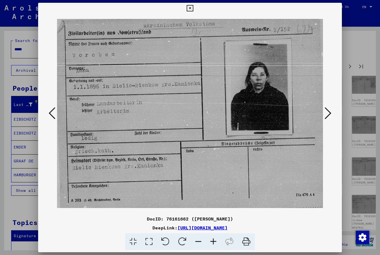
click at [331, 117] on icon at bounding box center [328, 113] width 7 height 13
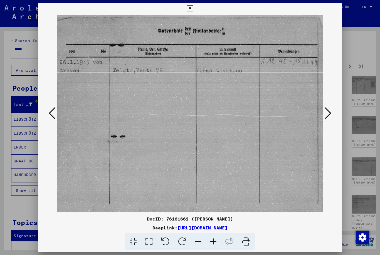
click at [330, 117] on icon at bounding box center [328, 113] width 7 height 13
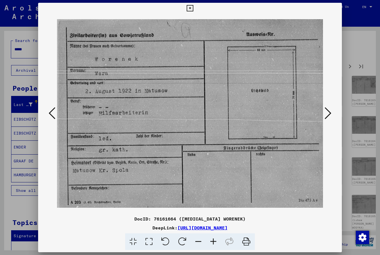
click at [330, 118] on icon at bounding box center [328, 113] width 7 height 13
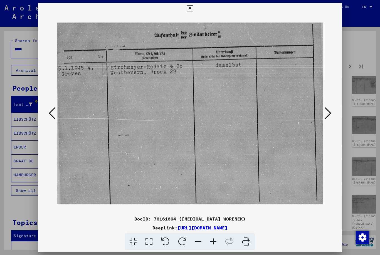
click at [330, 117] on icon at bounding box center [328, 113] width 7 height 13
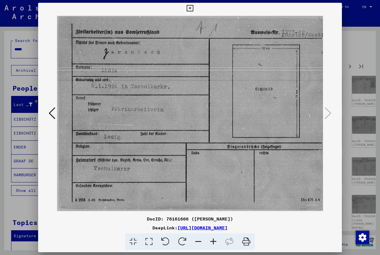
click at [193, 8] on icon at bounding box center [190, 8] width 6 height 7
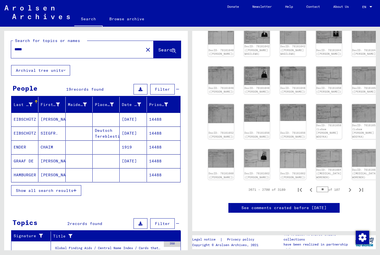
scroll to position [231, 0]
click at [313, 186] on icon "Previous page" at bounding box center [311, 190] width 8 height 8
type input "**"
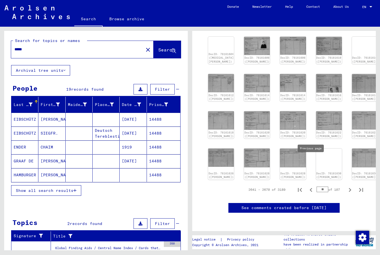
click at [313, 184] on button "Previous page" at bounding box center [311, 189] width 11 height 11
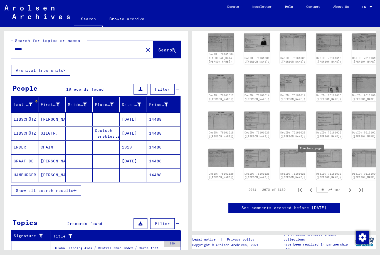
type input "**"
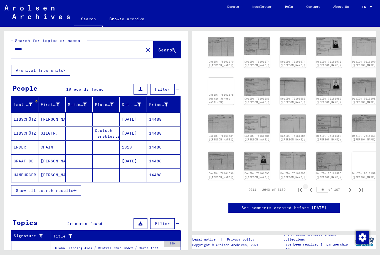
click at [313, 186] on icon "Previous page" at bounding box center [311, 190] width 8 height 8
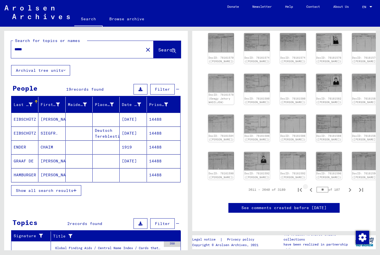
type input "**"
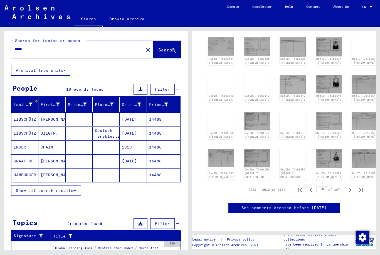
click at [312, 186] on icon "Previous page" at bounding box center [311, 190] width 8 height 8
type input "**"
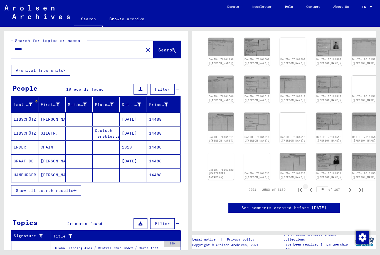
click at [311, 186] on icon "Previous page" at bounding box center [311, 190] width 8 height 8
type input "**"
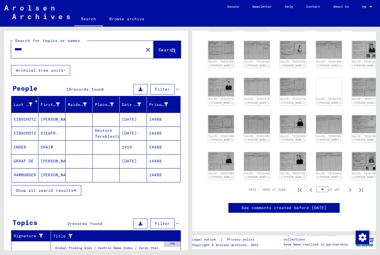
click at [311, 186] on icon "Previous page" at bounding box center [311, 190] width 8 height 8
type input "**"
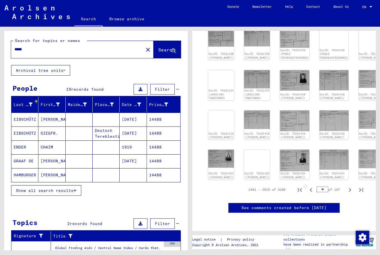
click at [311, 188] on icon "Previous page" at bounding box center [311, 190] width 3 height 4
type input "**"
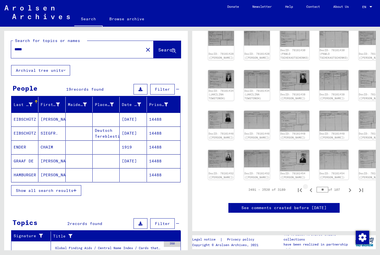
type input "**"
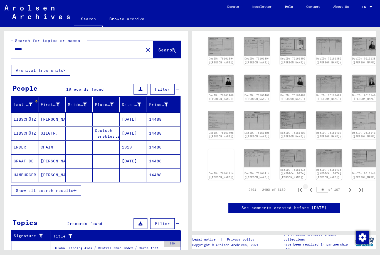
click at [312, 186] on icon "Previous page" at bounding box center [311, 190] width 8 height 8
type input "**"
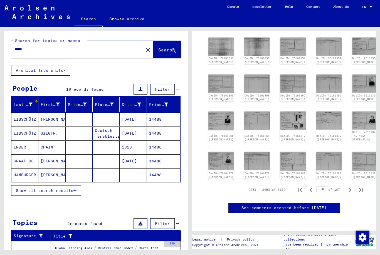
click at [312, 186] on icon "Previous page" at bounding box center [311, 190] width 8 height 8
type input "**"
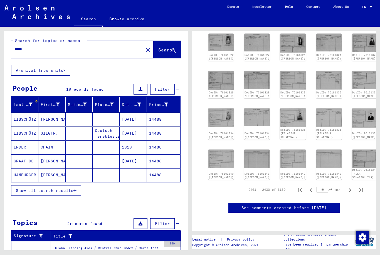
click at [312, 188] on icon "Previous page" at bounding box center [311, 190] width 3 height 4
type input "**"
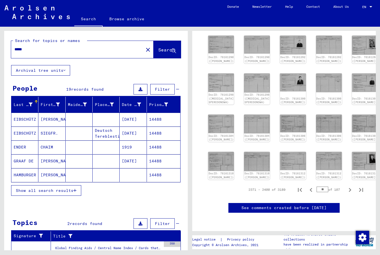
click at [313, 186] on icon "Previous page" at bounding box center [311, 190] width 8 height 8
type input "**"
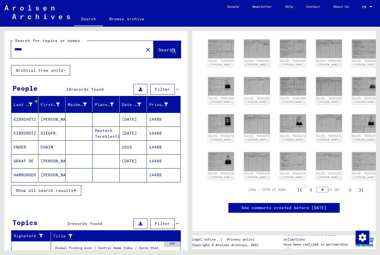
click at [312, 186] on icon "Previous page" at bounding box center [311, 190] width 8 height 8
type input "**"
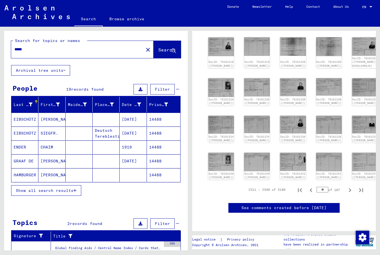
click at [311, 186] on icon "Previous page" at bounding box center [311, 190] width 8 height 8
type input "**"
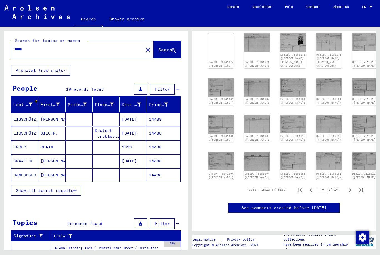
scroll to position [223, 0]
click at [313, 186] on icon "Previous page" at bounding box center [311, 190] width 8 height 8
type input "**"
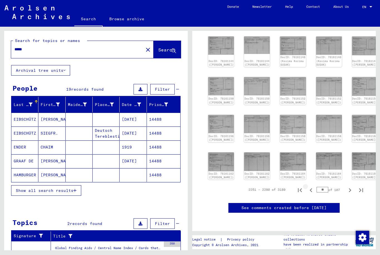
click at [313, 186] on icon "Previous page" at bounding box center [311, 190] width 8 height 8
type input "**"
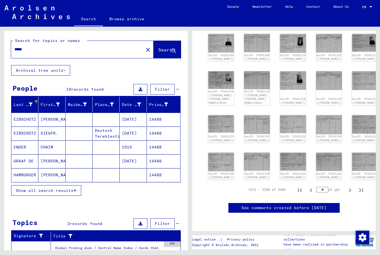
click at [311, 186] on icon "Previous page" at bounding box center [311, 190] width 8 height 8
type input "**"
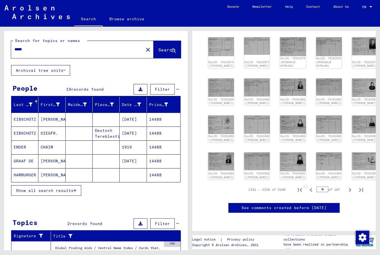
click at [312, 186] on icon "Previous page" at bounding box center [311, 190] width 8 height 8
type input "**"
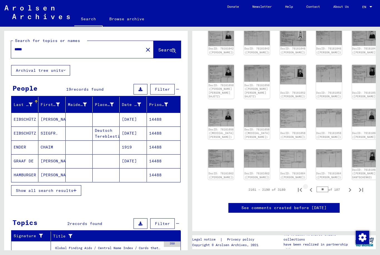
click at [312, 188] on icon "Previous page" at bounding box center [311, 190] width 3 height 4
type input "**"
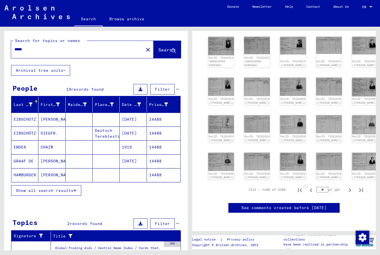
click at [313, 188] on icon "Previous page" at bounding box center [311, 190] width 8 height 8
type input "**"
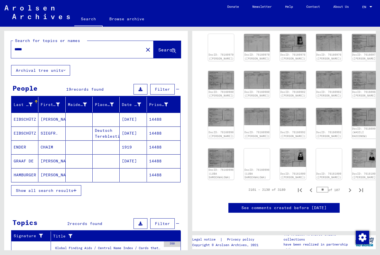
click at [310, 186] on icon "Previous page" at bounding box center [311, 190] width 8 height 8
type input "**"
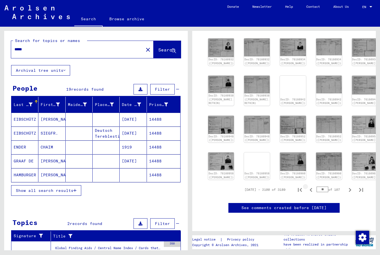
click at [311, 188] on icon "Previous page" at bounding box center [311, 190] width 3 height 4
type input "**"
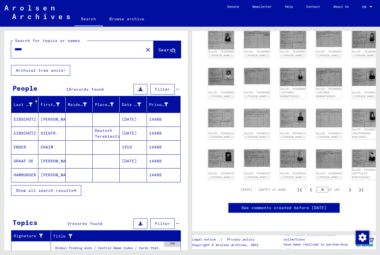
click at [311, 186] on icon "Previous page" at bounding box center [311, 190] width 8 height 8
type input "**"
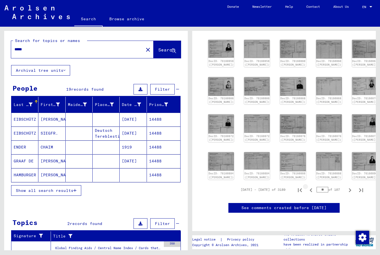
click at [312, 186] on icon "Previous page" at bounding box center [311, 190] width 8 height 8
type input "**"
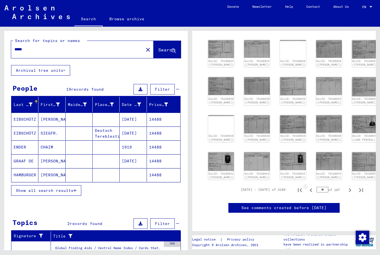
click at [311, 188] on icon "Previous page" at bounding box center [311, 190] width 3 height 4
type input "**"
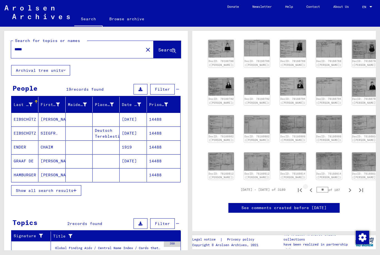
click at [313, 186] on icon "Previous page" at bounding box center [311, 190] width 8 height 8
type input "**"
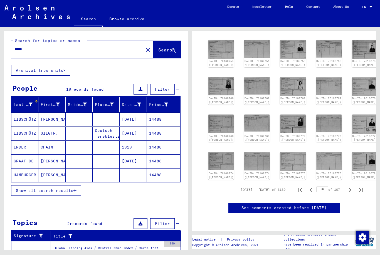
click at [313, 186] on icon "Previous page" at bounding box center [311, 190] width 8 height 8
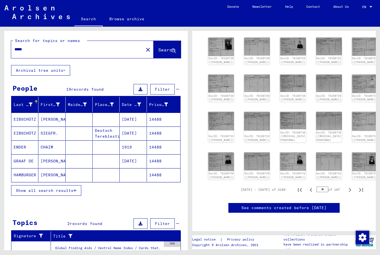
click at [315, 184] on button "Previous page" at bounding box center [311, 189] width 11 height 11
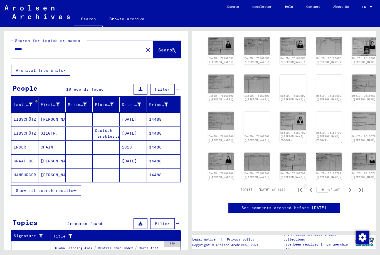
click at [313, 186] on icon "Previous page" at bounding box center [311, 190] width 8 height 8
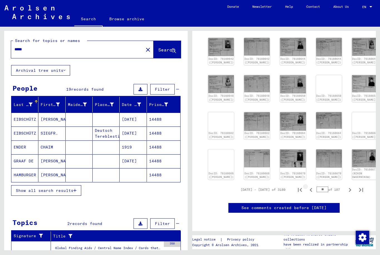
click at [312, 186] on icon "Previous page" at bounding box center [311, 190] width 8 height 8
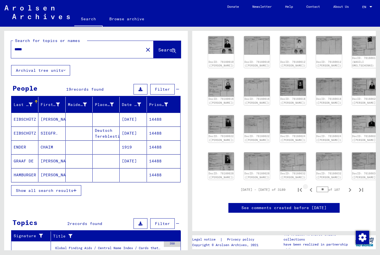
click at [314, 186] on icon "Previous page" at bounding box center [311, 190] width 8 height 8
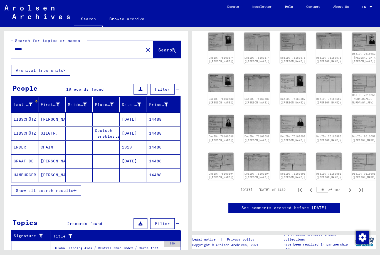
click at [314, 186] on icon "Previous page" at bounding box center [311, 190] width 8 height 8
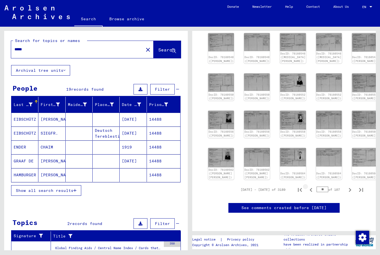
click at [312, 188] on icon "Previous page" at bounding box center [311, 190] width 3 height 4
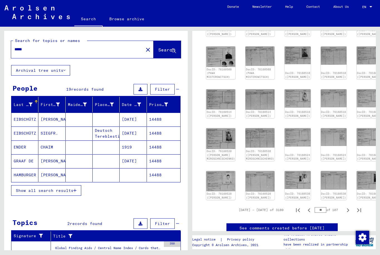
scroll to position [203, 2]
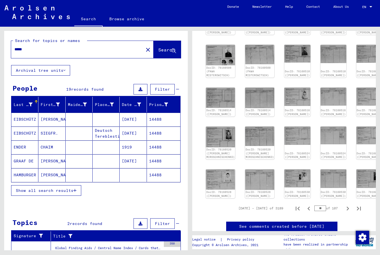
click at [310, 205] on icon "Previous page" at bounding box center [309, 209] width 8 height 8
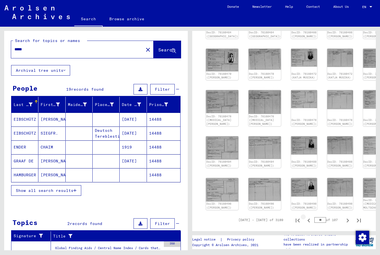
click at [311, 217] on icon "Previous page" at bounding box center [309, 221] width 8 height 8
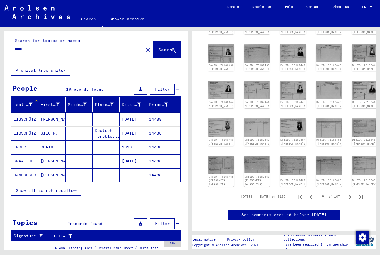
click at [313, 196] on icon "Previous page" at bounding box center [311, 197] width 8 height 8
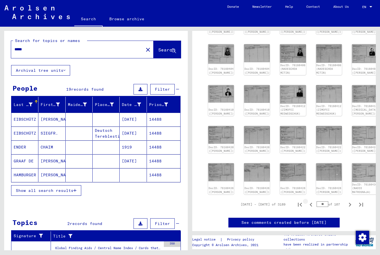
click at [314, 201] on icon "Previous page" at bounding box center [311, 205] width 8 height 8
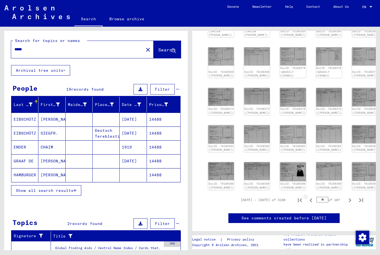
click at [311, 202] on icon "Previous page" at bounding box center [311, 200] width 3 height 4
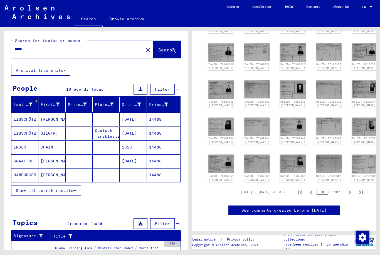
click at [312, 195] on icon "Previous page" at bounding box center [311, 193] width 8 height 8
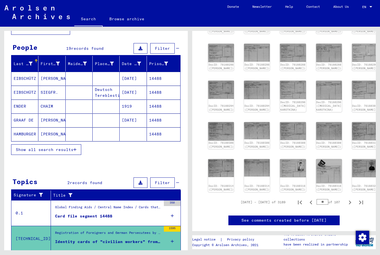
scroll to position [13, 0]
click at [76, 255] on button "Show all search results" at bounding box center [46, 260] width 70 height 11
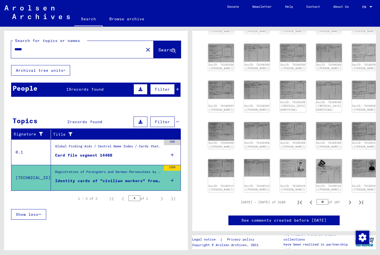
scroll to position [0, 0]
click at [114, 153] on figure "Card file segment 14488" at bounding box center [108, 157] width 106 height 8
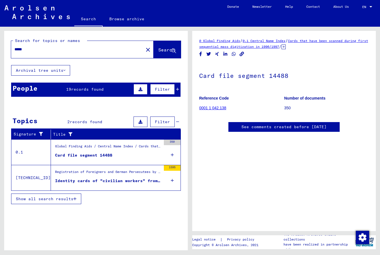
click at [139, 178] on div "Identity cards of "civilian workers" from the Soviet Union of the city of [GEOG…" at bounding box center [108, 181] width 106 height 6
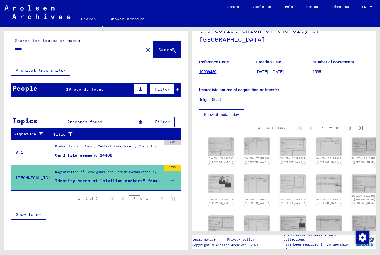
scroll to position [73, 0]
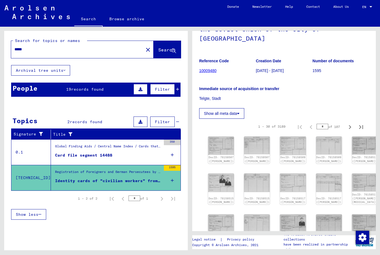
click at [215, 156] on link "DocID: 76158507 ([PERSON_NAME])" at bounding box center [221, 159] width 25 height 7
click at [220, 197] on div "DocID: 76158515 ([PERSON_NAME])" at bounding box center [221, 201] width 25 height 8
click at [221, 174] on img at bounding box center [221, 183] width 26 height 19
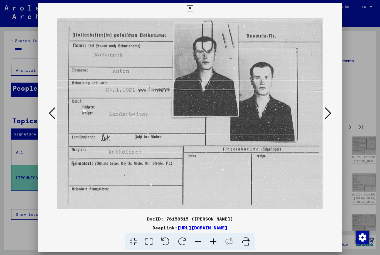
click at [332, 115] on icon at bounding box center [328, 113] width 7 height 13
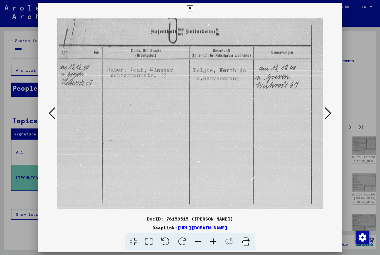
click at [329, 115] on icon at bounding box center [328, 113] width 7 height 13
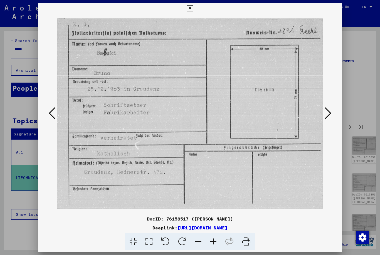
click at [329, 115] on icon at bounding box center [328, 113] width 7 height 13
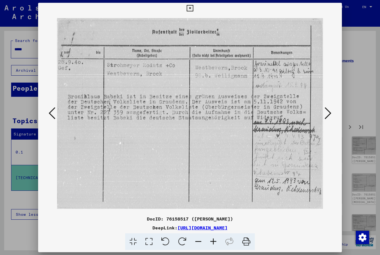
click at [328, 116] on icon at bounding box center [328, 113] width 7 height 13
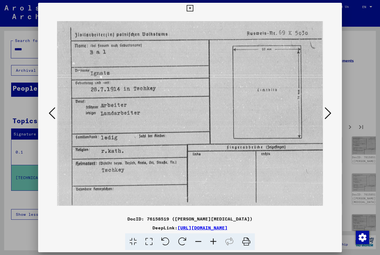
click at [328, 116] on icon at bounding box center [328, 113] width 7 height 13
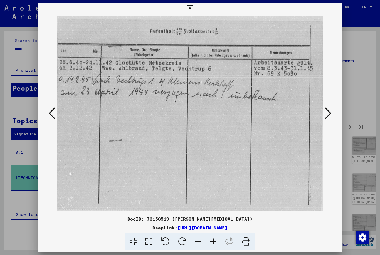
click at [328, 116] on icon at bounding box center [328, 113] width 7 height 13
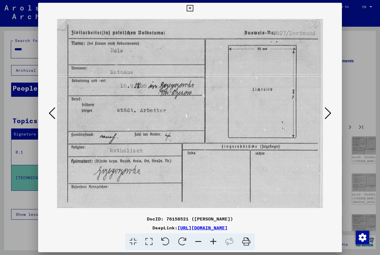
click at [328, 116] on icon at bounding box center [328, 113] width 7 height 13
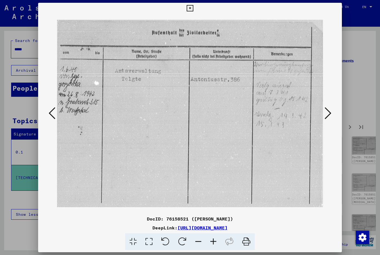
click at [327, 116] on icon at bounding box center [328, 113] width 7 height 13
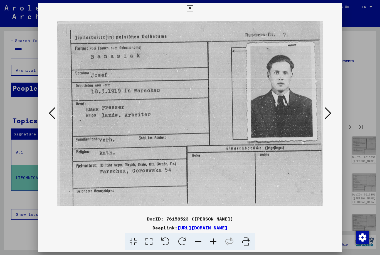
click at [327, 117] on icon at bounding box center [328, 113] width 7 height 13
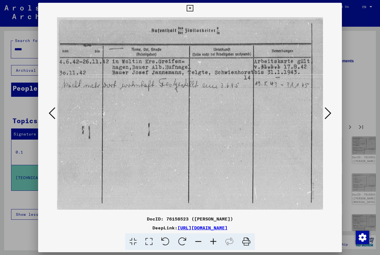
click at [327, 117] on icon at bounding box center [328, 113] width 7 height 13
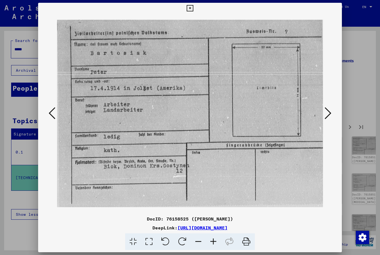
click at [326, 117] on icon at bounding box center [328, 113] width 7 height 13
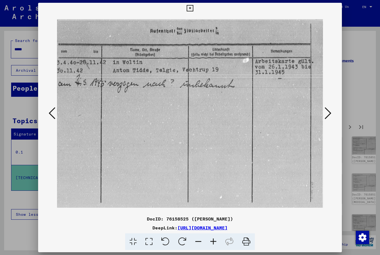
click at [327, 117] on icon at bounding box center [328, 113] width 7 height 13
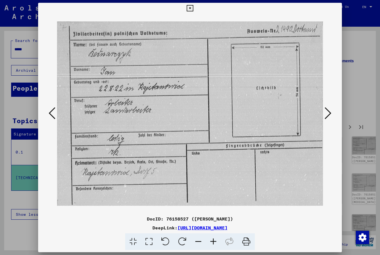
click at [326, 118] on icon at bounding box center [328, 113] width 7 height 13
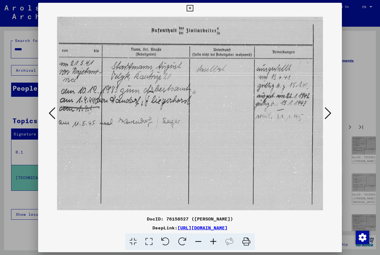
click at [325, 119] on icon at bounding box center [328, 113] width 7 height 13
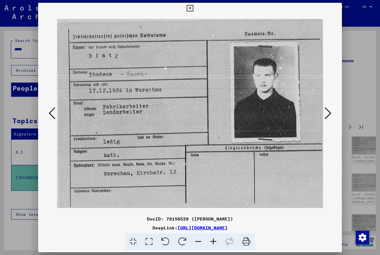
click at [326, 117] on icon at bounding box center [328, 113] width 7 height 13
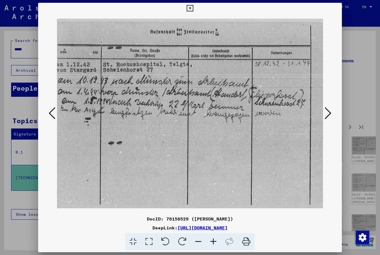
click at [327, 117] on icon at bounding box center [328, 113] width 7 height 13
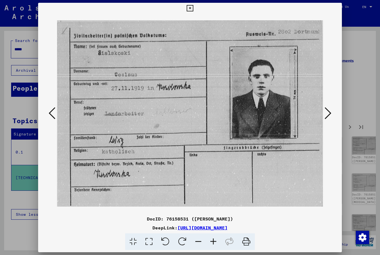
click at [328, 117] on icon at bounding box center [328, 113] width 7 height 13
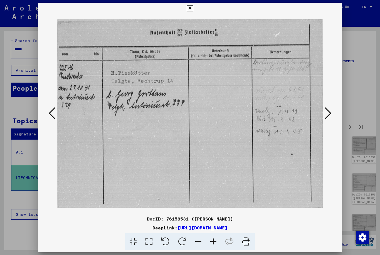
click at [328, 117] on icon at bounding box center [328, 113] width 7 height 13
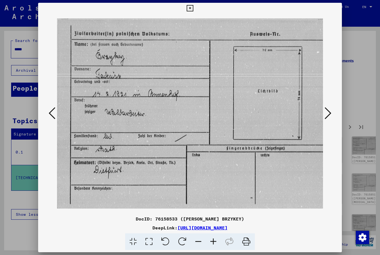
click at [329, 117] on icon at bounding box center [328, 113] width 7 height 13
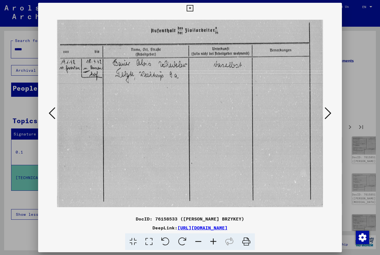
click at [330, 116] on icon at bounding box center [328, 113] width 7 height 13
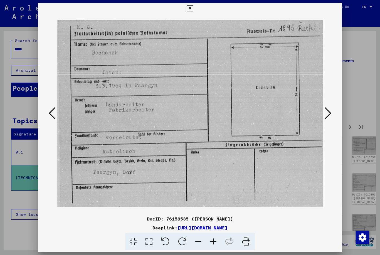
click at [330, 116] on icon at bounding box center [328, 113] width 7 height 13
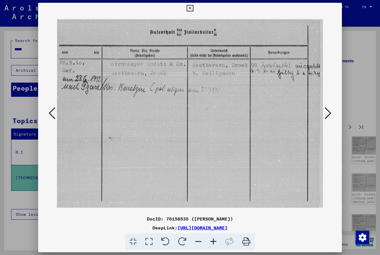
click at [330, 116] on icon at bounding box center [328, 113] width 7 height 13
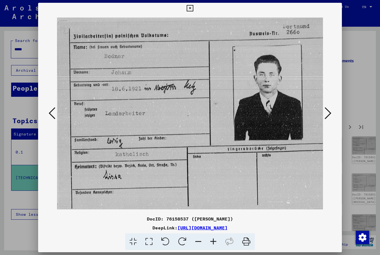
click at [331, 116] on icon at bounding box center [328, 113] width 7 height 13
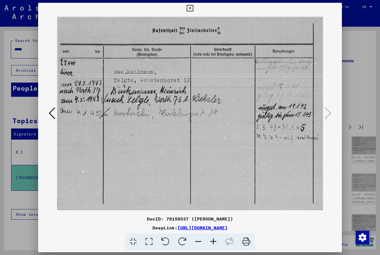
click at [195, 11] on button at bounding box center [190, 8] width 10 height 11
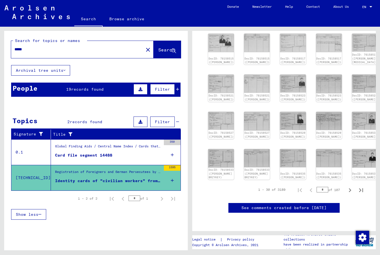
scroll to position [230, 0]
click at [350, 186] on icon "Next page" at bounding box center [350, 190] width 8 height 8
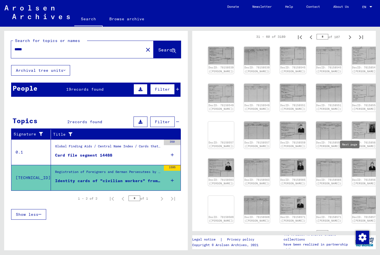
scroll to position [164, 0]
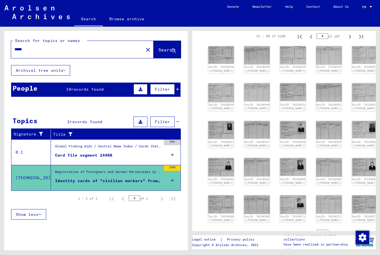
click at [217, 141] on link "DocID: 76158557 ([PERSON_NAME])" at bounding box center [221, 144] width 25 height 7
click at [349, 229] on icon "Next page" at bounding box center [350, 233] width 8 height 8
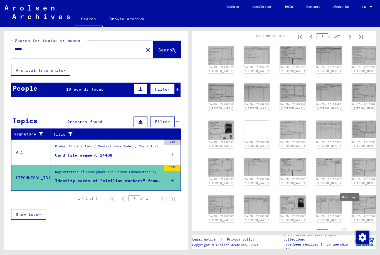
click at [351, 229] on icon "Next page" at bounding box center [350, 233] width 8 height 8
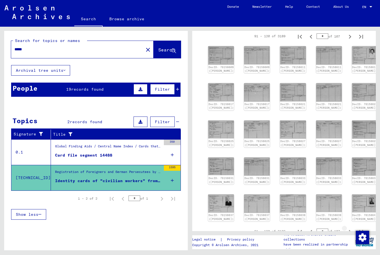
click at [352, 228] on icon "Next page" at bounding box center [350, 232] width 8 height 8
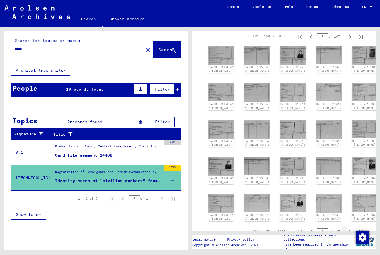
click at [350, 228] on icon "Next page" at bounding box center [350, 232] width 8 height 8
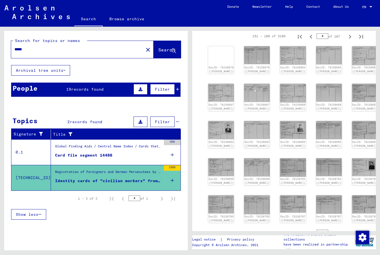
click at [351, 227] on button "Next page" at bounding box center [350, 232] width 11 height 11
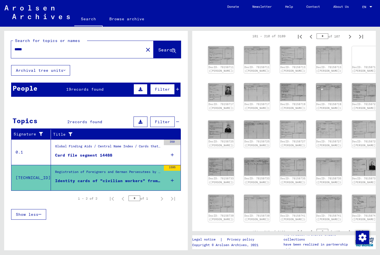
click at [351, 229] on icon "Next page" at bounding box center [350, 233] width 8 height 8
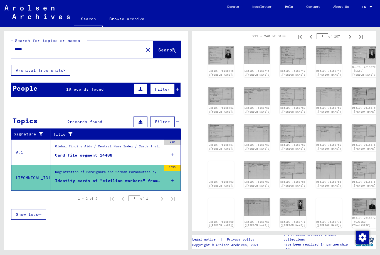
click at [350, 235] on icon "Next page" at bounding box center [350, 239] width 8 height 8
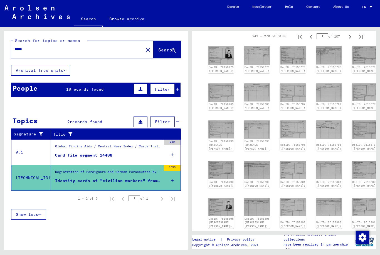
click at [351, 237] on icon "Next page" at bounding box center [350, 239] width 3 height 4
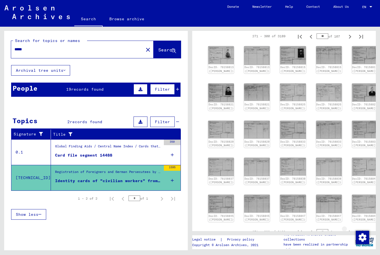
click at [350, 231] on icon "Next page" at bounding box center [350, 233] width 3 height 4
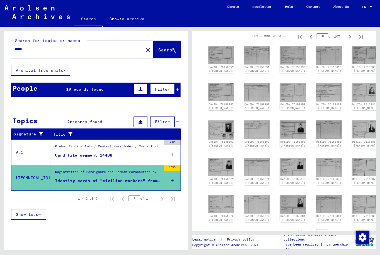
click at [350, 229] on icon "Next page" at bounding box center [350, 233] width 8 height 8
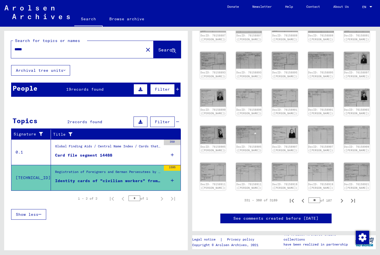
scroll to position [195, 8]
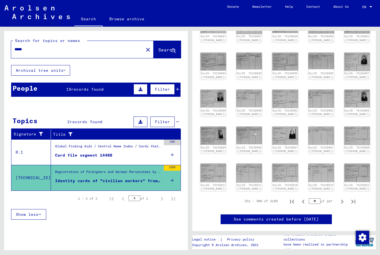
click at [347, 198] on button "Next page" at bounding box center [342, 201] width 11 height 11
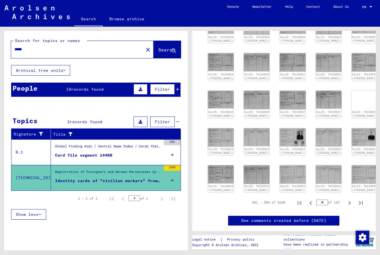
scroll to position [194, 0]
click at [350, 201] on icon "Next page" at bounding box center [350, 203] width 3 height 4
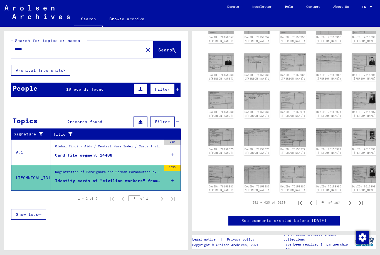
click at [350, 199] on icon "Next page" at bounding box center [350, 203] width 8 height 8
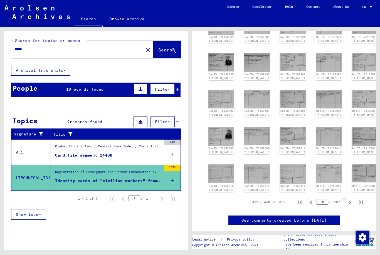
click at [349, 199] on icon "Next page" at bounding box center [350, 203] width 8 height 8
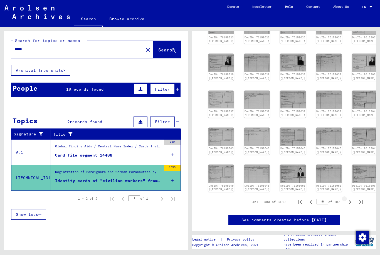
click at [348, 198] on icon "Next page" at bounding box center [350, 202] width 8 height 8
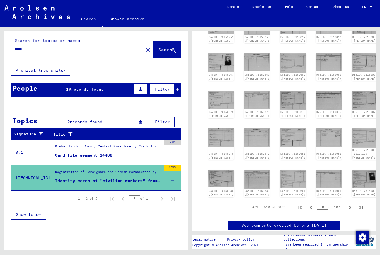
click at [348, 204] on icon "Next page" at bounding box center [350, 208] width 8 height 8
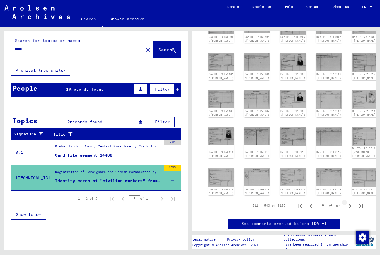
click at [348, 202] on icon "Next page" at bounding box center [350, 206] width 8 height 8
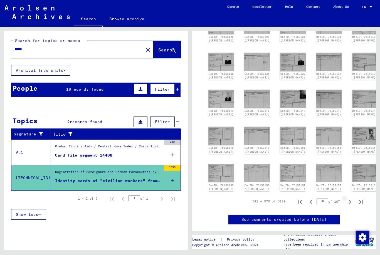
click at [347, 198] on icon "Next page" at bounding box center [350, 202] width 8 height 8
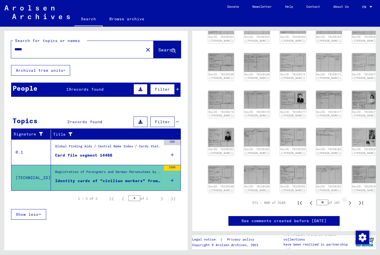
click at [348, 199] on icon "Next page" at bounding box center [350, 203] width 8 height 8
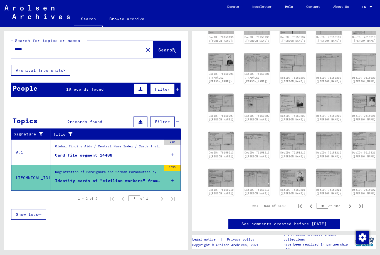
click at [349, 203] on icon "Next page" at bounding box center [350, 207] width 8 height 8
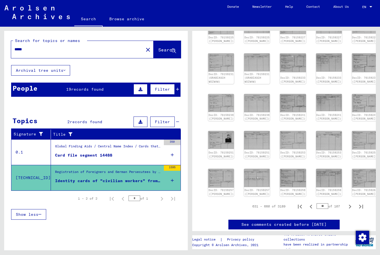
click at [350, 203] on icon "Next page" at bounding box center [350, 207] width 8 height 8
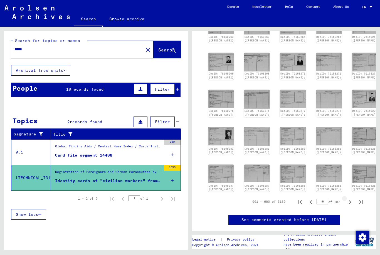
click at [348, 198] on icon "Next page" at bounding box center [350, 202] width 8 height 8
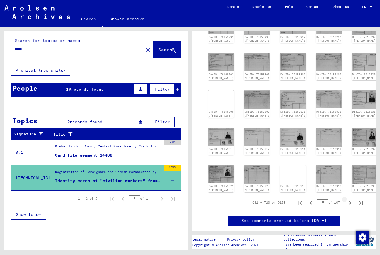
click at [348, 199] on icon "Next page" at bounding box center [350, 203] width 8 height 8
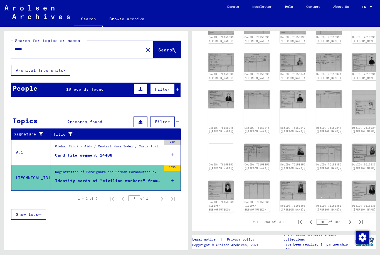
click at [350, 219] on icon "Next page" at bounding box center [350, 223] width 8 height 8
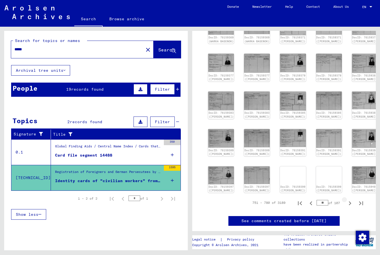
click at [347, 200] on icon "Next page" at bounding box center [350, 204] width 8 height 8
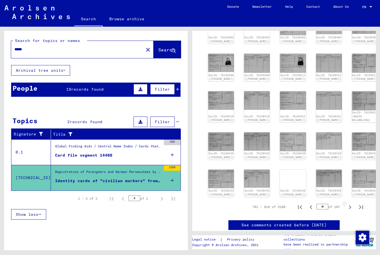
click at [347, 203] on icon "Next page" at bounding box center [350, 207] width 8 height 8
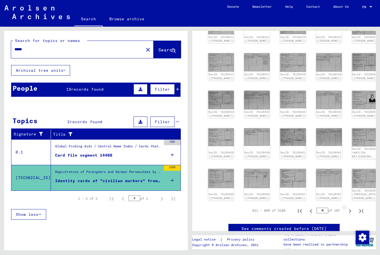
click at [348, 207] on icon "Next page" at bounding box center [350, 211] width 8 height 8
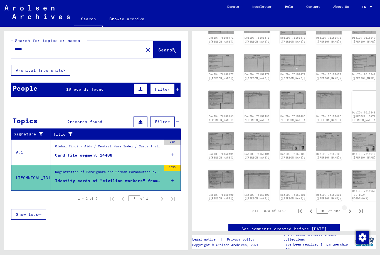
click at [347, 208] on icon "Next page" at bounding box center [350, 212] width 8 height 8
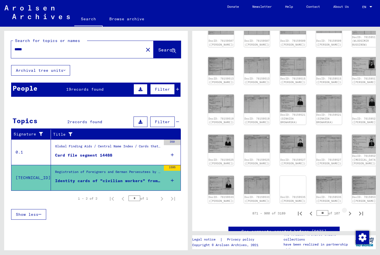
click at [346, 208] on button "Next page" at bounding box center [350, 213] width 11 height 11
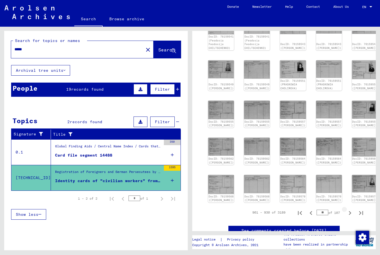
click at [348, 209] on icon "Next page" at bounding box center [350, 213] width 8 height 8
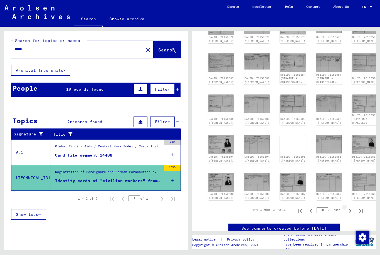
click at [347, 207] on icon "Next page" at bounding box center [350, 211] width 8 height 8
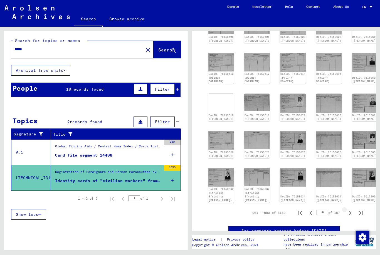
click at [347, 209] on icon "Next page" at bounding box center [350, 213] width 8 height 8
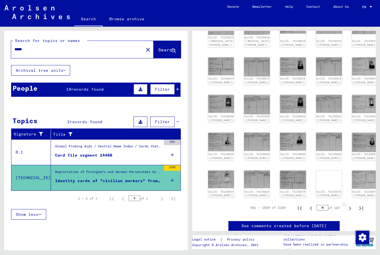
click at [345, 202] on button "Next page" at bounding box center [350, 207] width 11 height 11
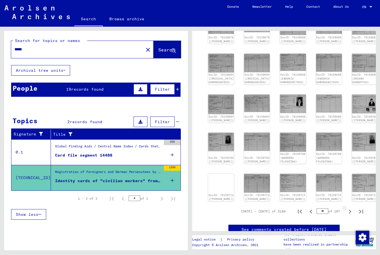
click at [346, 208] on icon "Next page" at bounding box center [350, 212] width 8 height 8
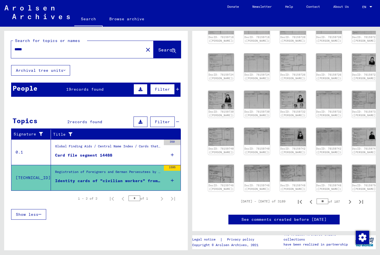
click at [345, 196] on button "Next page" at bounding box center [350, 201] width 11 height 11
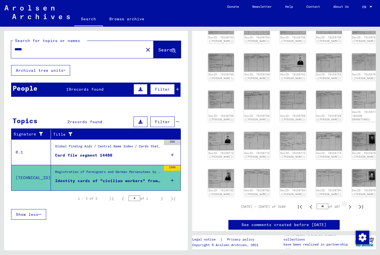
click at [346, 203] on icon "Next page" at bounding box center [350, 207] width 8 height 8
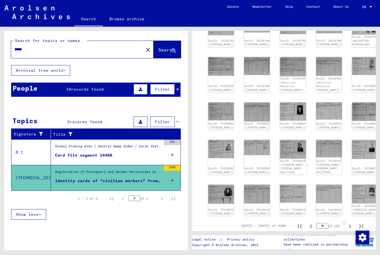
click at [347, 223] on icon "Next page" at bounding box center [350, 227] width 8 height 8
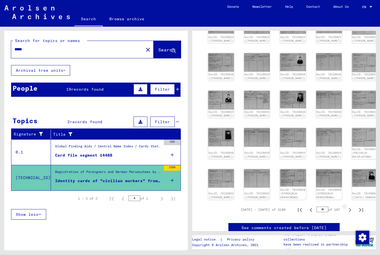
click at [346, 204] on button "Next page" at bounding box center [350, 209] width 11 height 11
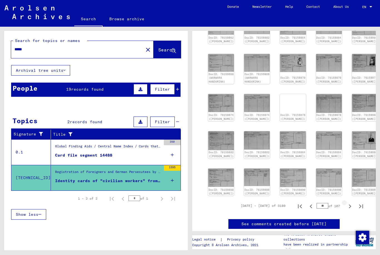
click at [347, 203] on icon "Next page" at bounding box center [350, 207] width 8 height 8
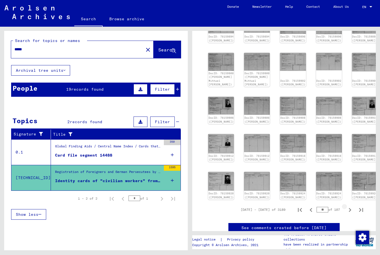
click at [347, 206] on icon "Next page" at bounding box center [350, 210] width 8 height 8
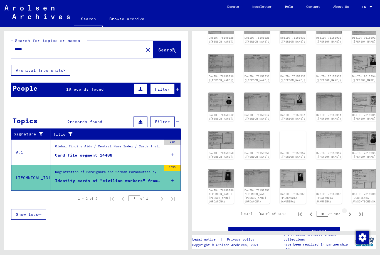
click at [347, 211] on icon "Next page" at bounding box center [350, 215] width 8 height 8
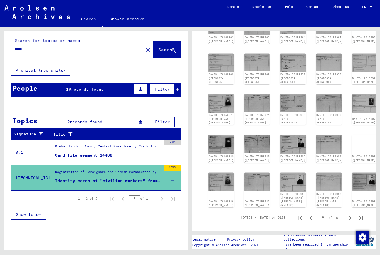
click at [345, 212] on button "Next page" at bounding box center [350, 217] width 11 height 11
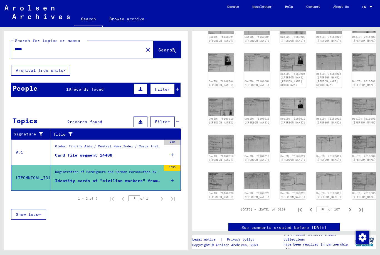
click at [345, 204] on button "Next page" at bounding box center [350, 209] width 11 height 11
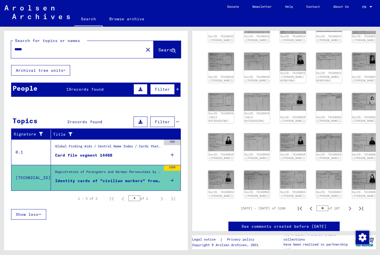
click at [343, 206] on div "** of 107" at bounding box center [331, 208] width 28 height 5
click at [345, 203] on button "Next page" at bounding box center [350, 208] width 11 height 11
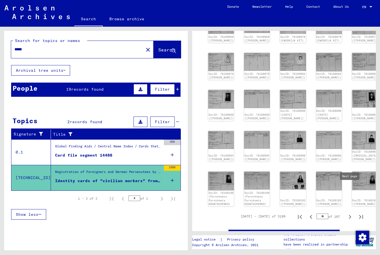
click at [345, 211] on button "Next page" at bounding box center [350, 216] width 11 height 11
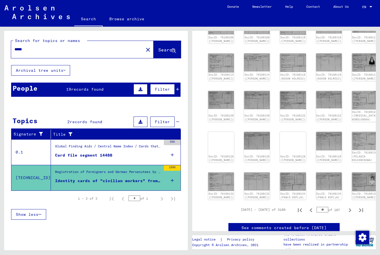
click at [343, 207] on div "** of 107" at bounding box center [331, 209] width 28 height 5
click at [345, 204] on button "Next page" at bounding box center [350, 209] width 11 height 11
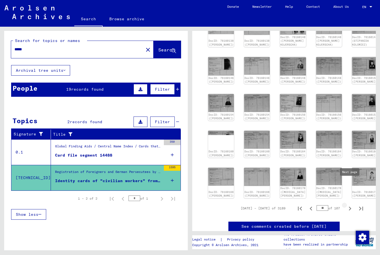
click at [345, 203] on button "Next page" at bounding box center [350, 208] width 11 height 11
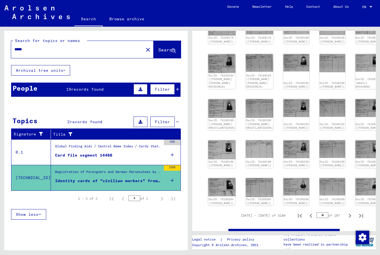
click at [343, 213] on div "** of 107" at bounding box center [331, 215] width 28 height 5
click at [346, 210] on button "Next page" at bounding box center [350, 215] width 11 height 11
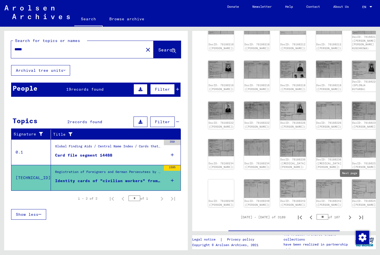
click at [345, 212] on button "Next page" at bounding box center [350, 217] width 11 height 11
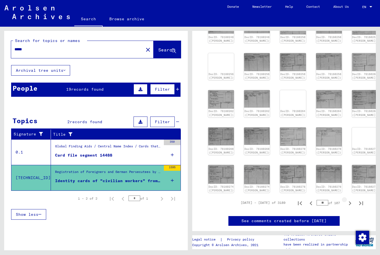
click at [345, 197] on button "Next page" at bounding box center [350, 202] width 11 height 11
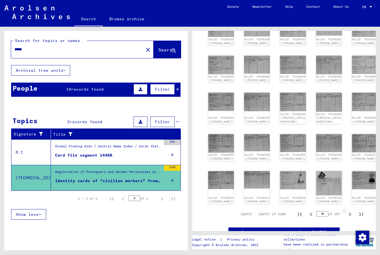
scroll to position [191, 0]
click at [348, 211] on icon "Next page" at bounding box center [350, 215] width 8 height 8
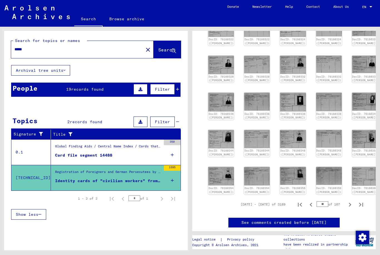
click at [345, 199] on button "Next page" at bounding box center [350, 204] width 11 height 11
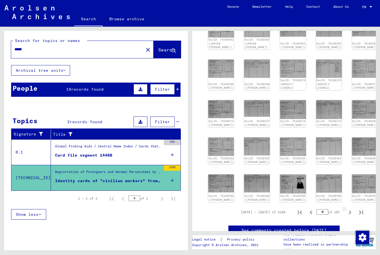
click at [346, 209] on icon "Next page" at bounding box center [350, 213] width 8 height 8
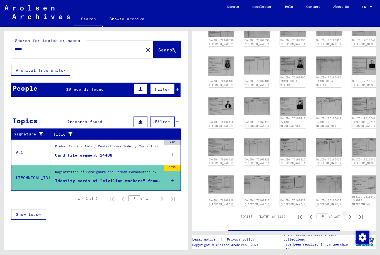
click at [345, 211] on button "Next page" at bounding box center [350, 216] width 11 height 11
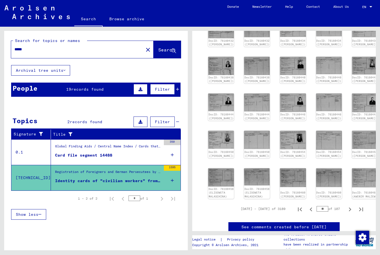
click at [345, 203] on button "Next page" at bounding box center [350, 208] width 11 height 11
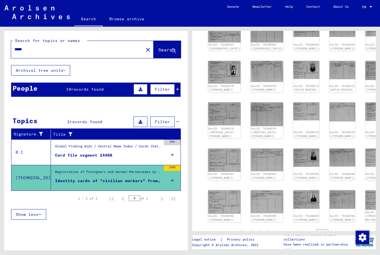
click at [345, 227] on button "Next page" at bounding box center [350, 232] width 11 height 11
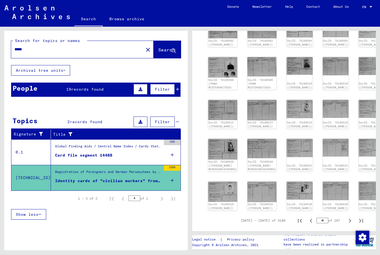
click at [343, 218] on div "** of 107" at bounding box center [331, 220] width 28 height 5
click at [345, 215] on button "Next page" at bounding box center [350, 220] width 11 height 11
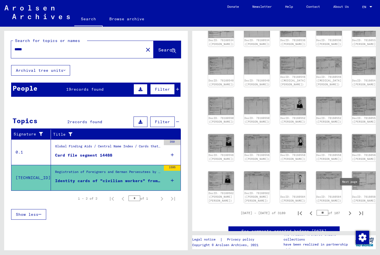
click at [347, 210] on icon "Next page" at bounding box center [350, 214] width 8 height 8
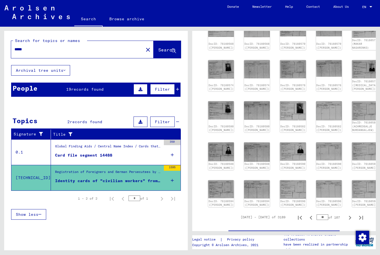
click at [347, 214] on icon "Next page" at bounding box center [350, 218] width 8 height 8
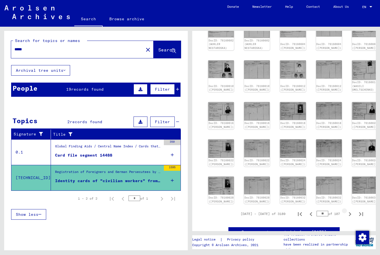
click at [347, 210] on icon "Next page" at bounding box center [350, 214] width 8 height 8
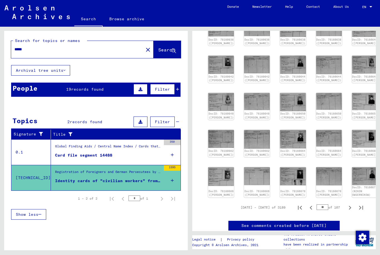
click at [347, 204] on icon "Next page" at bounding box center [350, 208] width 8 height 8
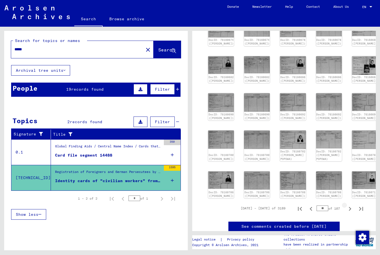
click at [346, 203] on button "Next page" at bounding box center [350, 208] width 11 height 11
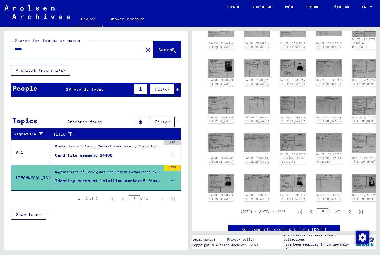
click at [345, 206] on button "Next page" at bounding box center [350, 211] width 11 height 11
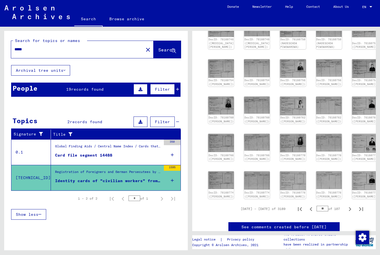
click at [345, 203] on button "Next page" at bounding box center [350, 208] width 11 height 11
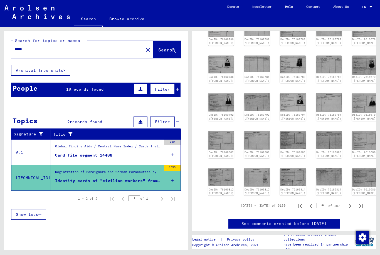
click at [342, 203] on div "** of 107" at bounding box center [331, 205] width 28 height 5
click at [343, 203] on div "** of 107" at bounding box center [331, 205] width 28 height 5
click at [346, 200] on button "Next page" at bounding box center [350, 205] width 11 height 11
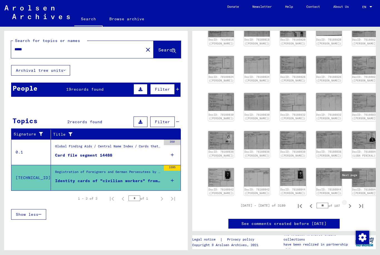
click at [346, 200] on button "Next page" at bounding box center [350, 205] width 11 height 11
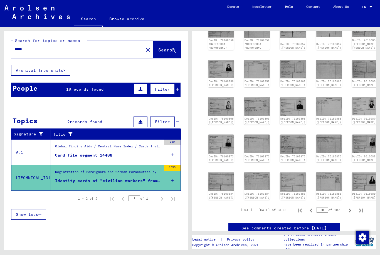
click at [345, 205] on button "Next page" at bounding box center [350, 210] width 11 height 11
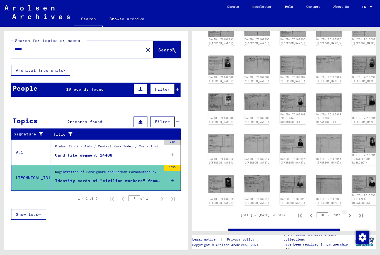
click at [346, 212] on icon "Next page" at bounding box center [350, 216] width 8 height 8
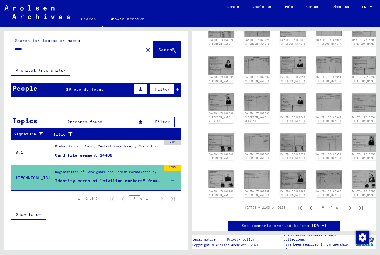
click at [343, 205] on div "** of 107" at bounding box center [331, 207] width 28 height 5
click at [345, 202] on button "Next page" at bounding box center [350, 207] width 11 height 11
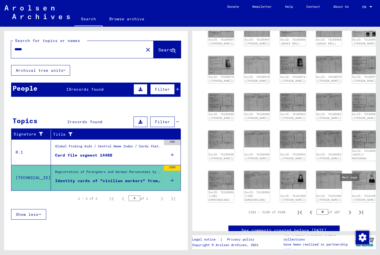
click at [345, 207] on button "Next page" at bounding box center [350, 212] width 11 height 11
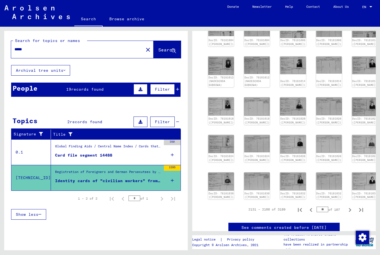
click at [345, 205] on button "Next page" at bounding box center [350, 209] width 11 height 11
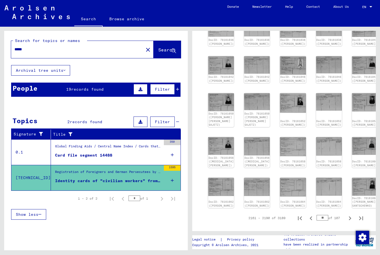
click at [345, 213] on button "Next page" at bounding box center [350, 218] width 11 height 11
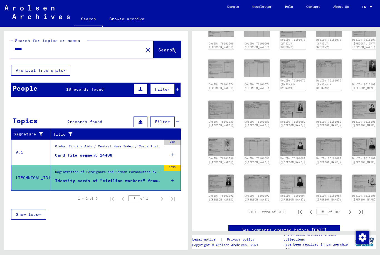
click at [343, 209] on div "** of 107" at bounding box center [331, 211] width 28 height 5
click at [345, 207] on button "Next page" at bounding box center [350, 212] width 11 height 11
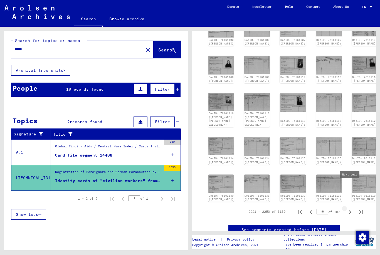
click at [345, 206] on button "Next page" at bounding box center [350, 211] width 11 height 11
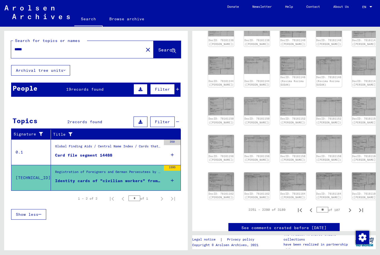
click at [345, 204] on button "Next page" at bounding box center [350, 209] width 11 height 11
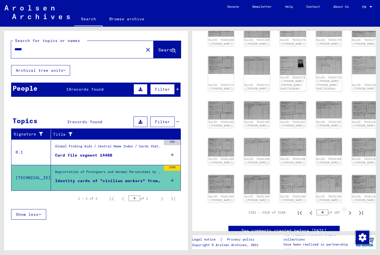
click at [345, 207] on button "Next page" at bounding box center [350, 212] width 11 height 11
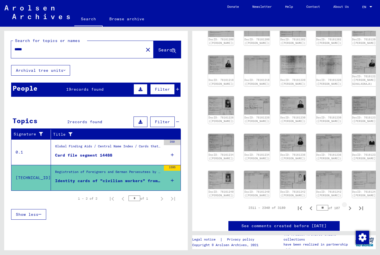
click at [345, 202] on button "Next page" at bounding box center [350, 207] width 11 height 11
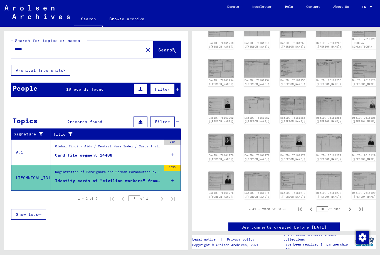
click at [345, 204] on button "Next page" at bounding box center [350, 209] width 11 height 11
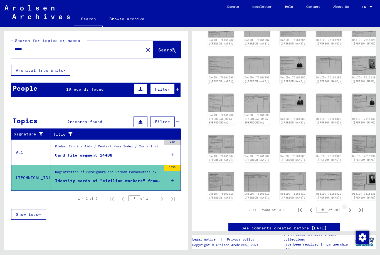
click at [345, 205] on button "Next page" at bounding box center [350, 210] width 11 height 11
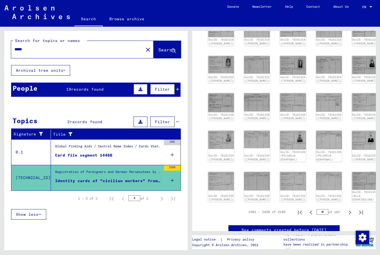
click at [343, 210] on div "** of 107" at bounding box center [331, 212] width 28 height 5
click at [345, 207] on button "Next page" at bounding box center [350, 212] width 11 height 11
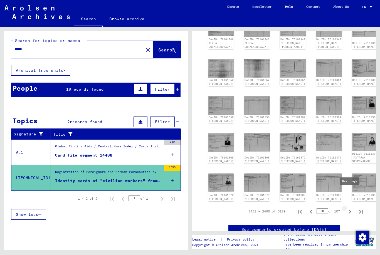
click at [347, 208] on icon "Next page" at bounding box center [350, 212] width 8 height 8
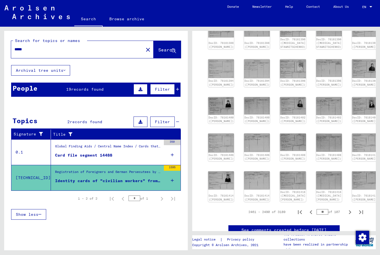
click at [346, 208] on icon "Next page" at bounding box center [350, 212] width 8 height 8
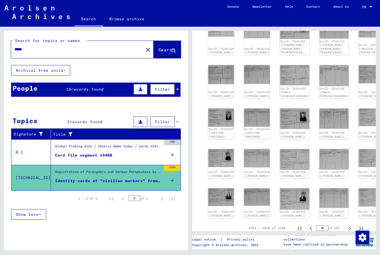
click at [345, 223] on button "Next page" at bounding box center [350, 228] width 11 height 11
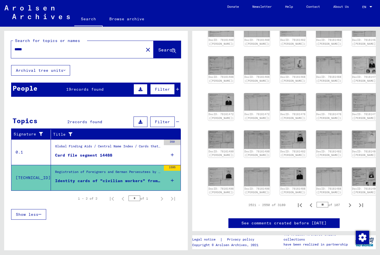
click at [345, 200] on button "Next page" at bounding box center [350, 205] width 11 height 11
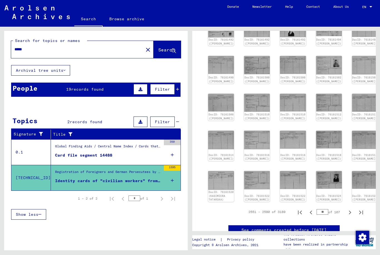
click at [345, 207] on button "Next page" at bounding box center [350, 212] width 11 height 11
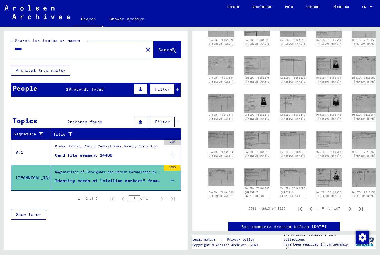
click at [343, 203] on div "2581 – 2610 of 3189 ** of 107" at bounding box center [304, 208] width 125 height 11
click at [343, 206] on div "** of 107" at bounding box center [331, 208] width 28 height 5
click at [345, 203] on button "Next page" at bounding box center [350, 208] width 11 height 11
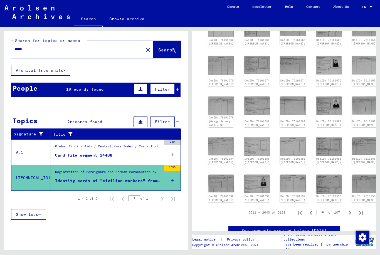
click at [343, 210] on div "** of 107" at bounding box center [331, 212] width 28 height 5
click at [345, 207] on button "Next page" at bounding box center [350, 212] width 11 height 11
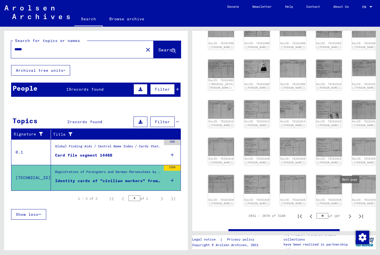
click at [345, 210] on button "Next page" at bounding box center [350, 215] width 11 height 11
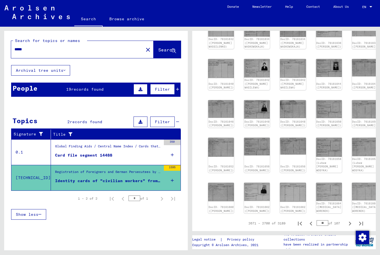
click at [342, 221] on div "** of 107" at bounding box center [331, 223] width 28 height 5
click at [345, 218] on button "Next page" at bounding box center [350, 223] width 11 height 11
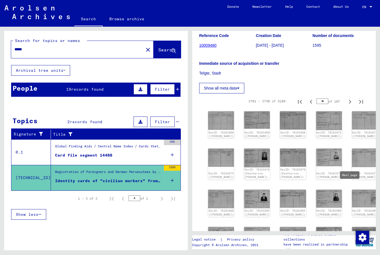
scroll to position [106, 0]
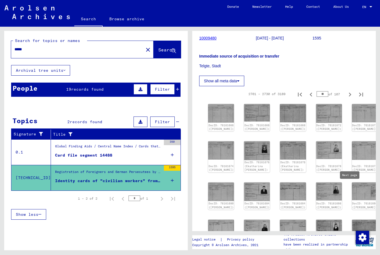
click at [215, 104] on img at bounding box center [221, 113] width 26 height 19
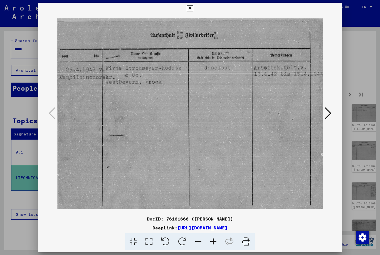
click at [330, 114] on icon at bounding box center [328, 113] width 7 height 13
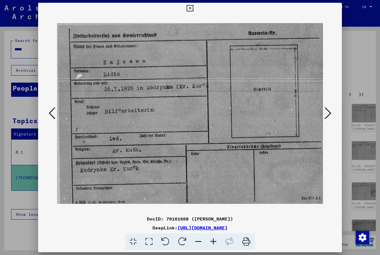
click at [331, 115] on icon at bounding box center [328, 113] width 7 height 13
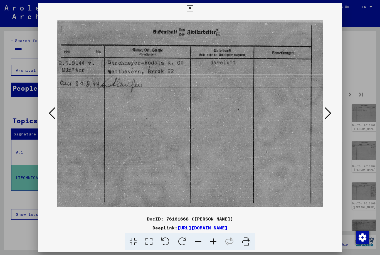
click at [332, 115] on button at bounding box center [328, 114] width 10 height 16
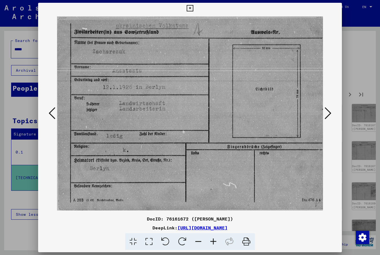
click at [332, 115] on button at bounding box center [328, 114] width 10 height 16
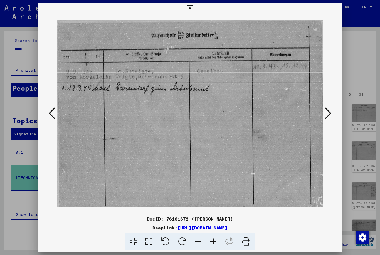
click at [331, 116] on icon at bounding box center [328, 113] width 7 height 13
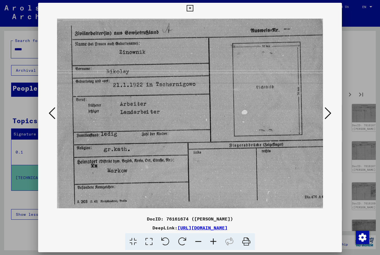
click at [331, 116] on icon at bounding box center [328, 113] width 7 height 13
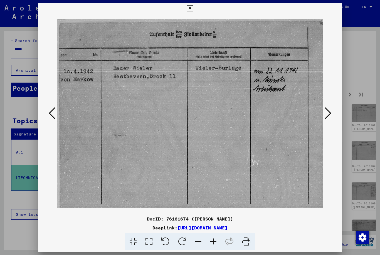
click at [330, 117] on icon at bounding box center [328, 113] width 7 height 13
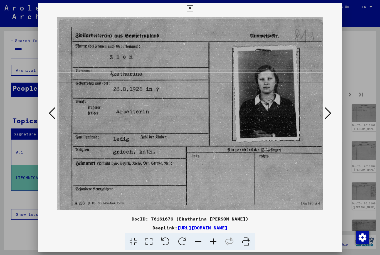
click at [331, 117] on icon at bounding box center [328, 113] width 7 height 13
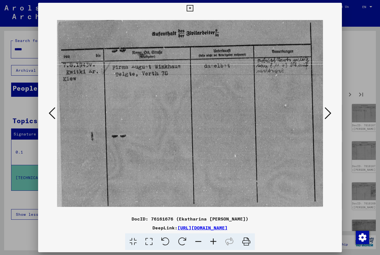
click at [330, 117] on icon at bounding box center [328, 113] width 7 height 13
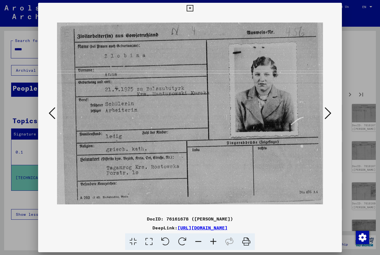
click at [329, 116] on icon at bounding box center [328, 113] width 7 height 13
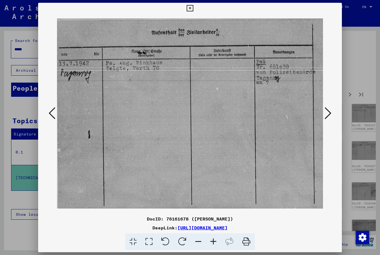
click at [329, 116] on icon at bounding box center [328, 113] width 7 height 13
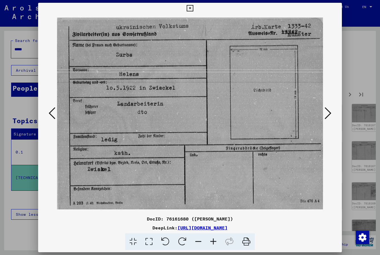
click at [329, 116] on icon at bounding box center [328, 113] width 7 height 13
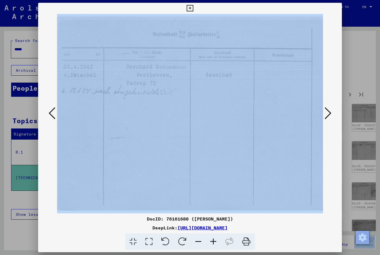
click at [328, 116] on icon at bounding box center [328, 113] width 7 height 13
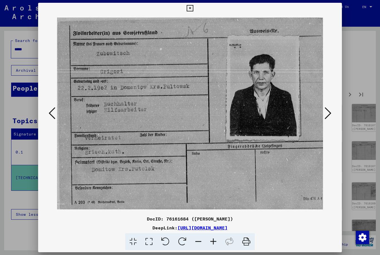
click at [328, 117] on icon at bounding box center [328, 113] width 7 height 13
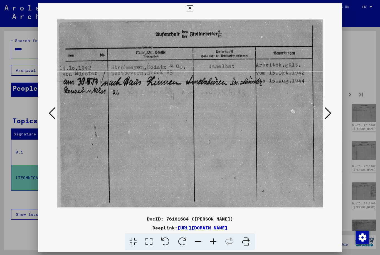
click at [193, 6] on icon at bounding box center [190, 8] width 6 height 7
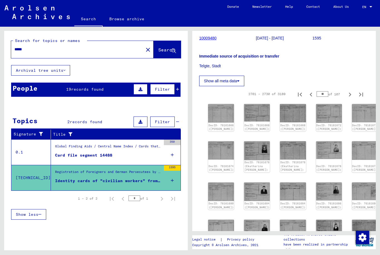
scroll to position [0, 0]
click at [166, 89] on span "Filter" at bounding box center [162, 89] width 15 height 5
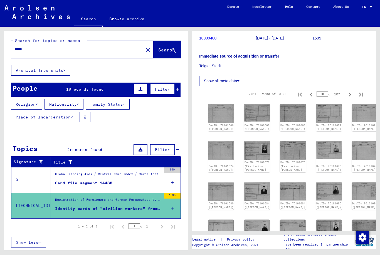
click at [170, 86] on button "Filter" at bounding box center [162, 89] width 24 height 11
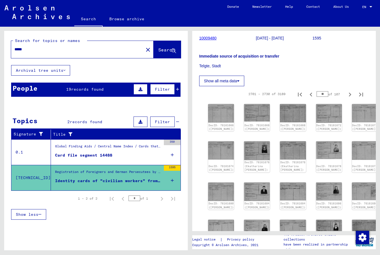
click at [161, 125] on button "Filter" at bounding box center [162, 122] width 24 height 11
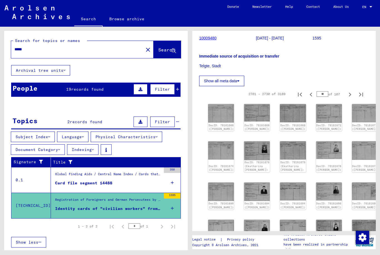
click at [57, 150] on button "Document Category" at bounding box center [38, 149] width 54 height 11
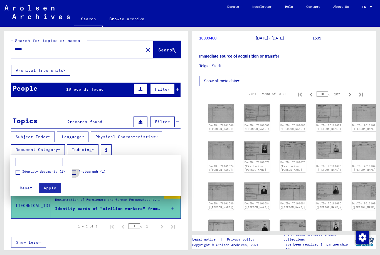
click at [75, 174] on span at bounding box center [74, 172] width 4 height 4
click at [54, 186] on span "Apply" at bounding box center [50, 188] width 13 height 5
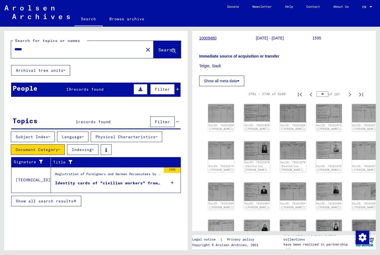
click at [109, 184] on div "Identity cards of "civilian workers" from the Soviet Union of the city of [GEOG…" at bounding box center [108, 183] width 106 height 6
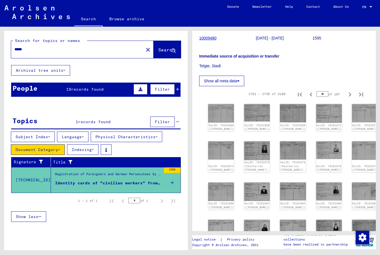
click at [138, 182] on div "Identity cards of "civilian workers" from the Soviet Union of the city of [GEOG…" at bounding box center [108, 183] width 106 height 6
click at [131, 181] on div "Identity cards of "civilian workers" from the Soviet Union of the city of [GEOG…" at bounding box center [108, 183] width 106 height 6
click at [130, 186] on figure "Identity cards of "civilian workers" from the Soviet Union of the city of [GEOG…" at bounding box center [108, 184] width 106 height 8
click at [146, 178] on div "Registration of Foreigners and German Persecutees by Public Institutions, Socia…" at bounding box center [108, 176] width 106 height 8
click at [132, 184] on div "Identity cards of "civilian workers" from the Soviet Union of the city of [GEOG…" at bounding box center [108, 183] width 106 height 6
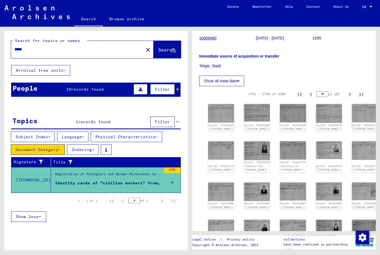
click at [100, 182] on div "Identity cards of "civilian workers" from the Soviet Union of the city of [GEOG…" at bounding box center [108, 183] width 106 height 6
click at [90, 188] on figure "Identity cards of "civilian workers" from the Soviet Union of the city of [GEOG…" at bounding box center [108, 184] width 106 height 8
click at [165, 178] on mat-cell "14488" at bounding box center [163, 175] width 33 height 14
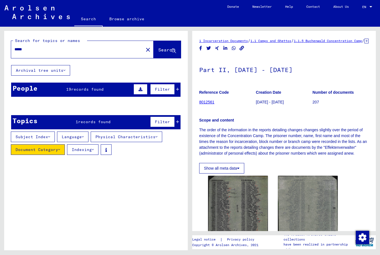
click at [176, 172] on div "1595" at bounding box center [172, 171] width 17 height 6
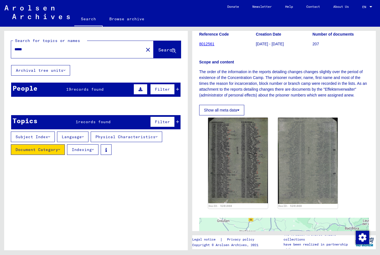
scroll to position [58, 0]
click at [261, 190] on img at bounding box center [238, 161] width 60 height 86
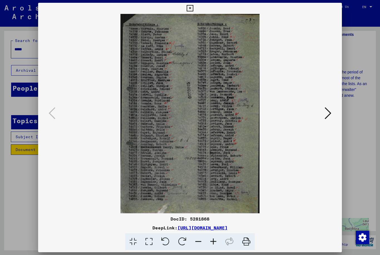
click at [329, 112] on icon at bounding box center [328, 113] width 7 height 13
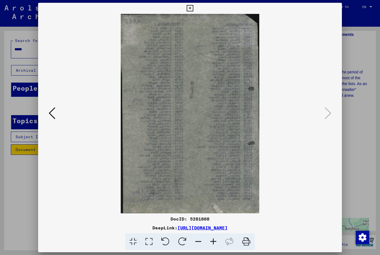
click at [193, 8] on icon at bounding box center [190, 8] width 6 height 7
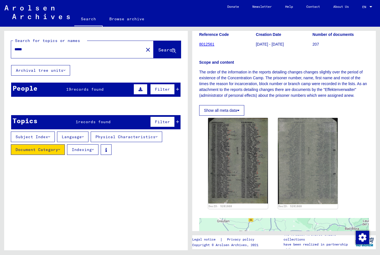
scroll to position [0, 0]
click at [173, 85] on button "Filter" at bounding box center [162, 89] width 24 height 11
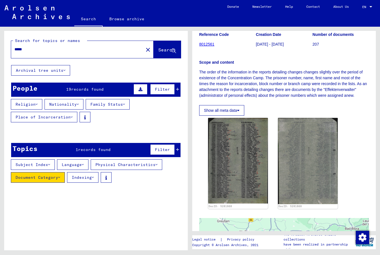
click at [165, 92] on button "Filter" at bounding box center [162, 89] width 24 height 11
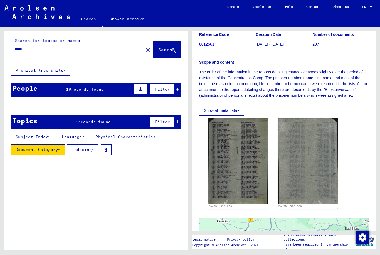
click at [161, 90] on span "Filter" at bounding box center [162, 89] width 15 height 5
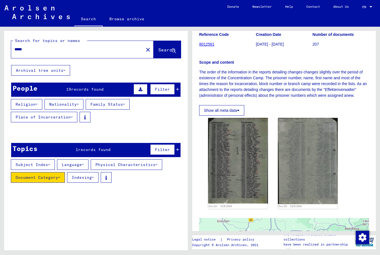
click at [71, 119] on button "Place of Incarceration" at bounding box center [44, 117] width 67 height 11
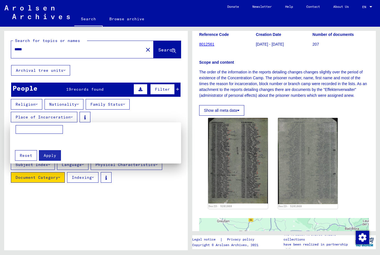
click at [69, 120] on div at bounding box center [190, 127] width 380 height 255
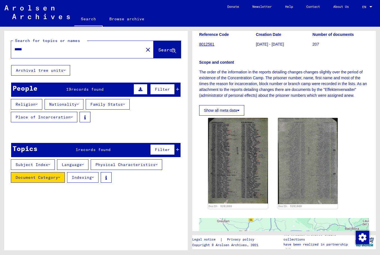
click at [75, 119] on button "Place of Incarceration" at bounding box center [44, 117] width 67 height 11
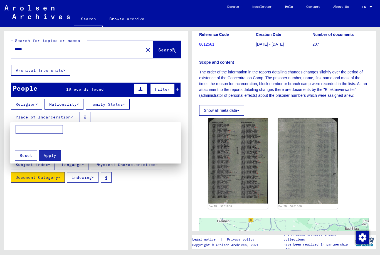
click at [55, 131] on input at bounding box center [39, 129] width 47 height 9
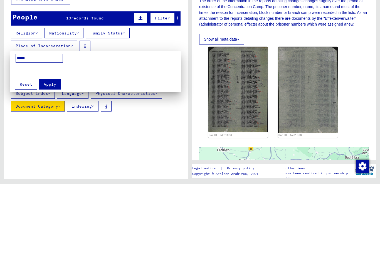
click at [51, 150] on button "Apply" at bounding box center [50, 155] width 22 height 11
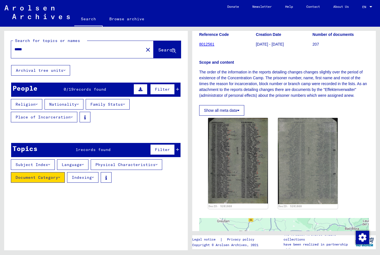
click at [164, 91] on span "Filter" at bounding box center [162, 89] width 15 height 5
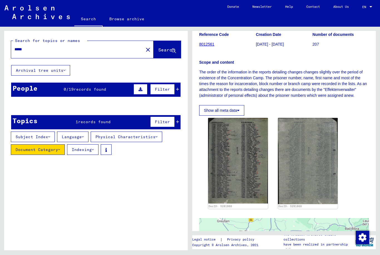
click at [161, 91] on span "Filter" at bounding box center [162, 89] width 15 height 5
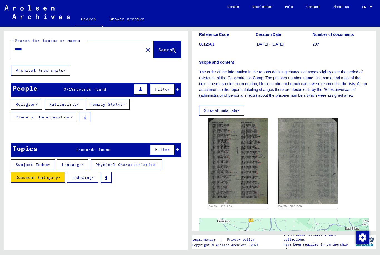
click at [162, 86] on button "Filter" at bounding box center [162, 89] width 24 height 11
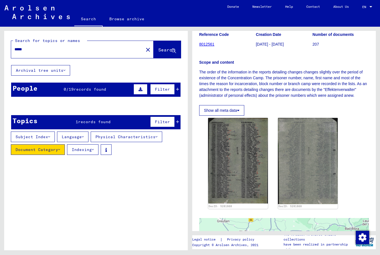
click at [163, 90] on span "Filter" at bounding box center [162, 89] width 15 height 5
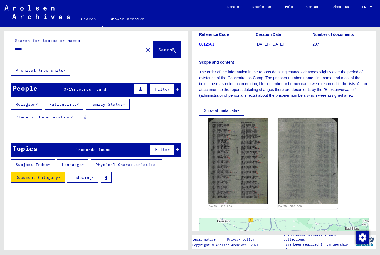
click at [58, 177] on button "Document Category" at bounding box center [38, 177] width 54 height 11
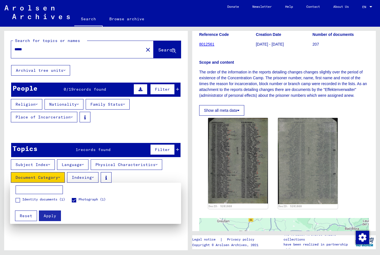
click at [38, 202] on label "Identity documents (1)" at bounding box center [41, 200] width 50 height 6
click at [55, 219] on span "Apply" at bounding box center [50, 215] width 13 height 5
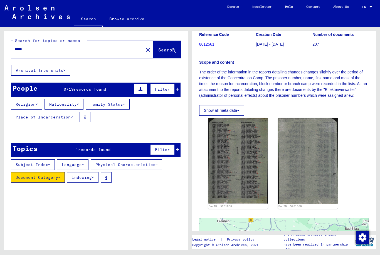
click at [163, 151] on span "Filter" at bounding box center [162, 149] width 15 height 5
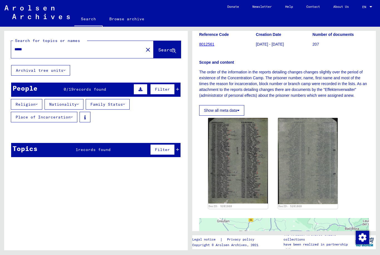
click at [163, 150] on span "Filter" at bounding box center [162, 149] width 15 height 5
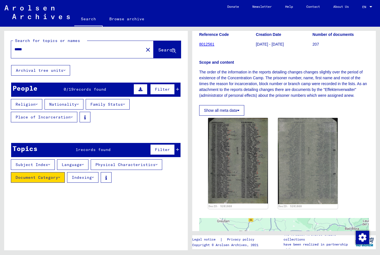
click at [165, 150] on span "Filter" at bounding box center [162, 149] width 15 height 5
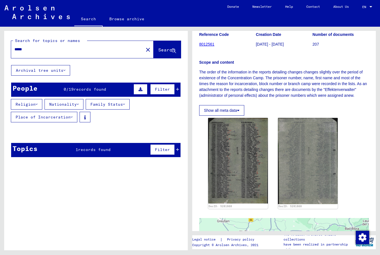
click at [161, 152] on span "Filter" at bounding box center [162, 149] width 15 height 5
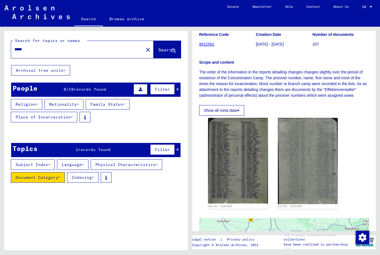
click at [226, 116] on button "Show all meta data" at bounding box center [221, 110] width 45 height 11
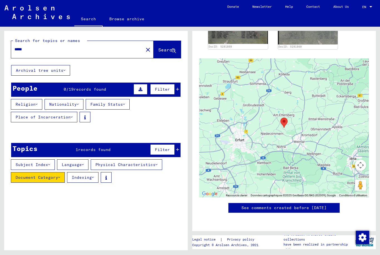
scroll to position [291, 0]
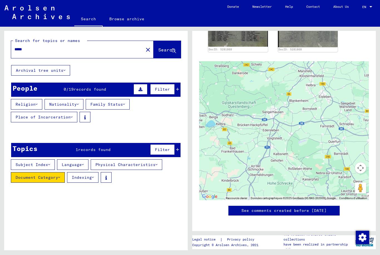
click at [237, 200] on button "Raccourcis clavier" at bounding box center [236, 199] width 21 height 4
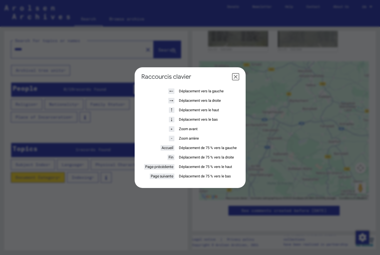
click at [237, 188] on dialog "Raccourcis clavier ← Déplacement vers la gauche → Déplacement vers la droite ↑ …" at bounding box center [190, 127] width 111 height 121
